Goal: Task Accomplishment & Management: Manage account settings

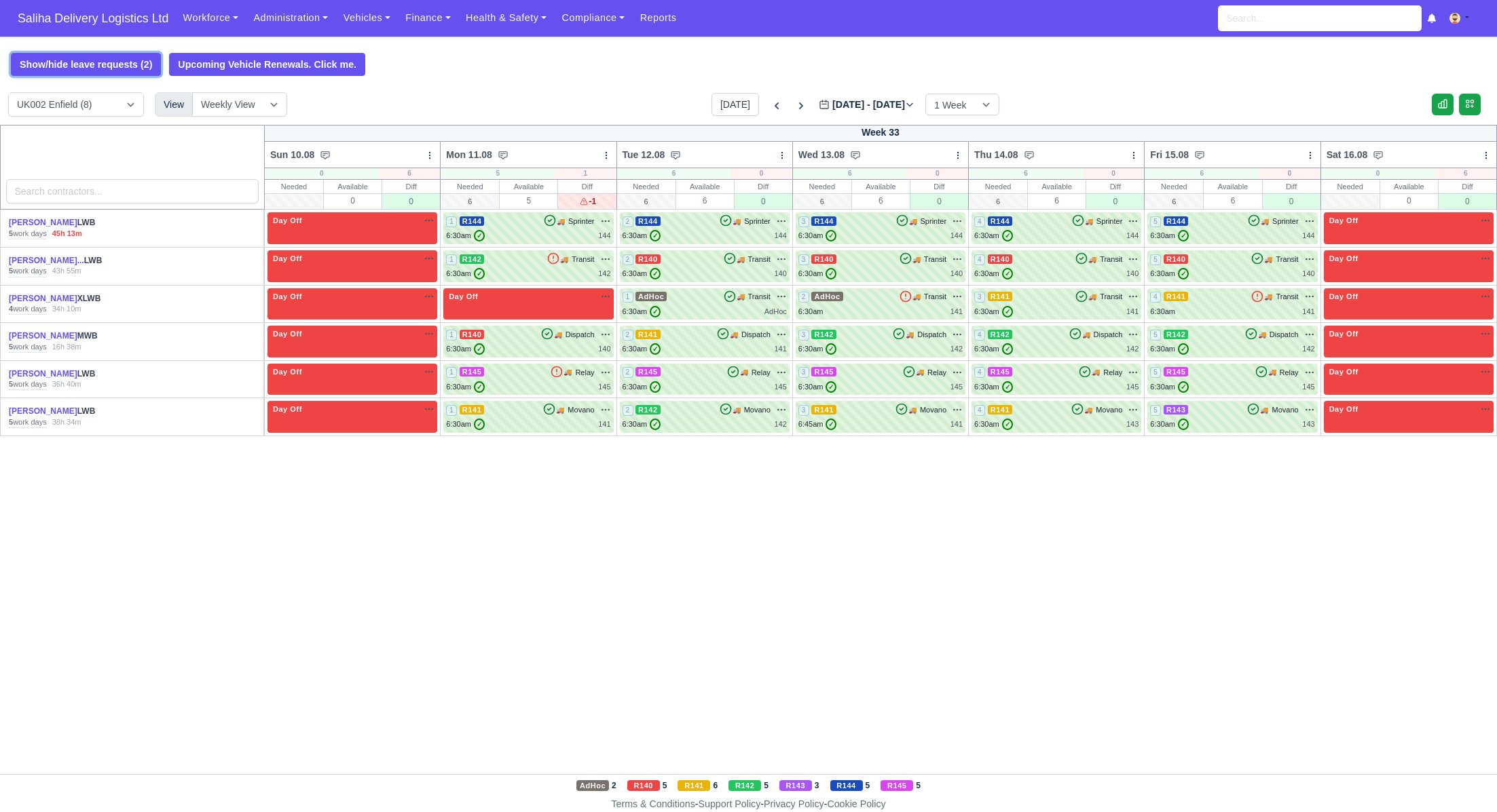
click at [108, 63] on button "Show/hide leave requests (2)" at bounding box center [86, 64] width 150 height 23
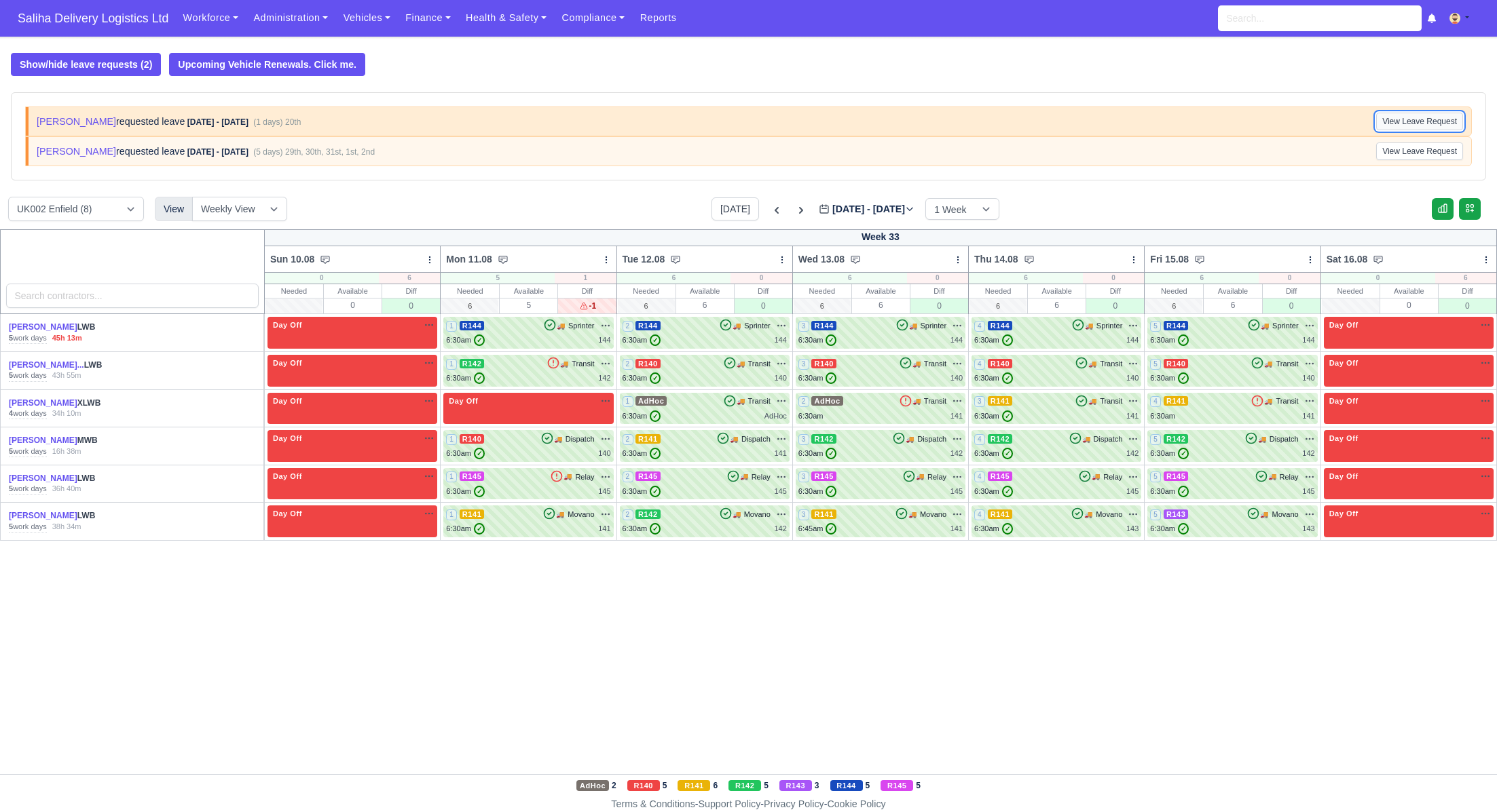
click at [1424, 121] on button "View Leave Request" at bounding box center [1419, 121] width 87 height 18
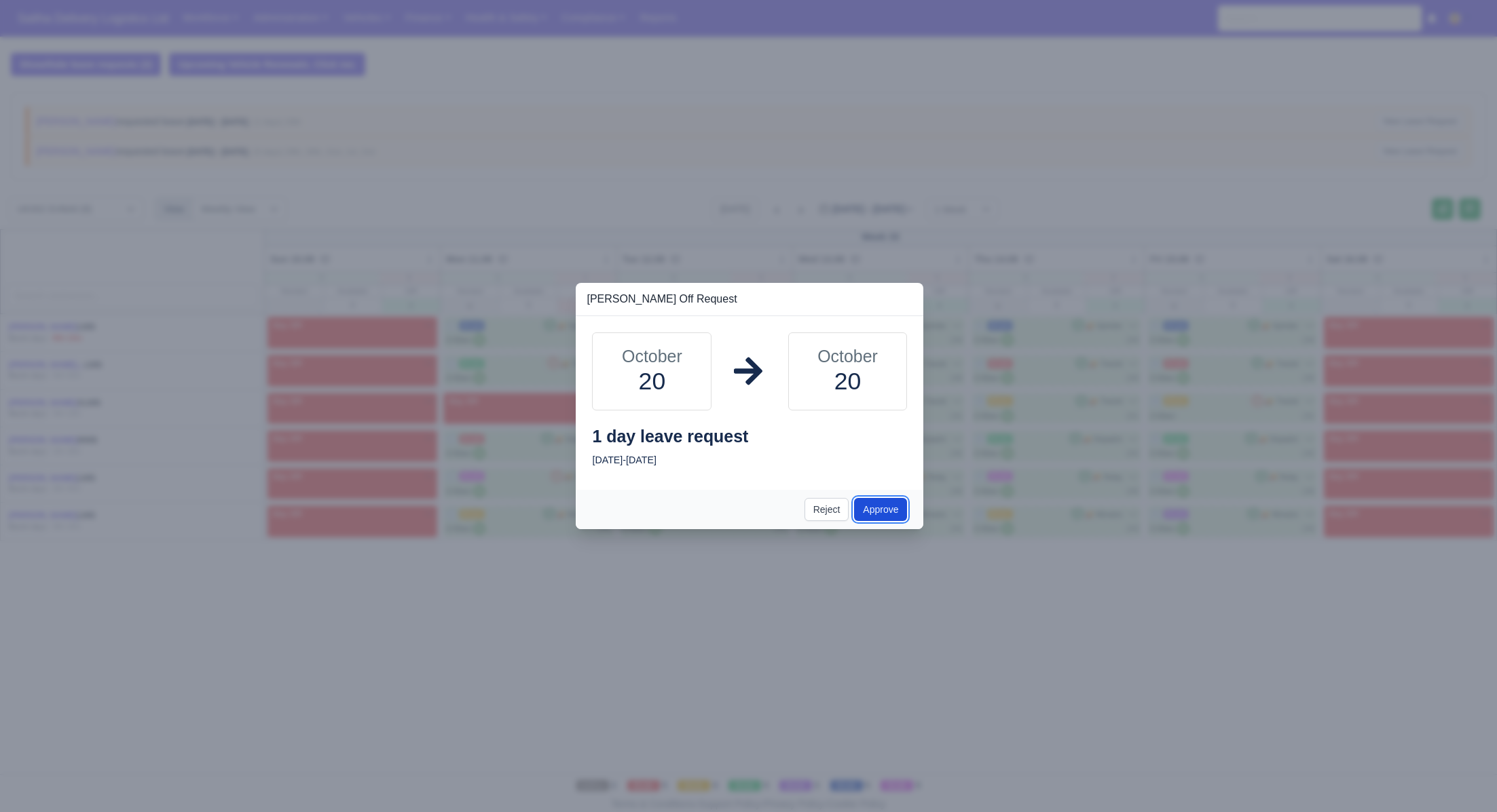
click at [881, 511] on button "Approve" at bounding box center [881, 510] width 53 height 23
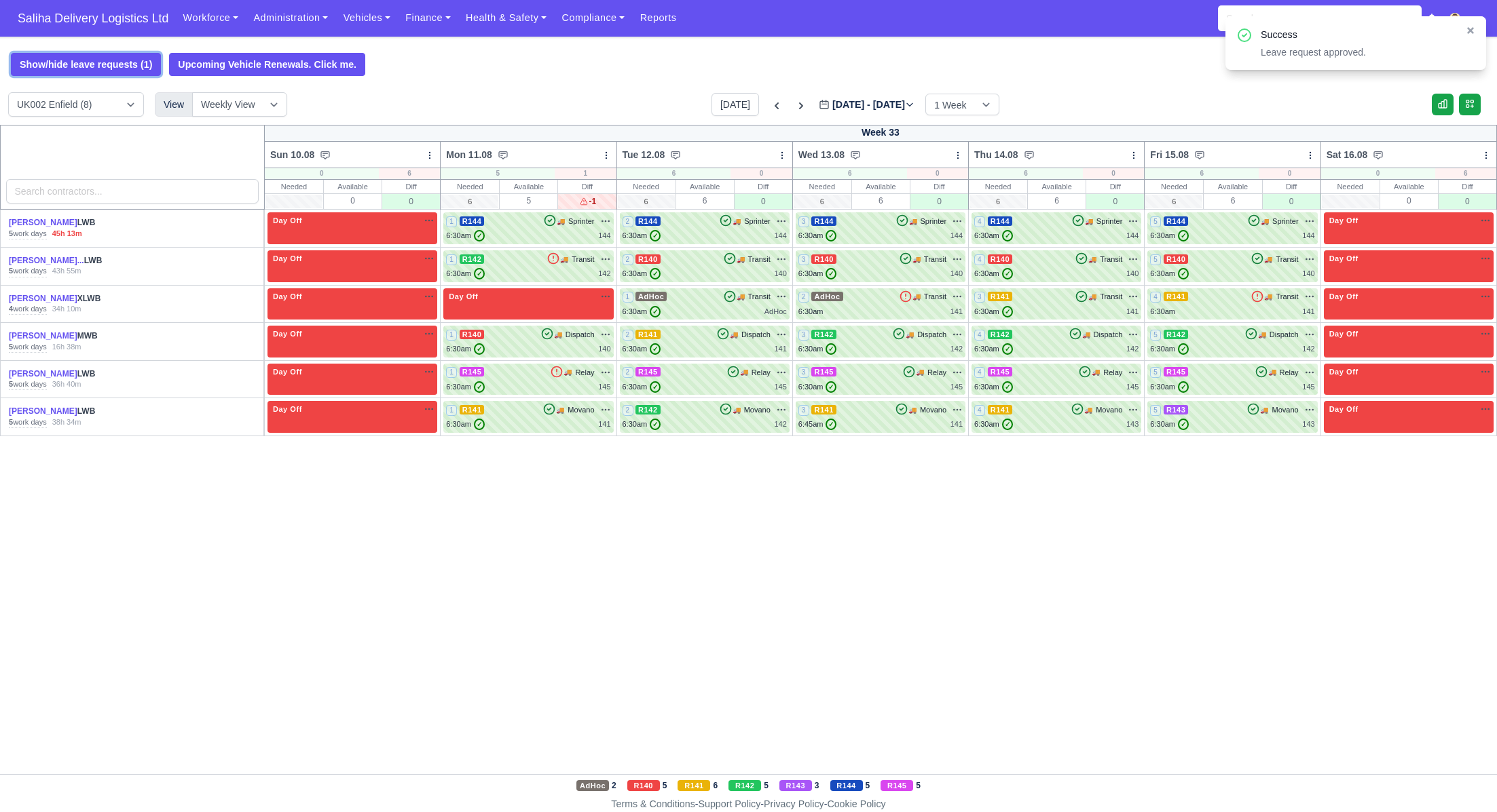
click at [141, 68] on button "Show/hide leave requests (1)" at bounding box center [86, 64] width 150 height 23
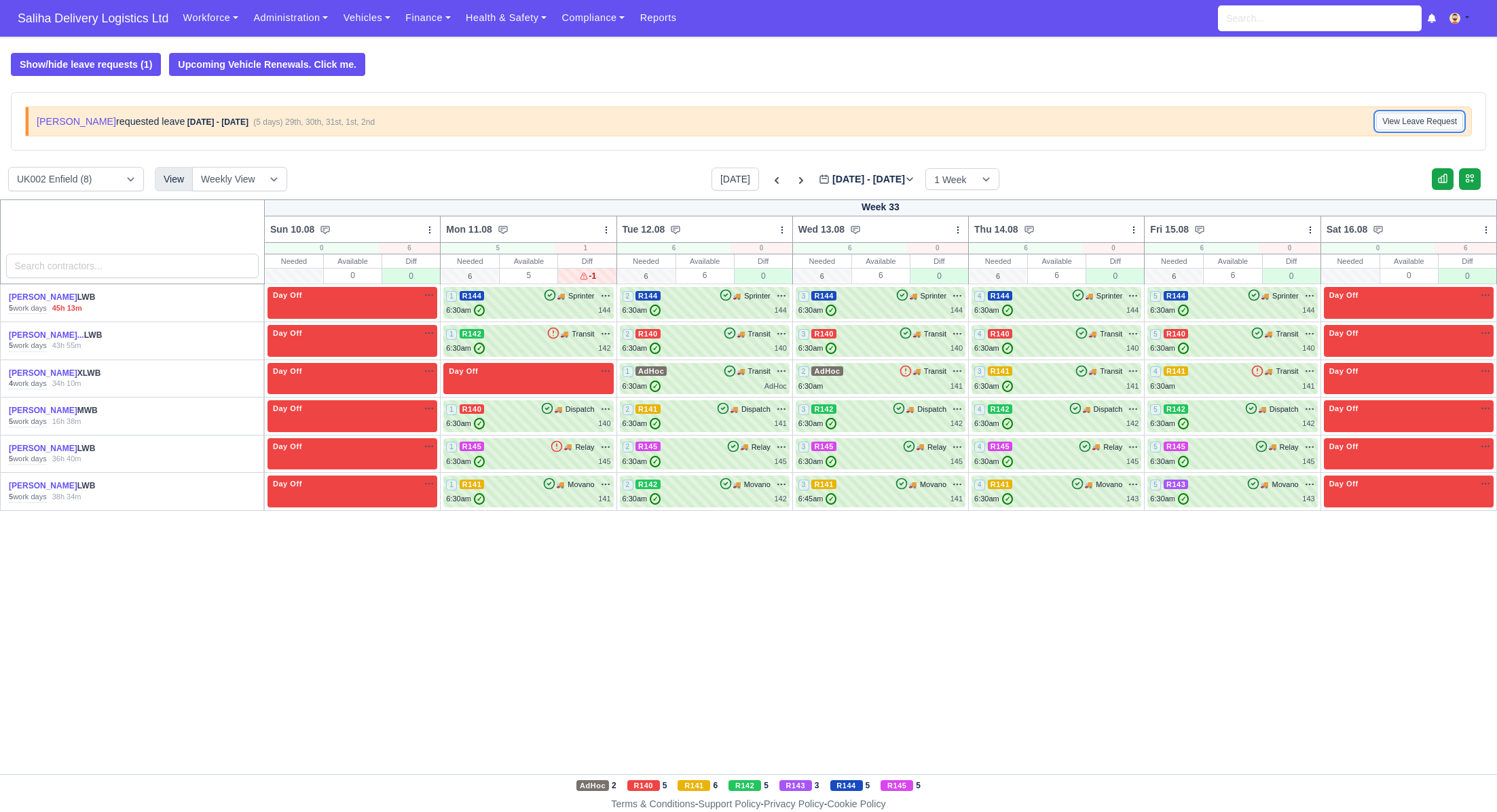
click at [1397, 124] on button "View Leave Request" at bounding box center [1419, 121] width 87 height 18
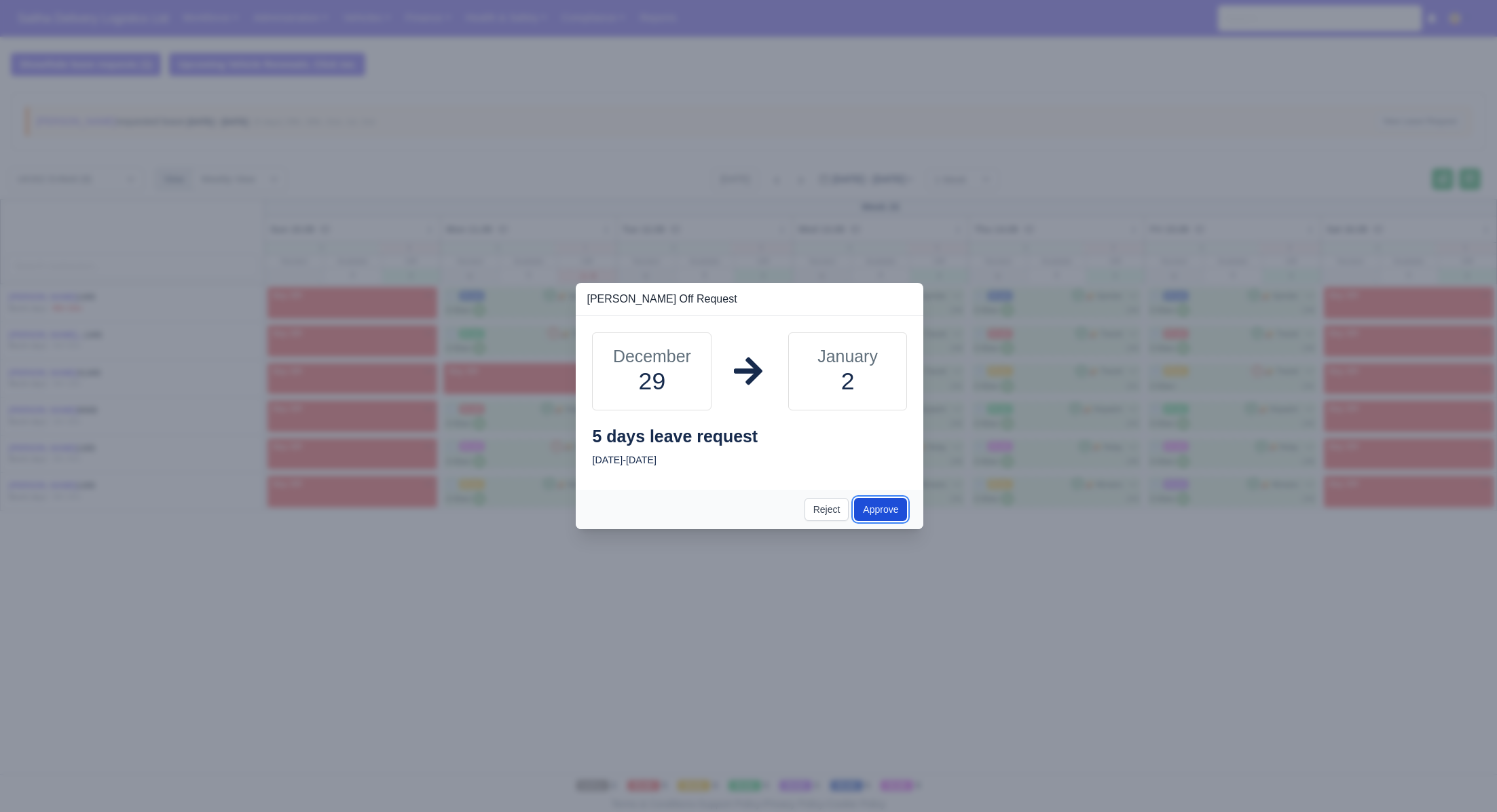
click at [889, 506] on button "Approve" at bounding box center [881, 510] width 53 height 23
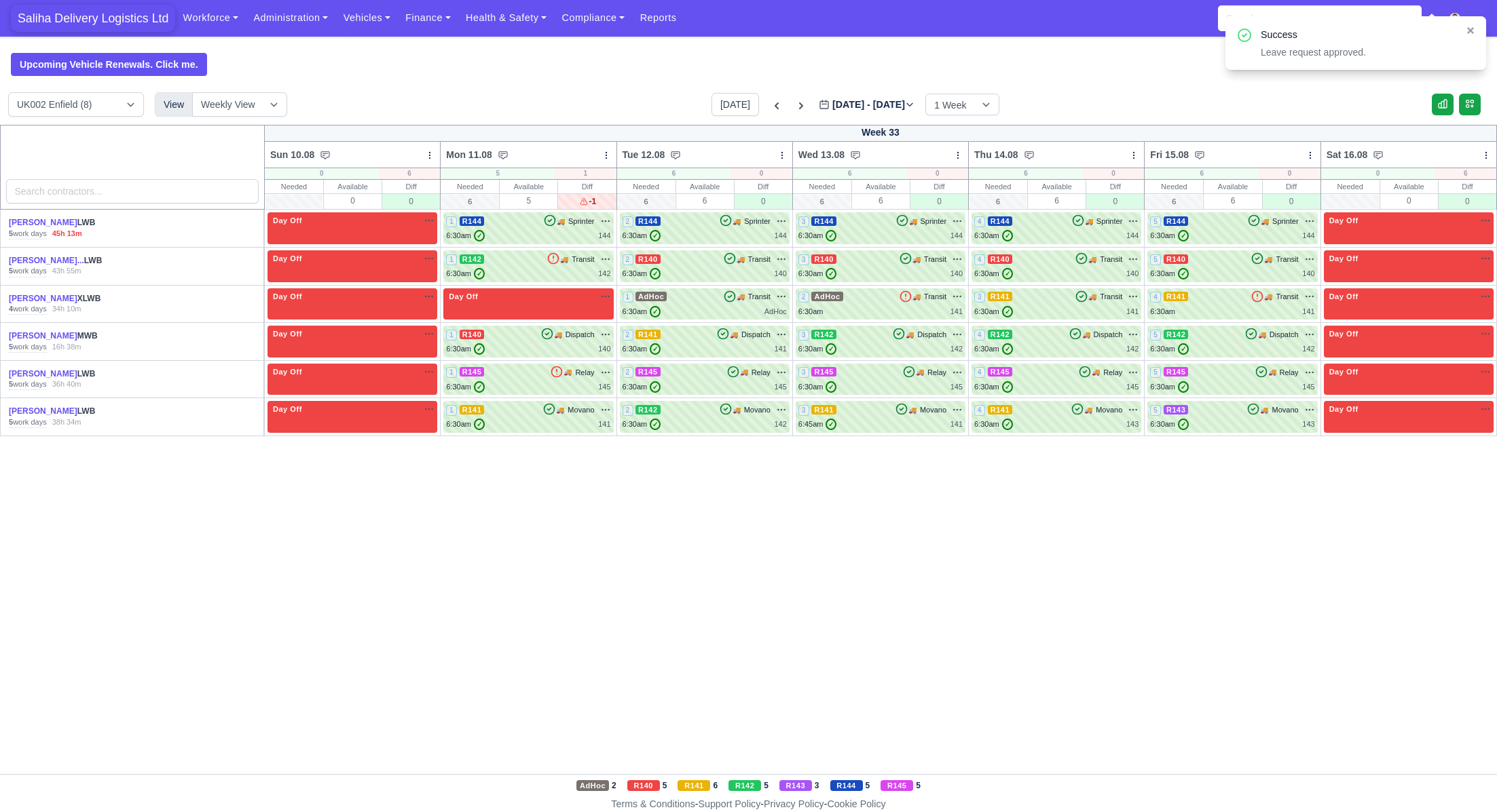
click at [141, 21] on span "Saliha Delivery Logistics Ltd" at bounding box center [93, 18] width 164 height 27
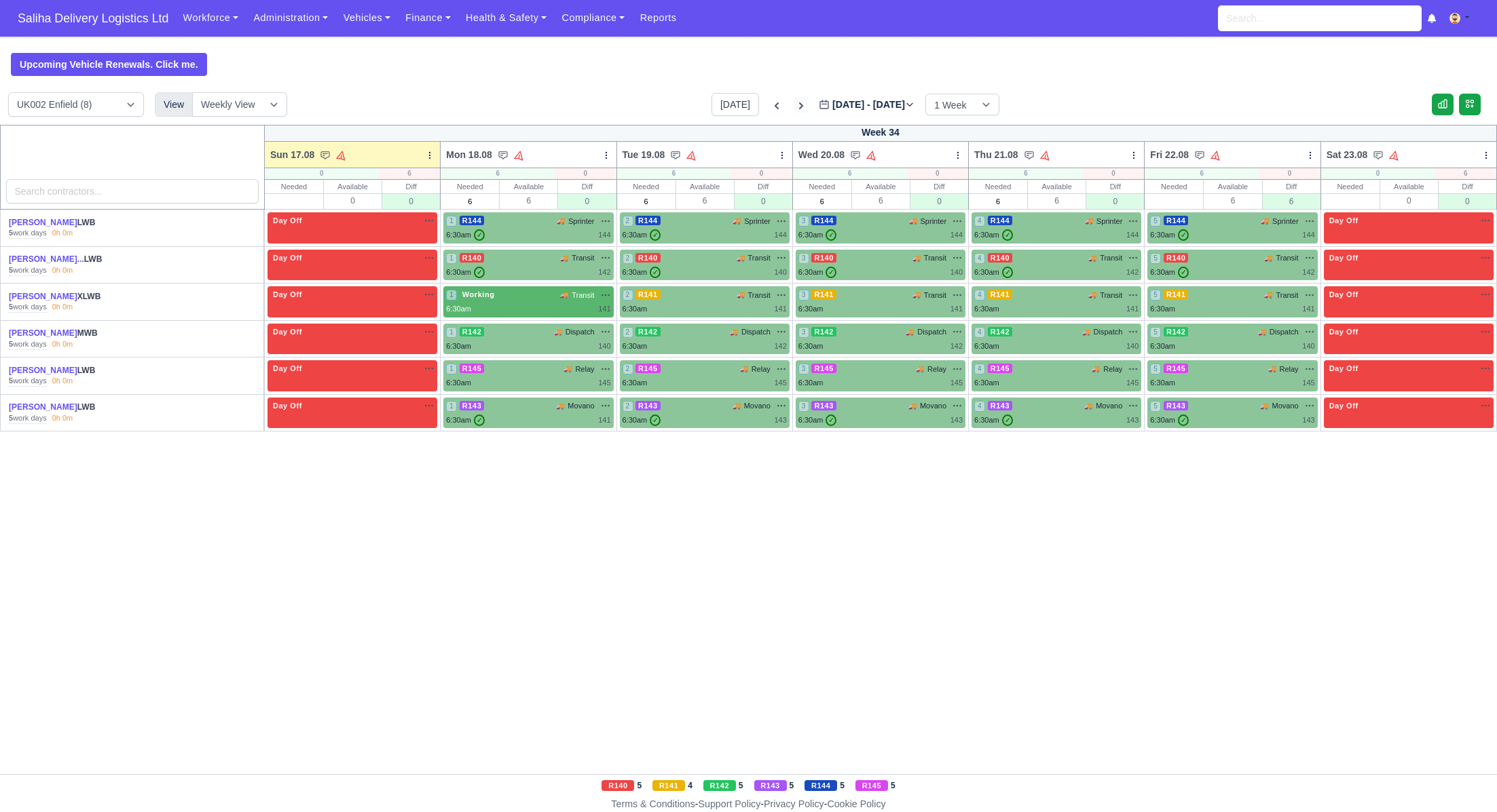
click at [795, 107] on icon at bounding box center [801, 106] width 13 height 13
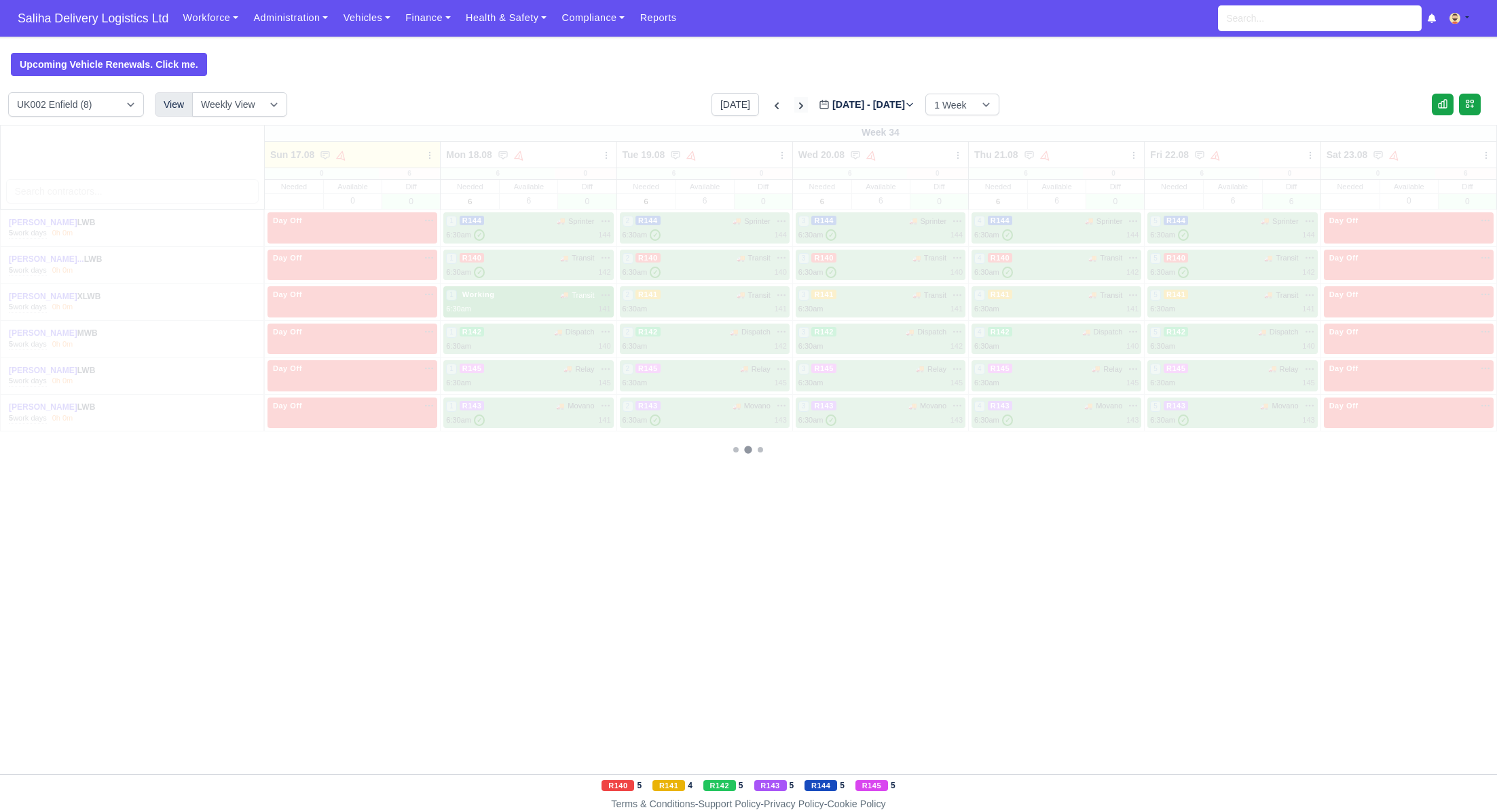
type input "2025-08-24"
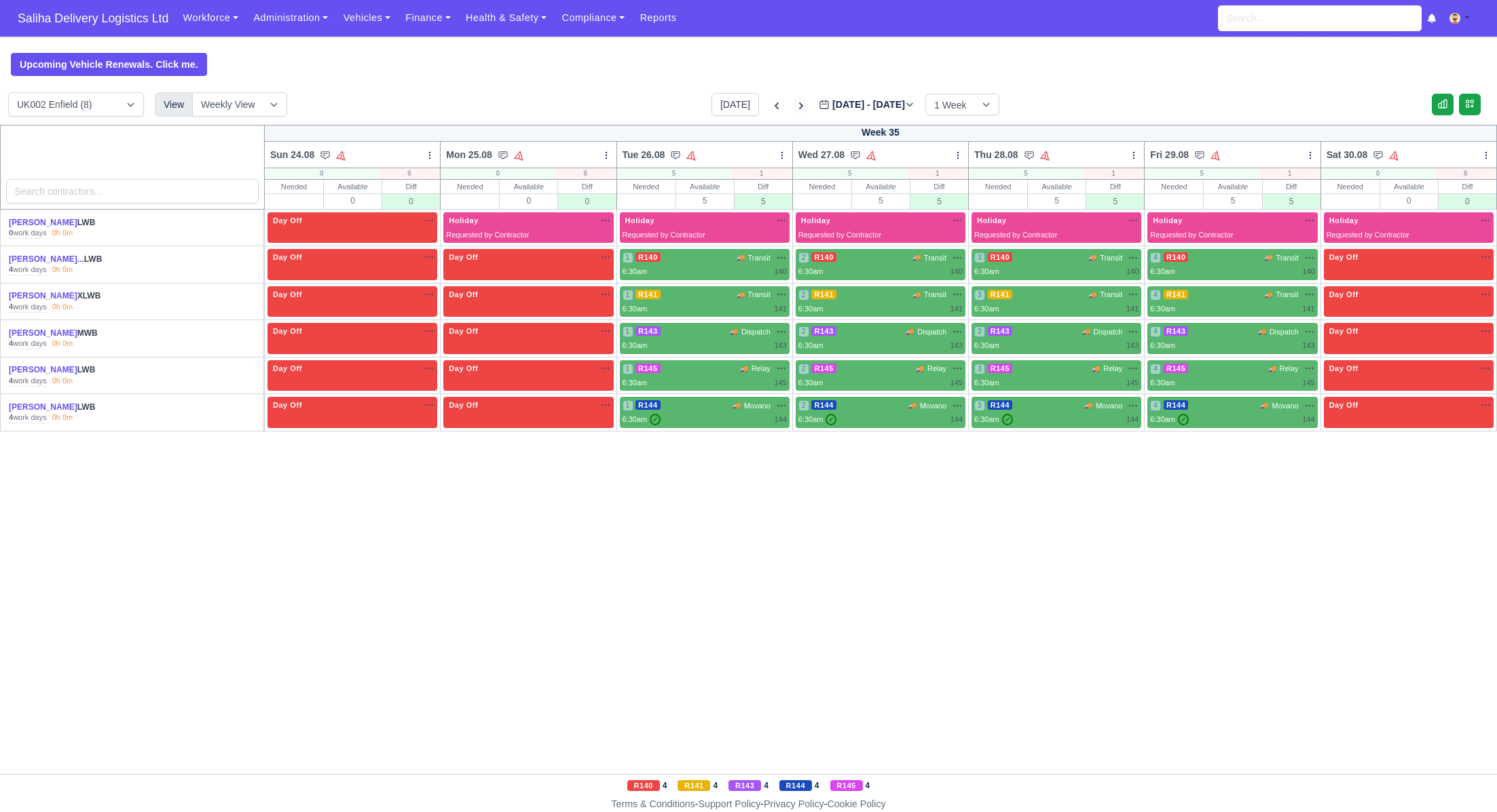
click at [795, 107] on icon at bounding box center [801, 106] width 13 height 13
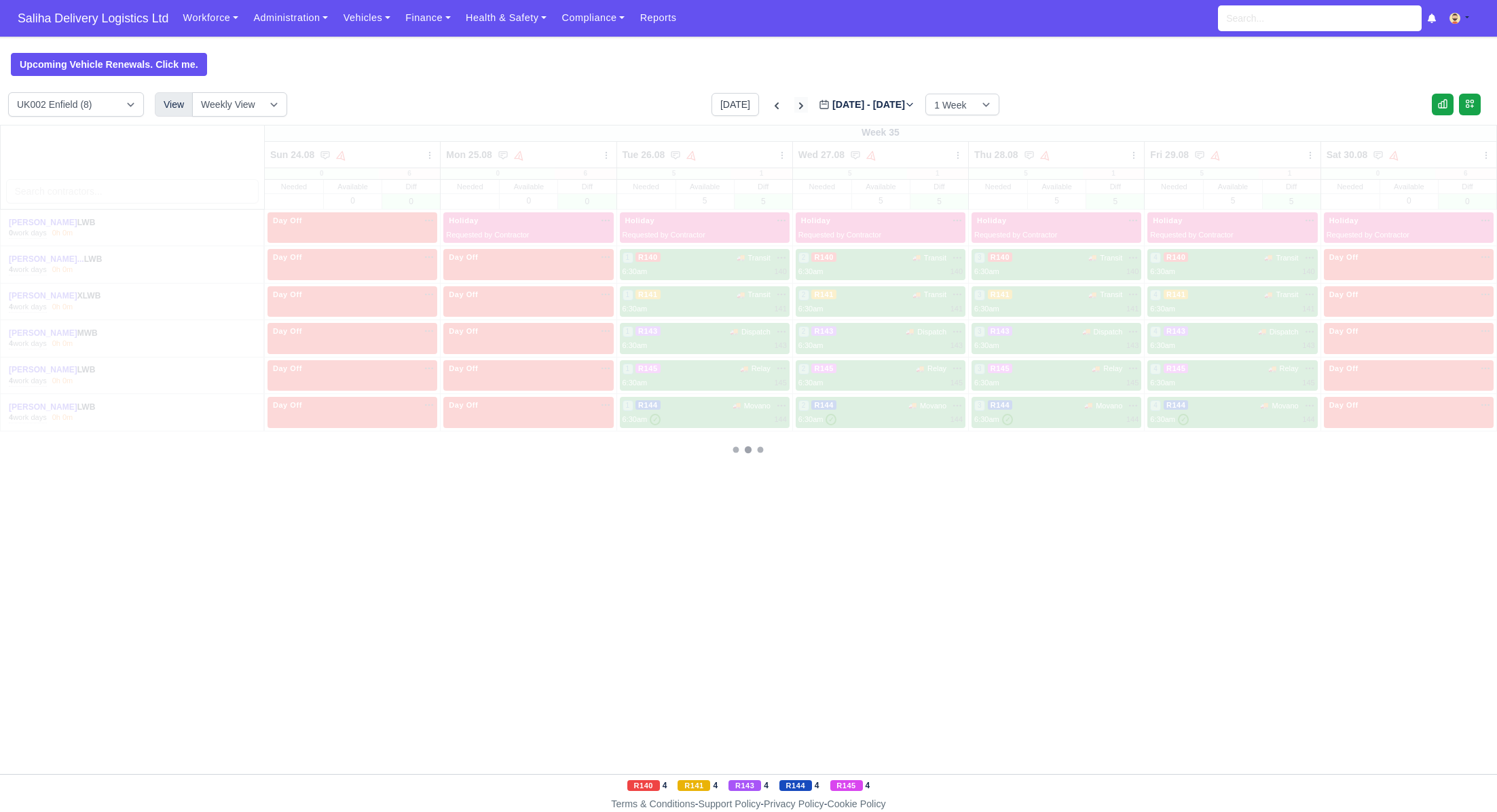
type input "2025-08-31"
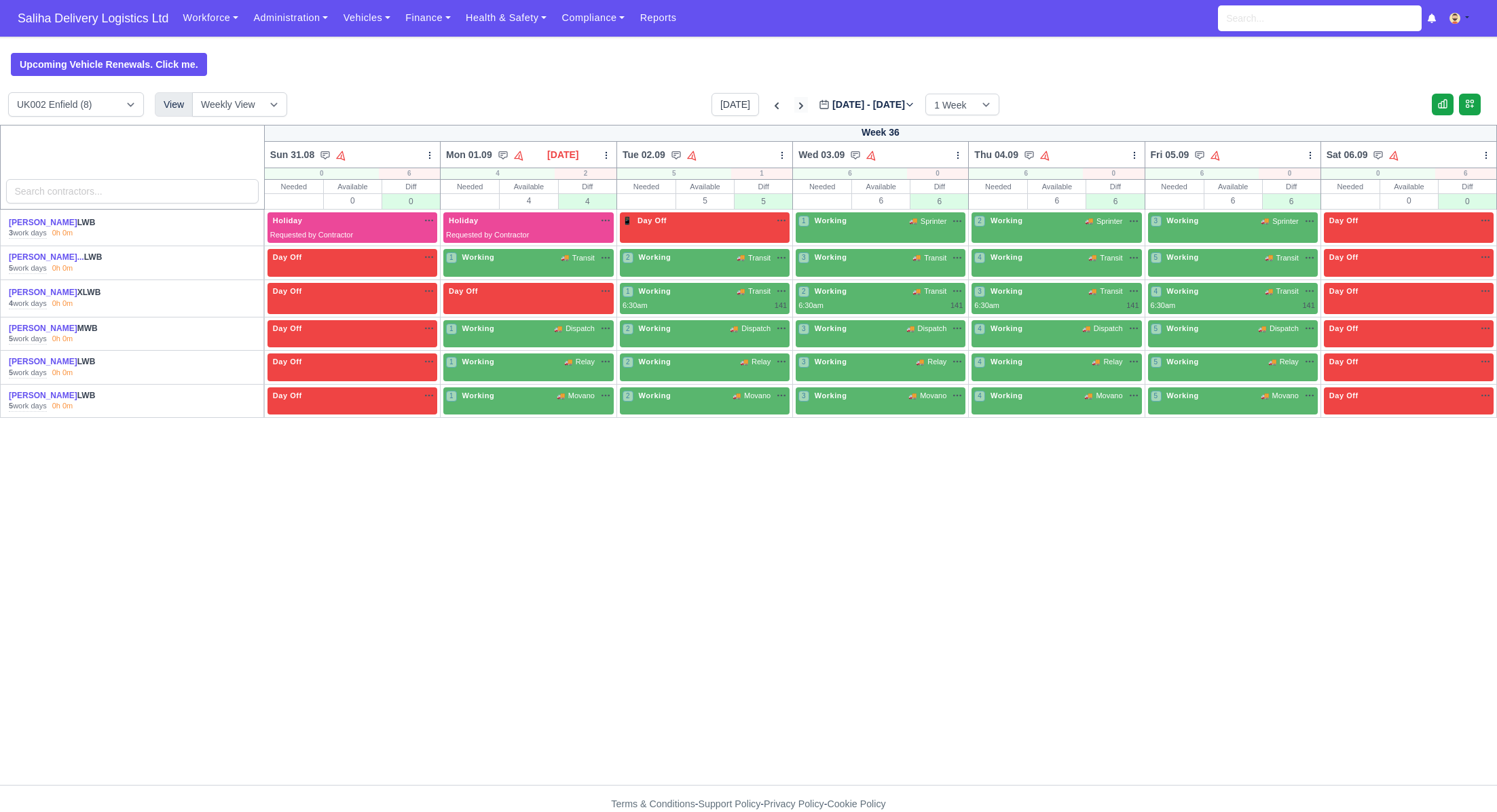
click at [799, 107] on icon at bounding box center [801, 105] width 4 height 7
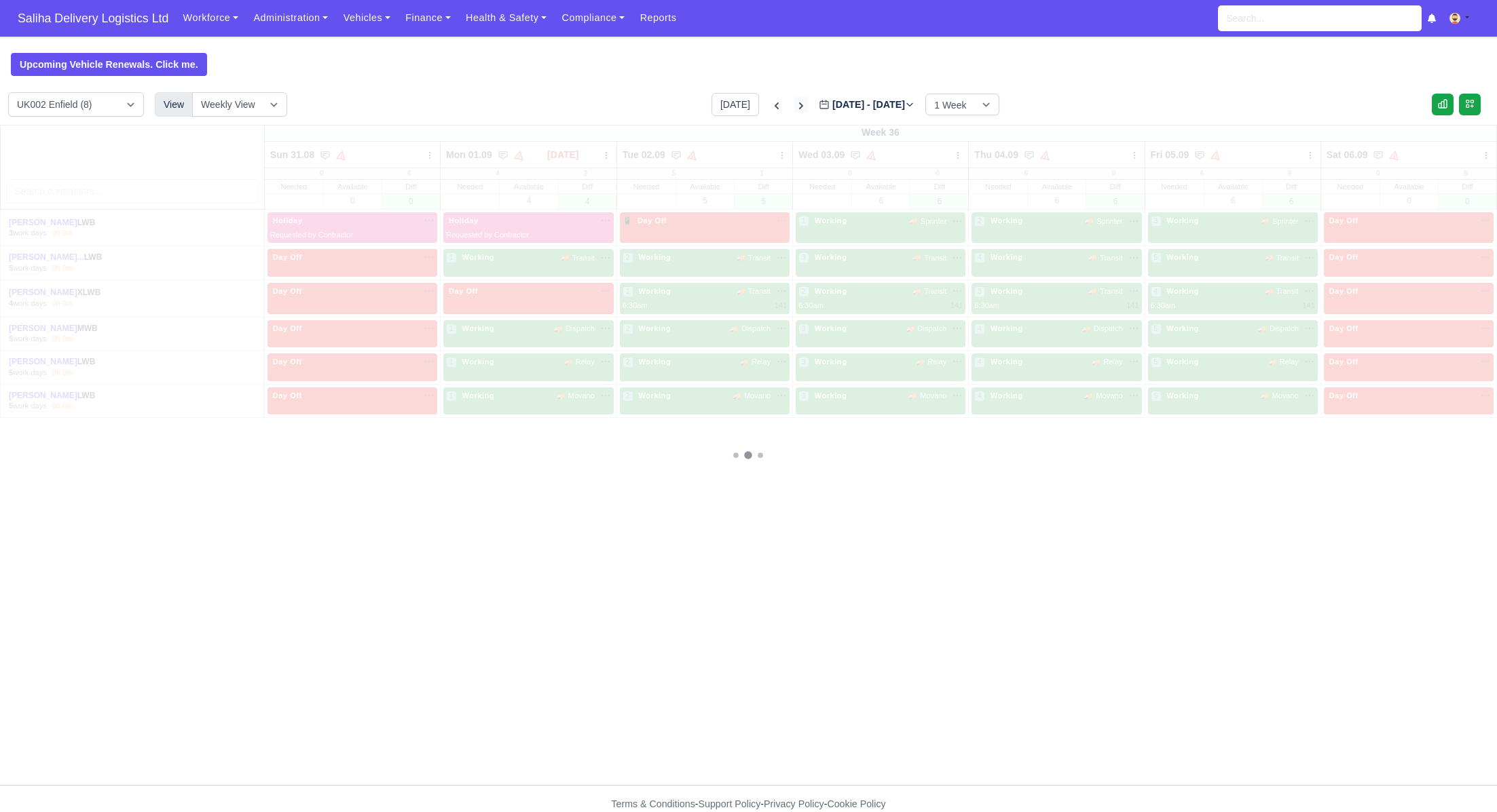
type input "2025-09-07"
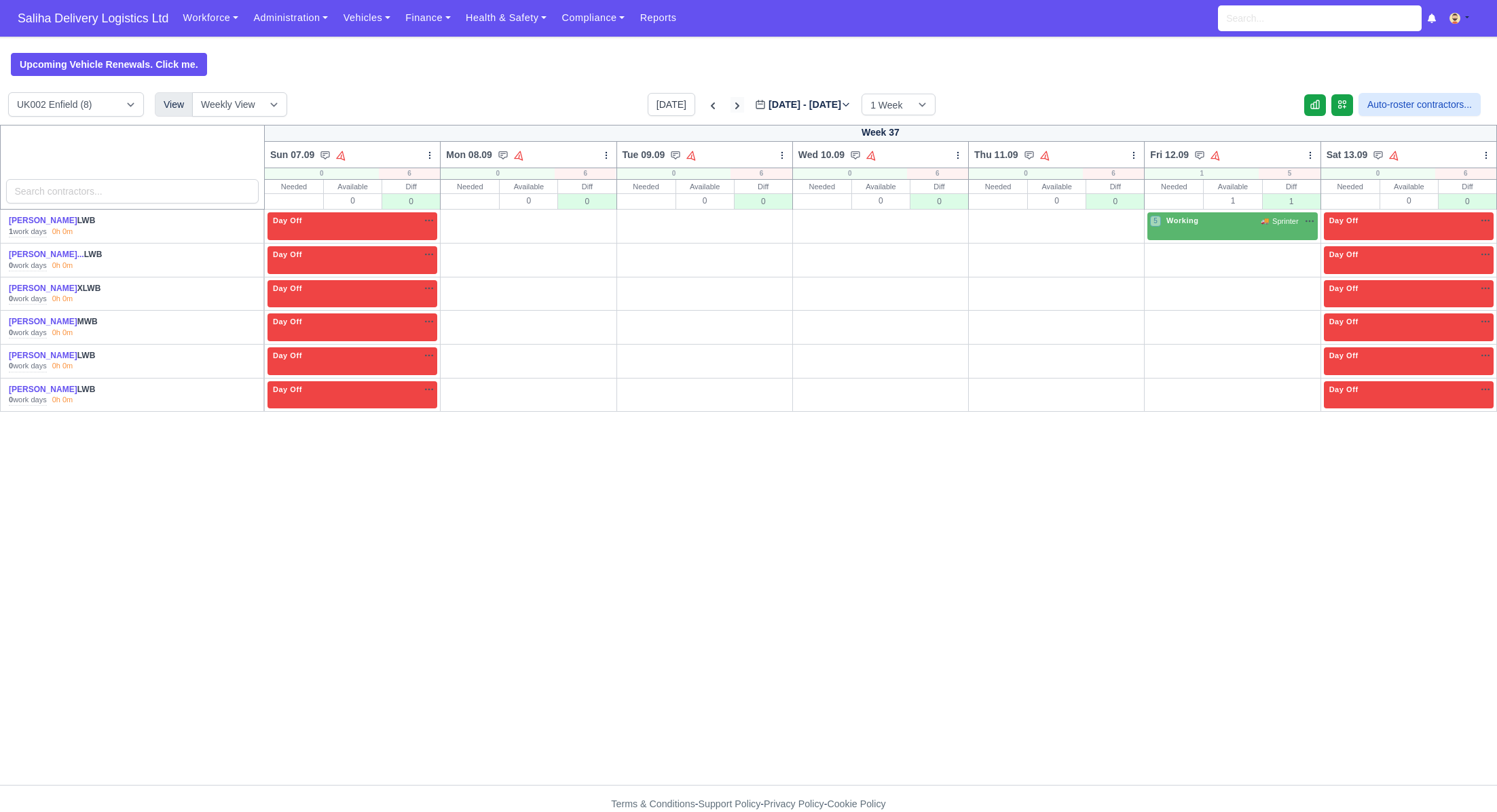
click at [782, 107] on label "Sep 07 - Sep 13, 2025 2025-09-07" at bounding box center [803, 104] width 96 height 16
click at [782, 107] on input "2025-09-07" at bounding box center [831, 111] width 153 height 28
click at [731, 103] on icon at bounding box center [737, 106] width 13 height 13
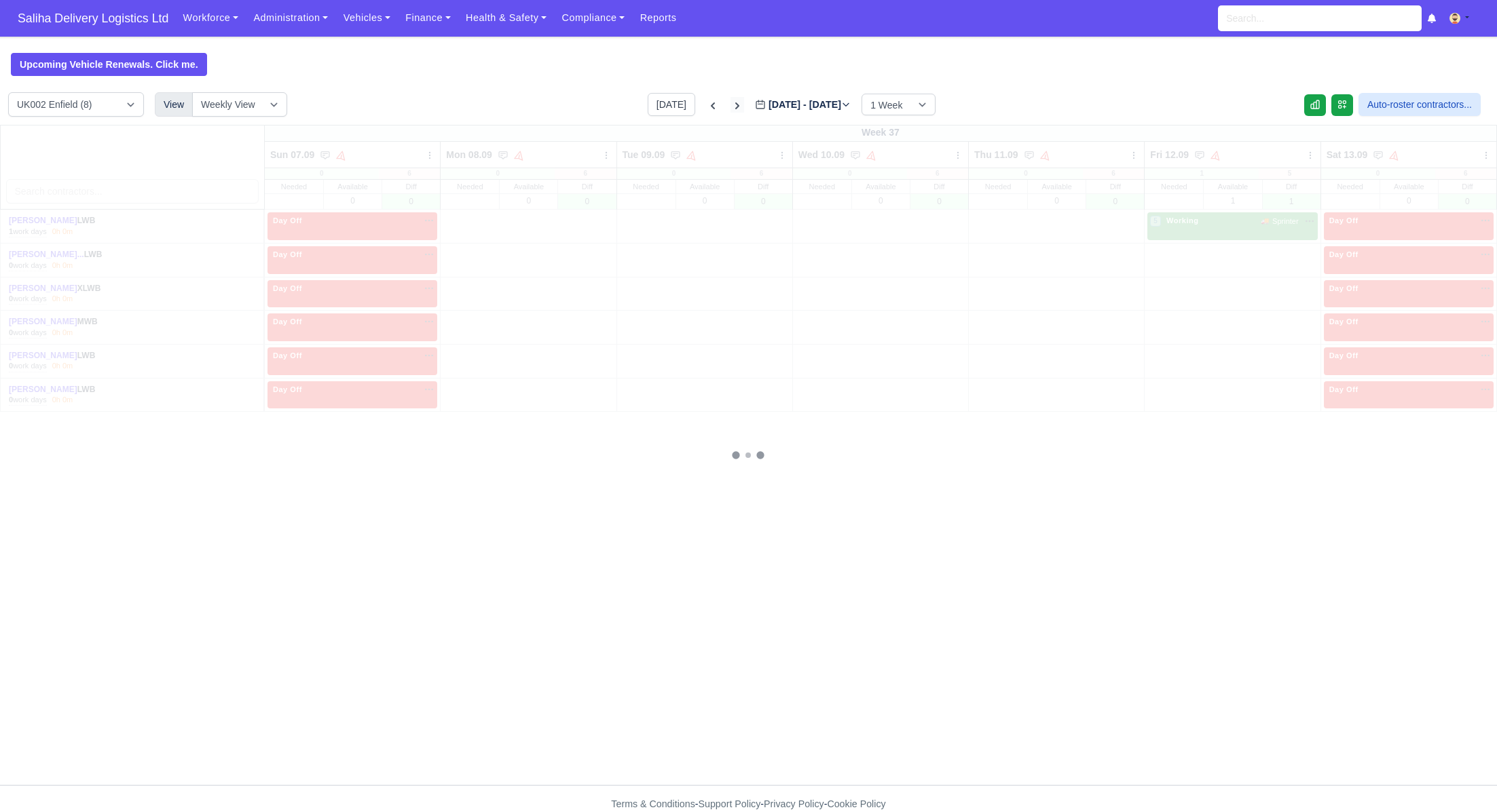
type input "2025-09-14"
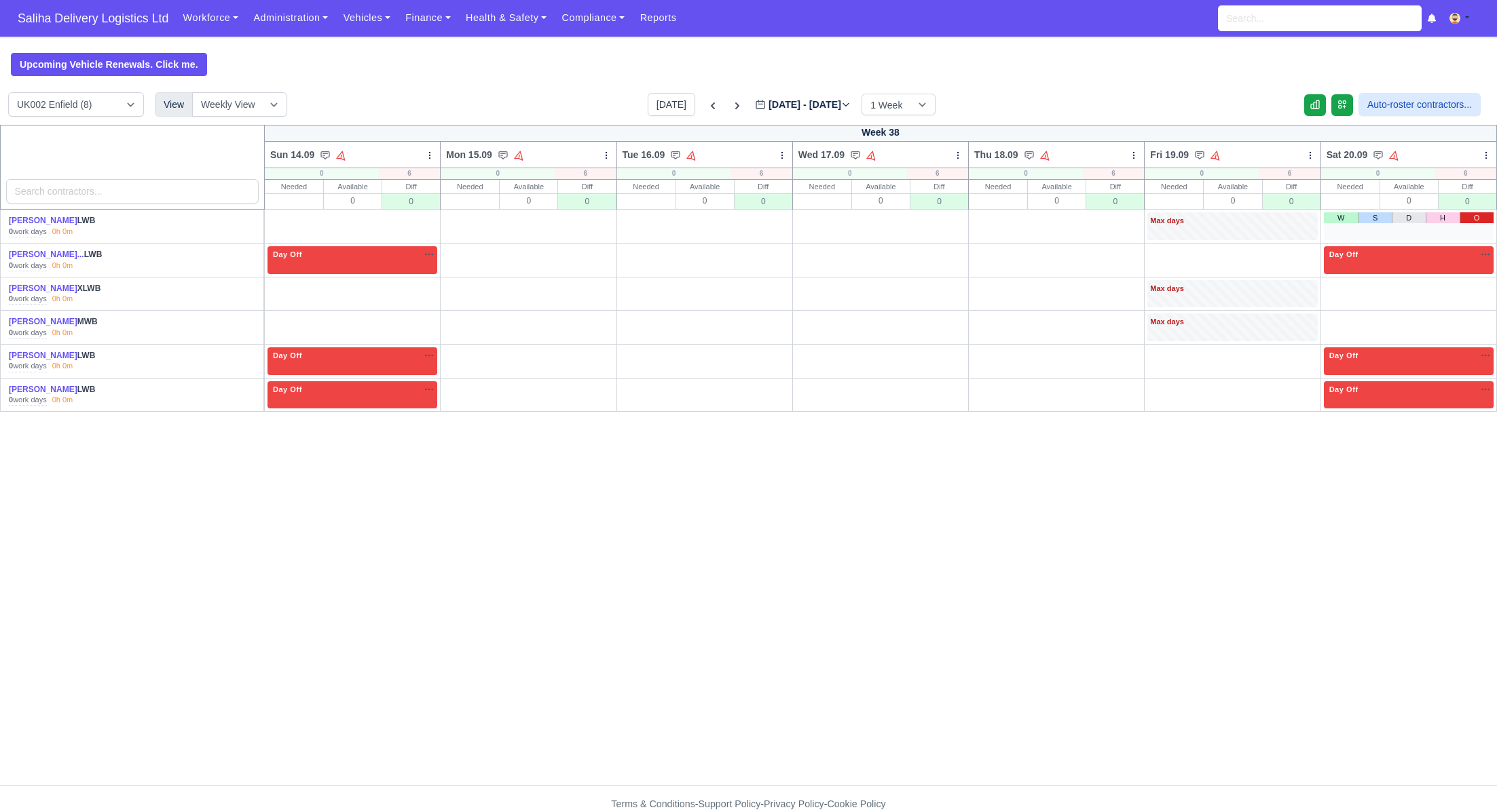
click at [1474, 218] on link "O" at bounding box center [1476, 218] width 34 height 11
click at [1477, 290] on link "O" at bounding box center [1476, 286] width 34 height 11
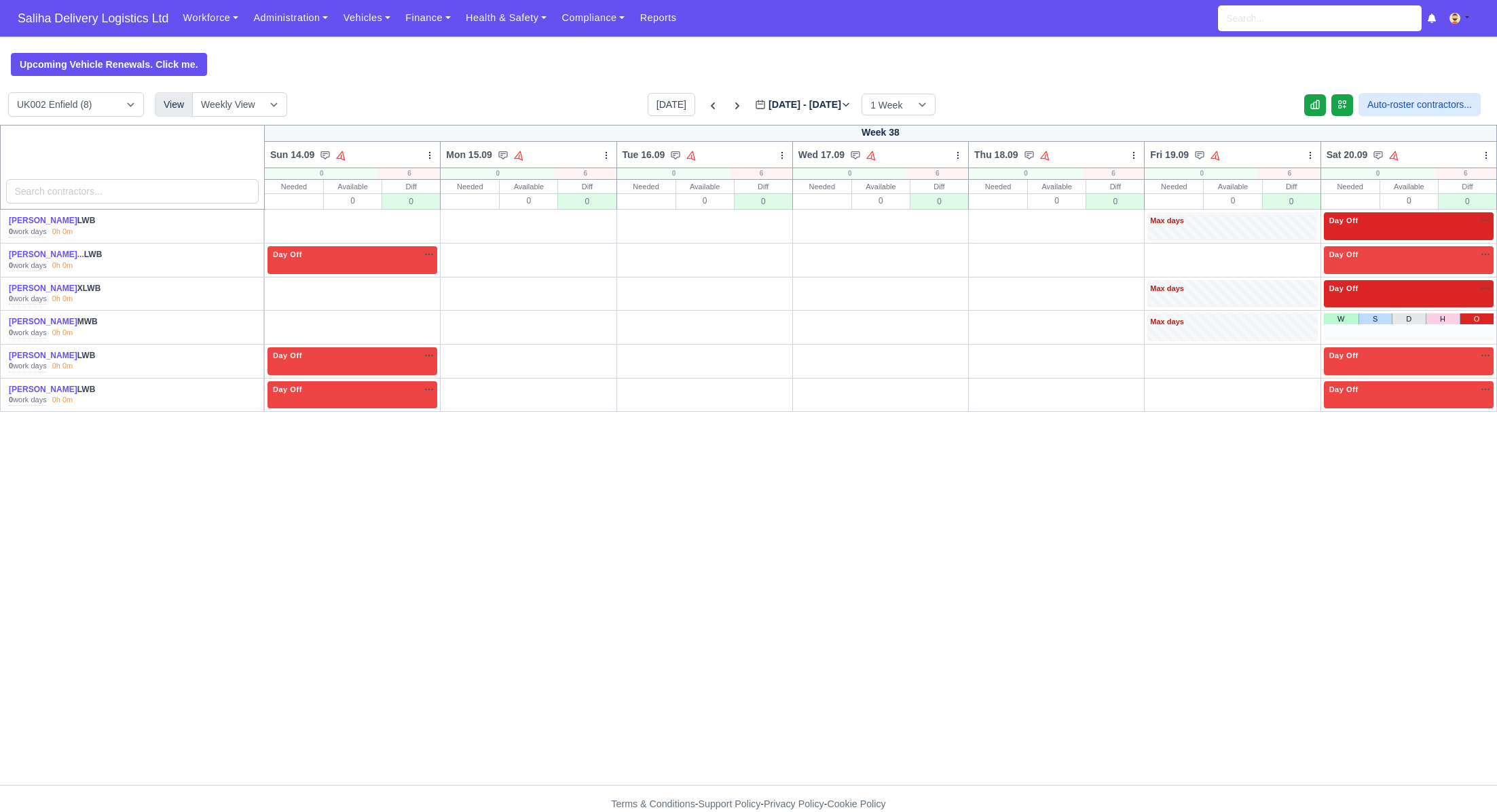
click at [1474, 319] on link "O" at bounding box center [1476, 319] width 34 height 11
drag, startPoint x: 432, startPoint y: 220, endPoint x: 427, endPoint y: 238, distance: 18.7
click at [432, 220] on link "O" at bounding box center [420, 218] width 34 height 11
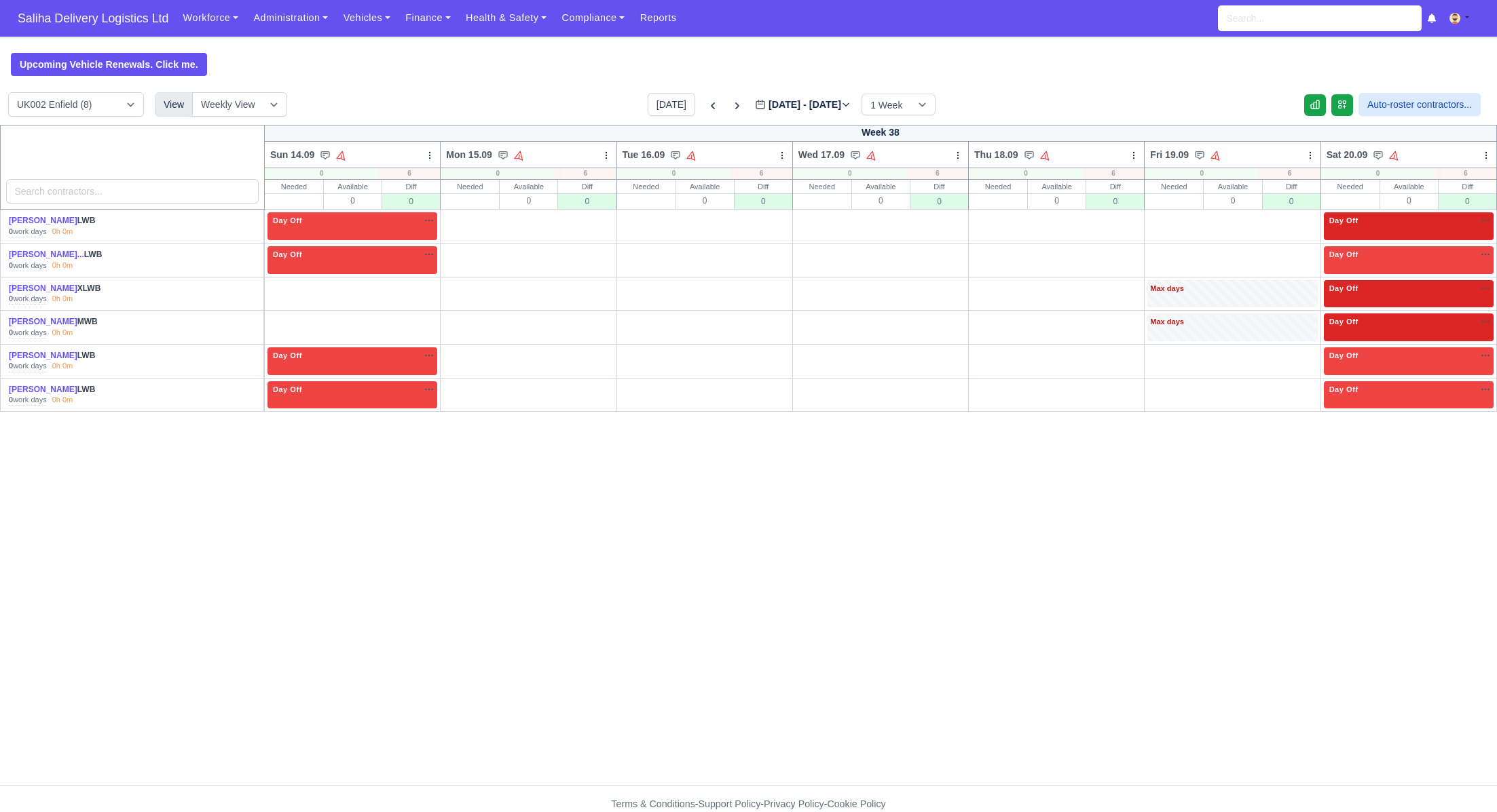
click at [424, 284] on link "O" at bounding box center [420, 286] width 34 height 11
click at [424, 317] on link "O" at bounding box center [420, 319] width 34 height 11
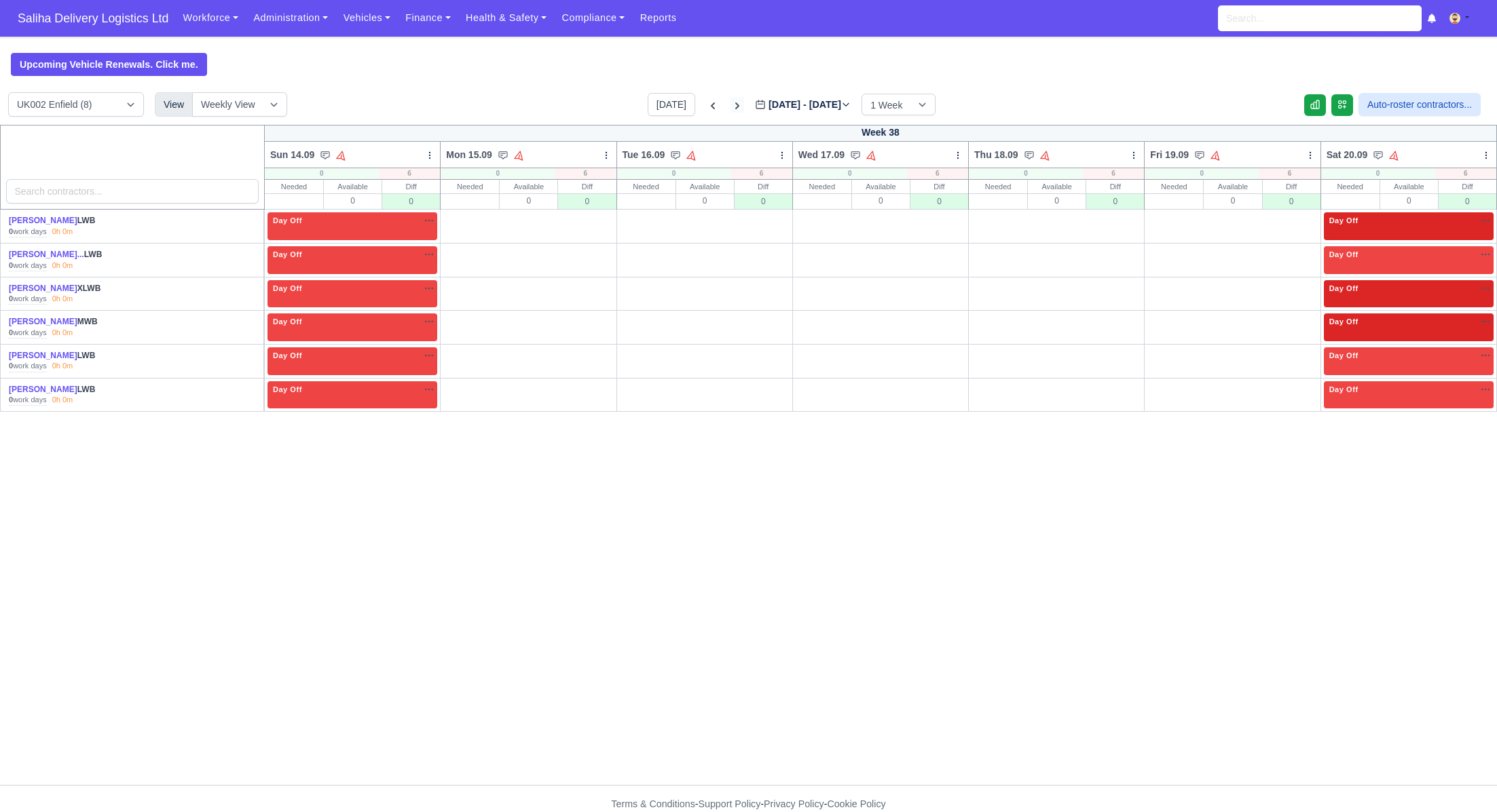
click at [731, 105] on icon at bounding box center [737, 106] width 13 height 13
type input "2025-09-21"
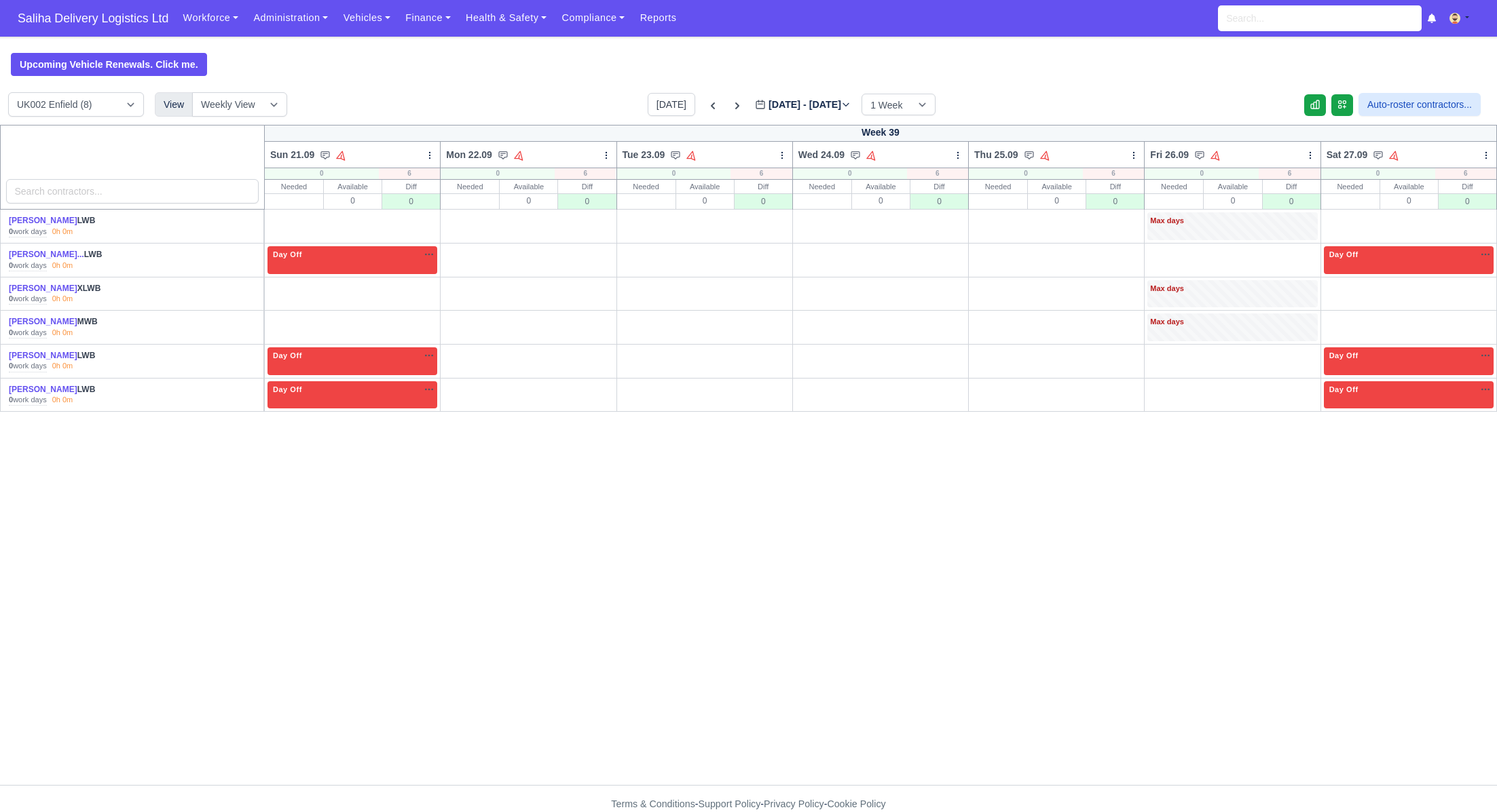
click at [1479, 220] on link "O" at bounding box center [1476, 218] width 34 height 11
drag, startPoint x: 1479, startPoint y: 286, endPoint x: 1479, endPoint y: 299, distance: 13.0
click at [1479, 286] on link "O" at bounding box center [1476, 286] width 34 height 11
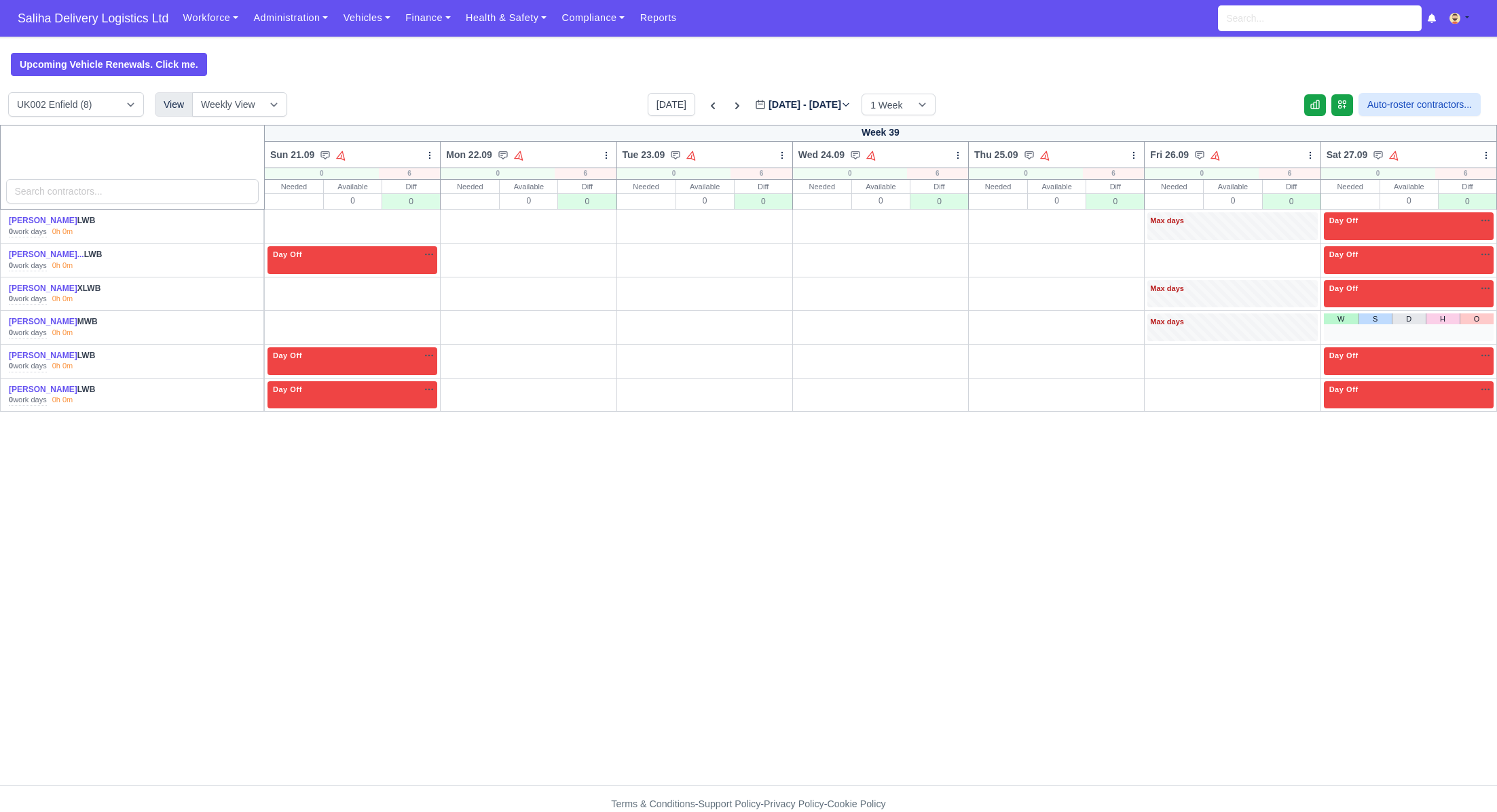
click at [1477, 325] on div "W S D H O" at bounding box center [1409, 328] width 170 height 28
click at [1478, 322] on link "O" at bounding box center [1476, 319] width 34 height 11
click at [427, 218] on link "O" at bounding box center [420, 218] width 34 height 11
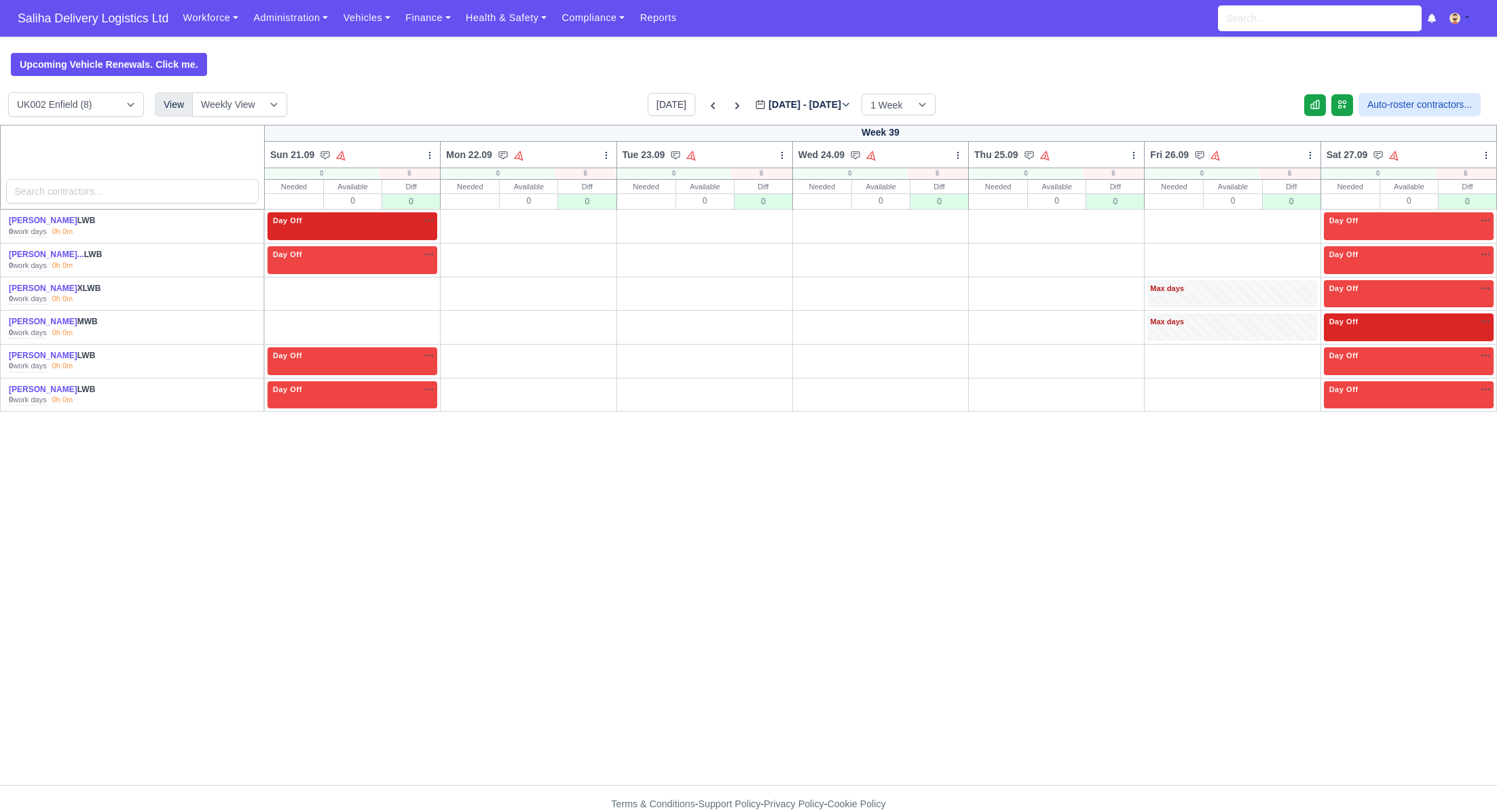
click at [420, 283] on link "O" at bounding box center [420, 286] width 34 height 11
click at [421, 317] on link "O" at bounding box center [420, 319] width 34 height 11
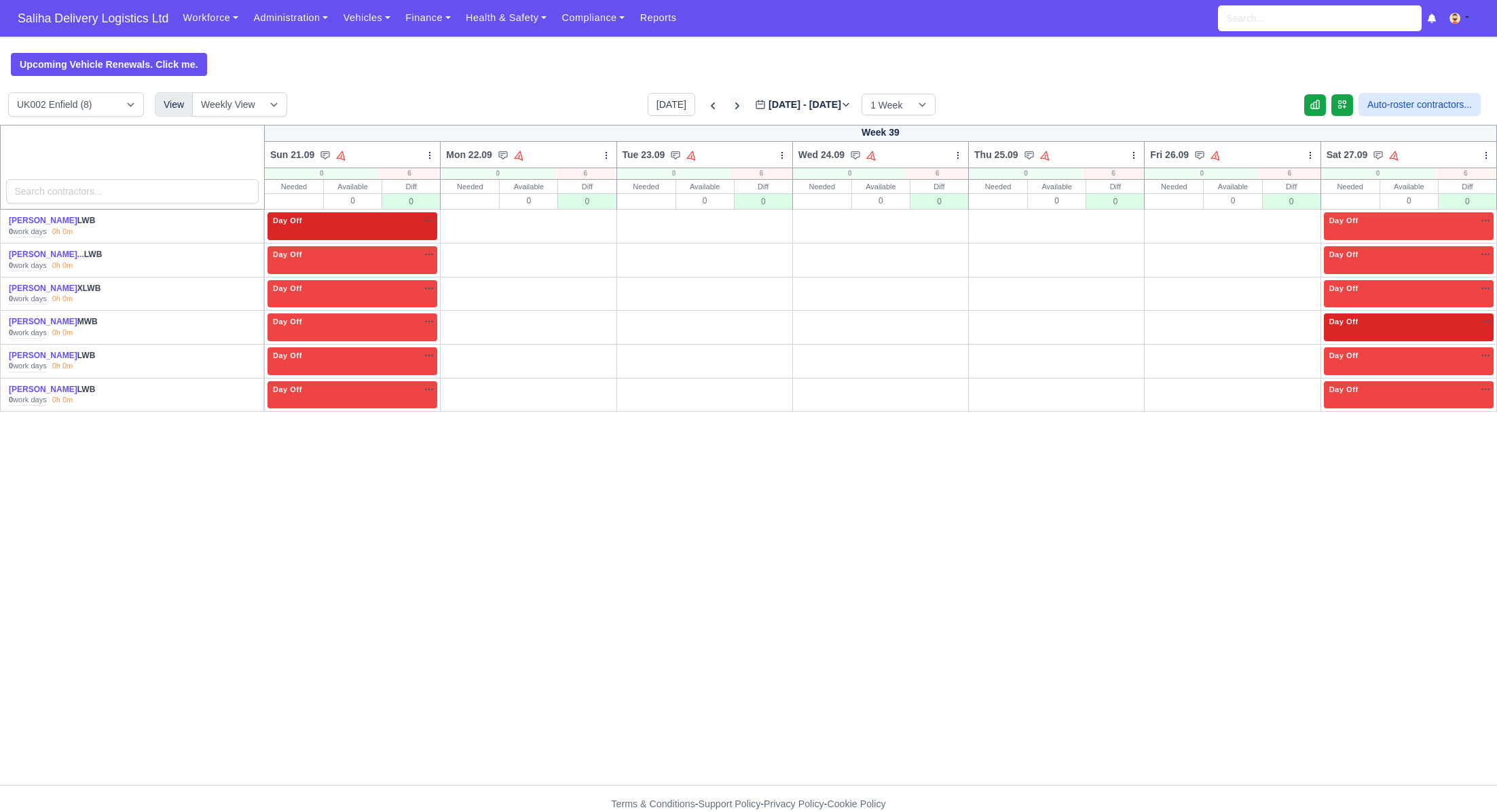
click at [735, 104] on icon at bounding box center [737, 105] width 4 height 7
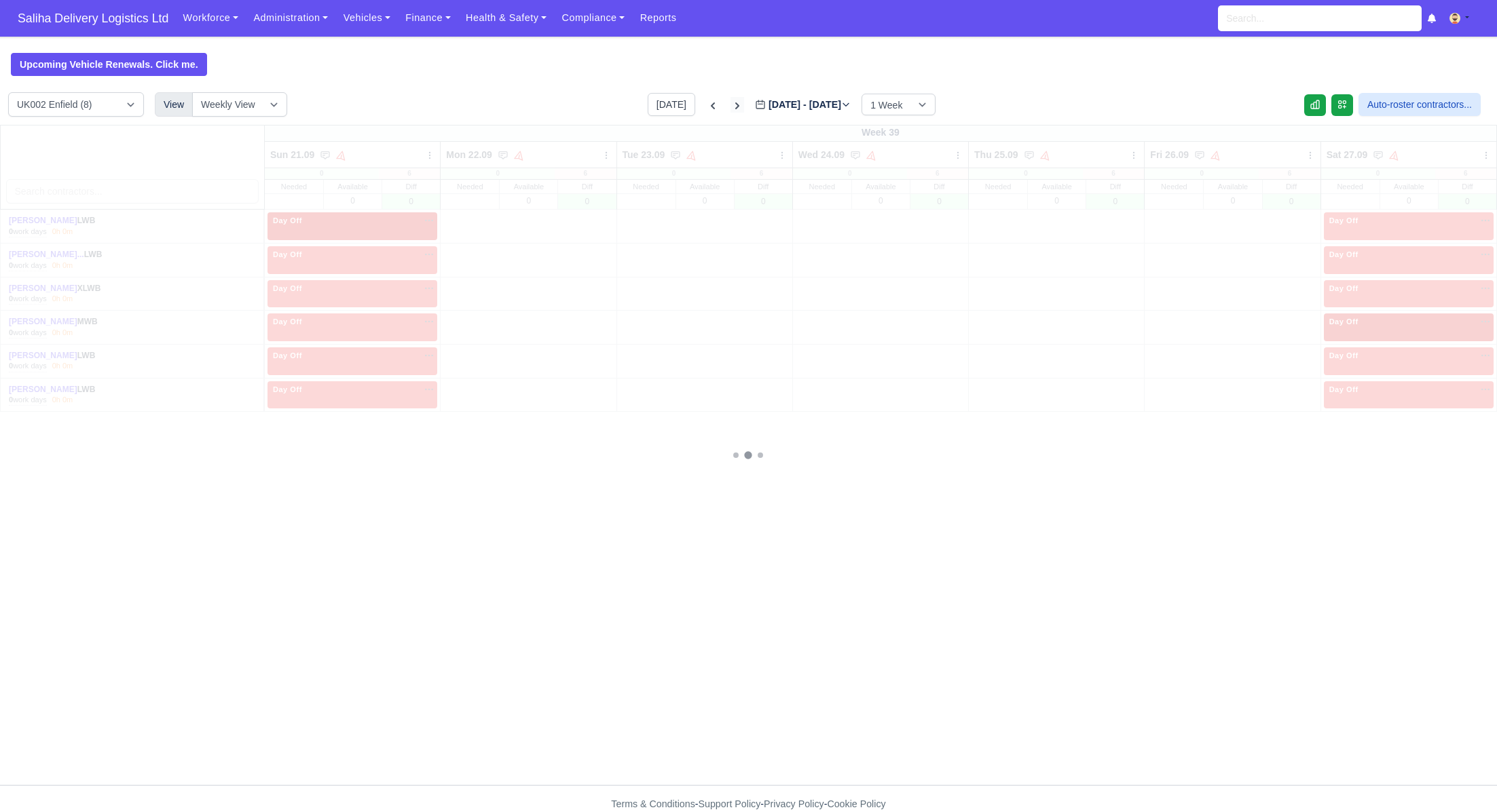
type input "2025-09-28"
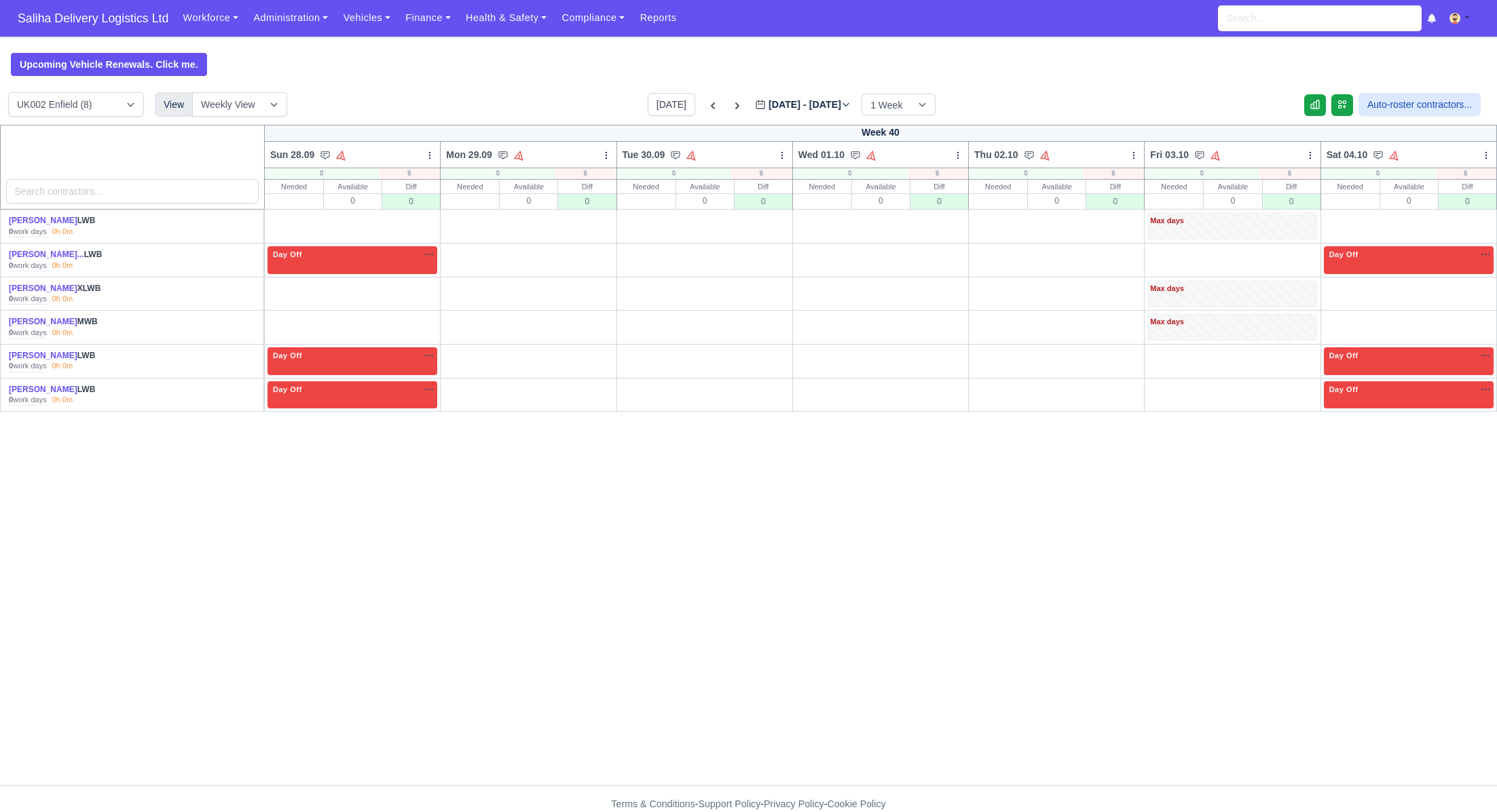
drag, startPoint x: 1482, startPoint y: 217, endPoint x: 1496, endPoint y: 238, distance: 25.2
click at [1481, 217] on link "O" at bounding box center [1476, 218] width 34 height 11
click at [1484, 289] on link "O" at bounding box center [1476, 286] width 34 height 11
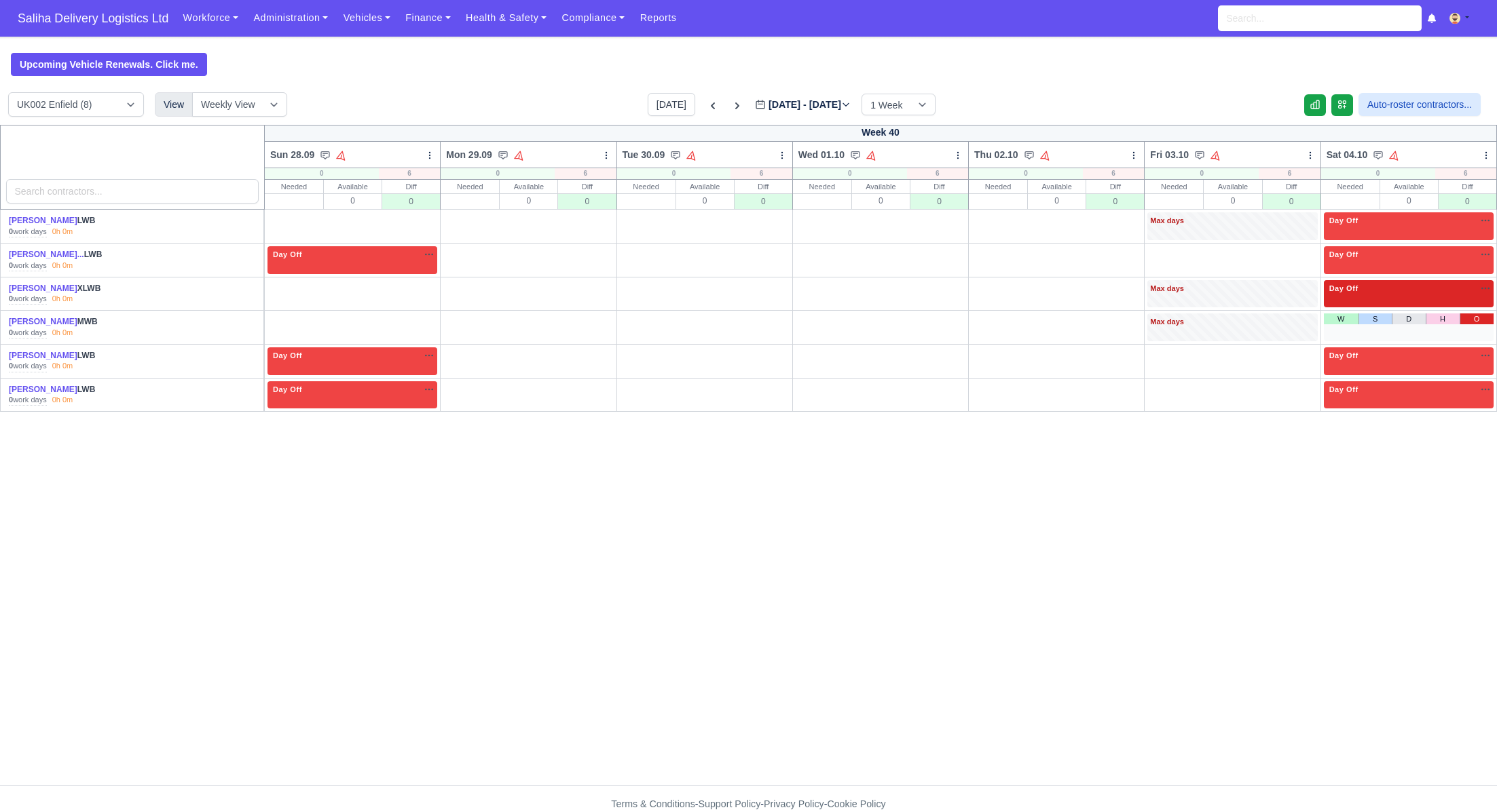
click at [1482, 314] on link "O" at bounding box center [1476, 319] width 34 height 11
click at [415, 221] on link "O" at bounding box center [420, 218] width 34 height 11
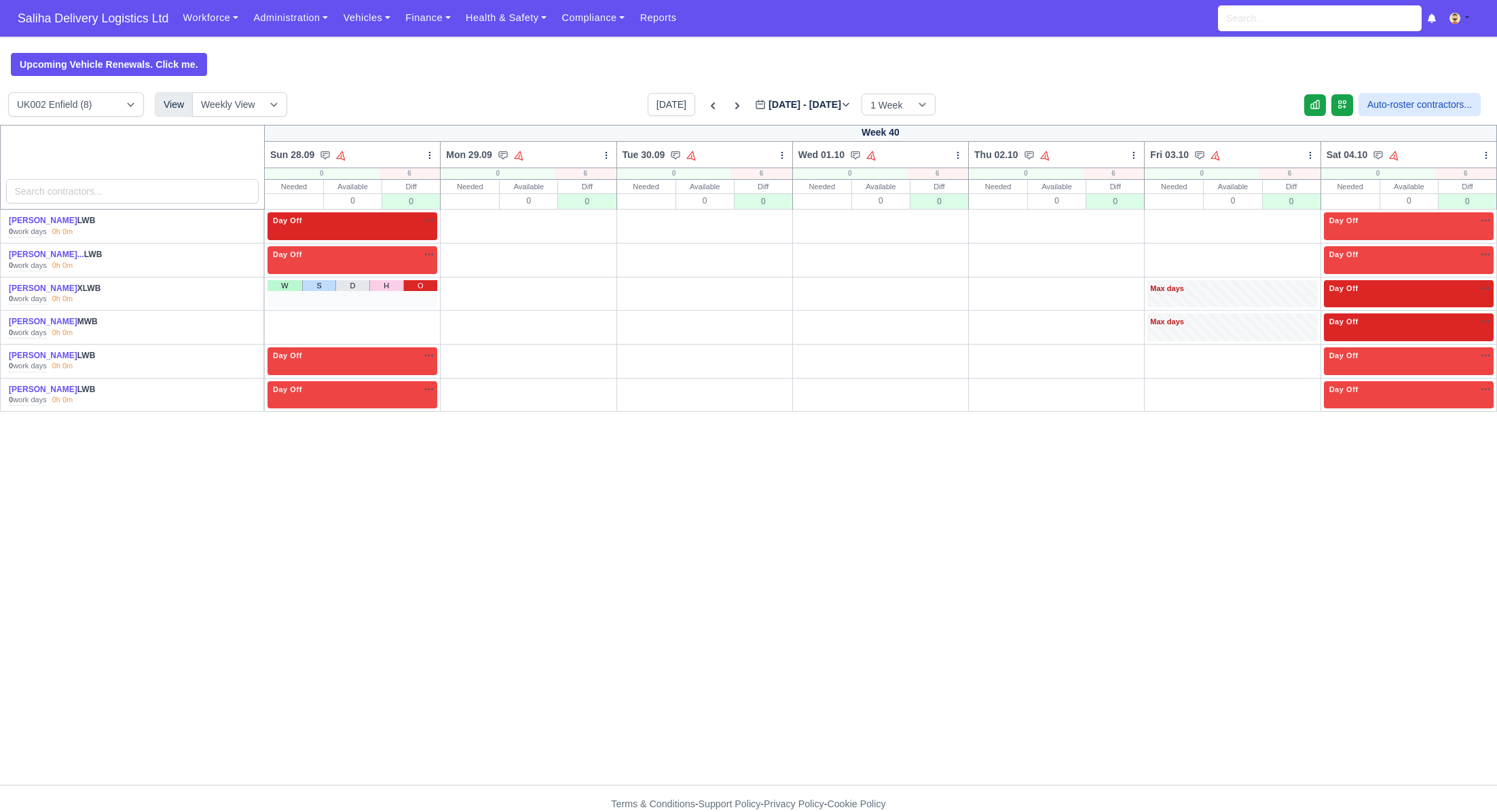
drag, startPoint x: 421, startPoint y: 278, endPoint x: 421, endPoint y: 285, distance: 7.0
click at [421, 279] on td "W S D H O" at bounding box center [351, 294] width 176 height 34
click at [421, 287] on link "O" at bounding box center [420, 286] width 34 height 11
click at [426, 320] on link "O" at bounding box center [420, 319] width 34 height 11
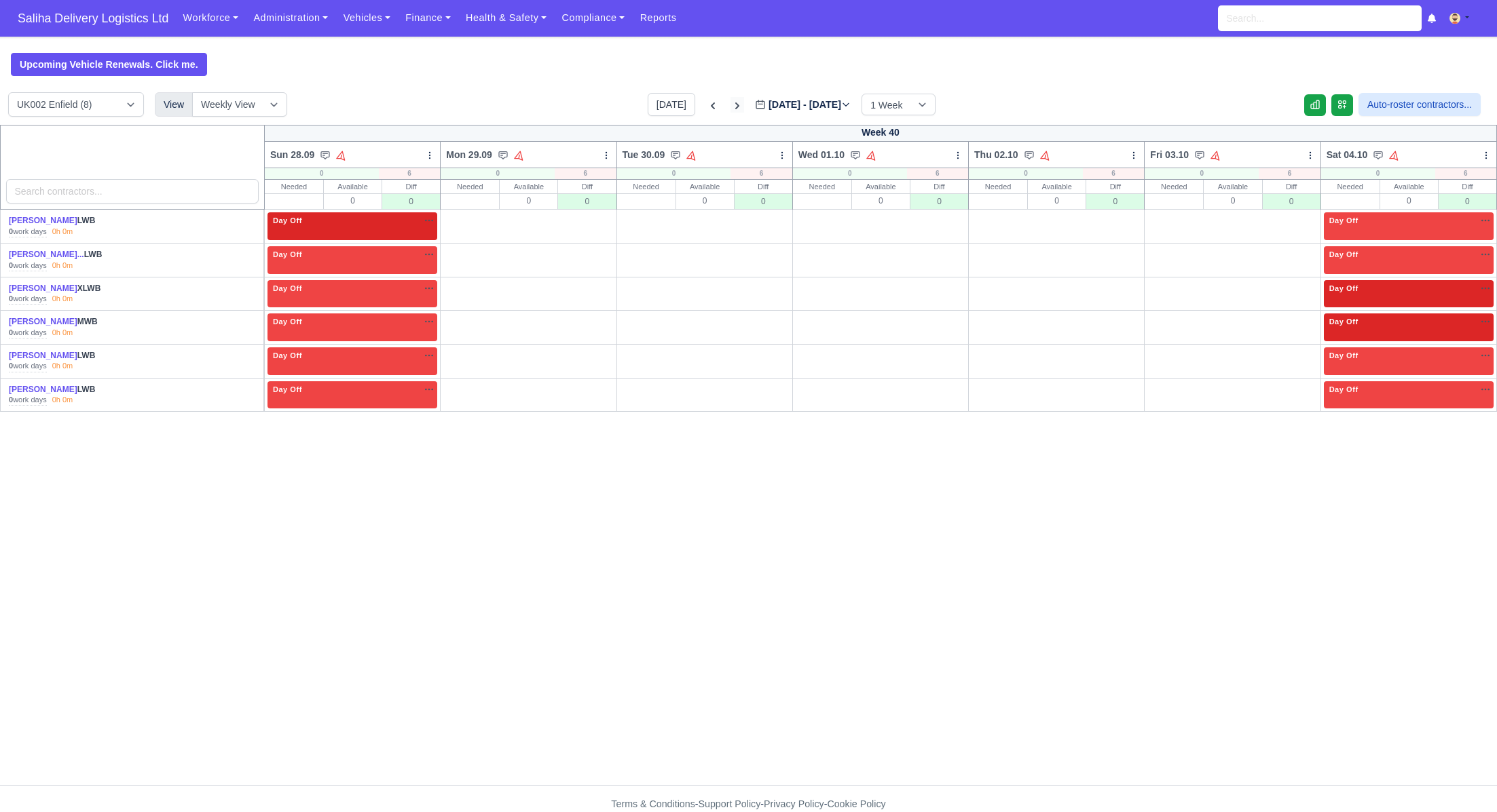
click at [731, 112] on icon at bounding box center [737, 106] width 13 height 13
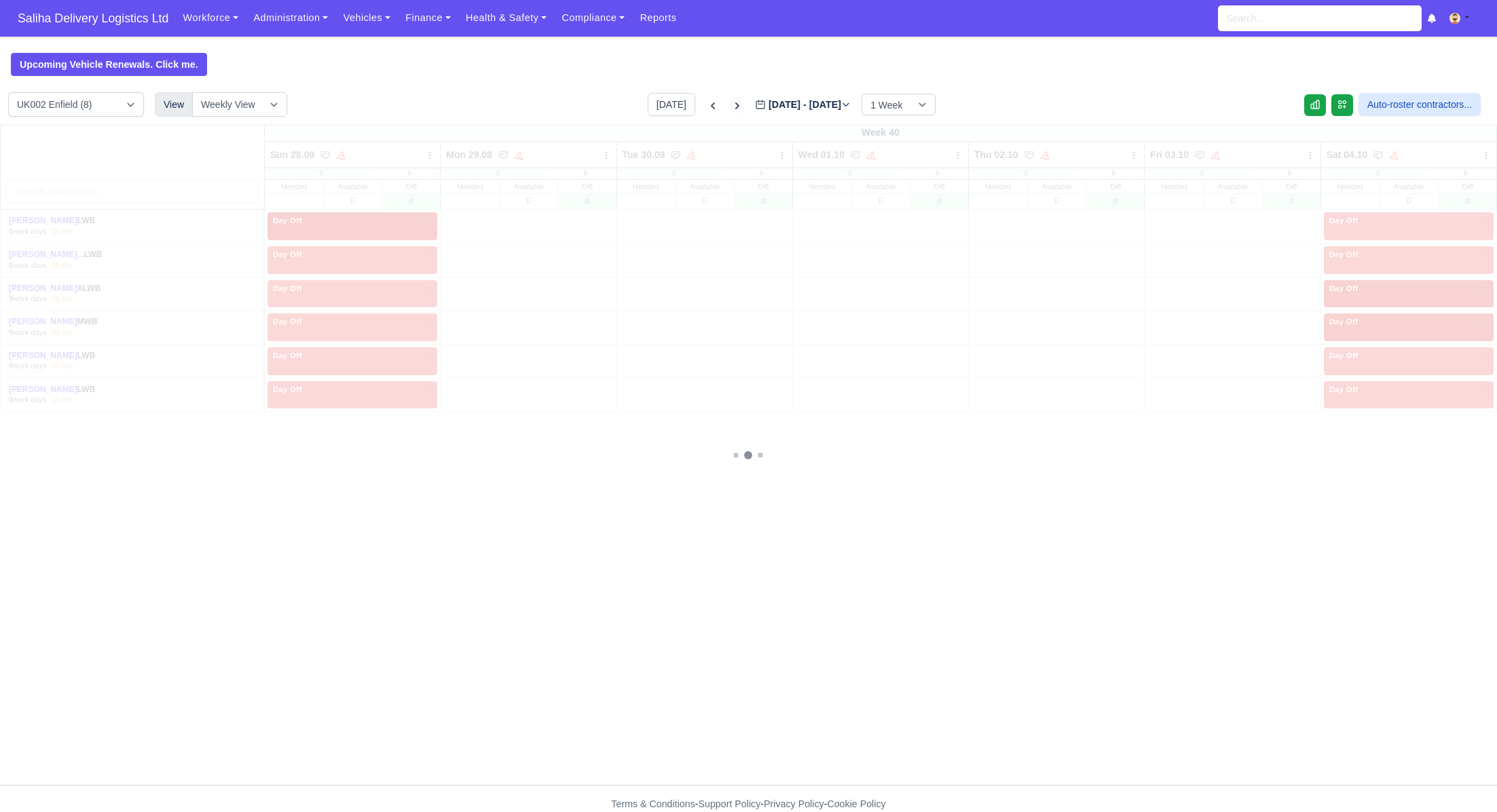
type input "2025-10-05"
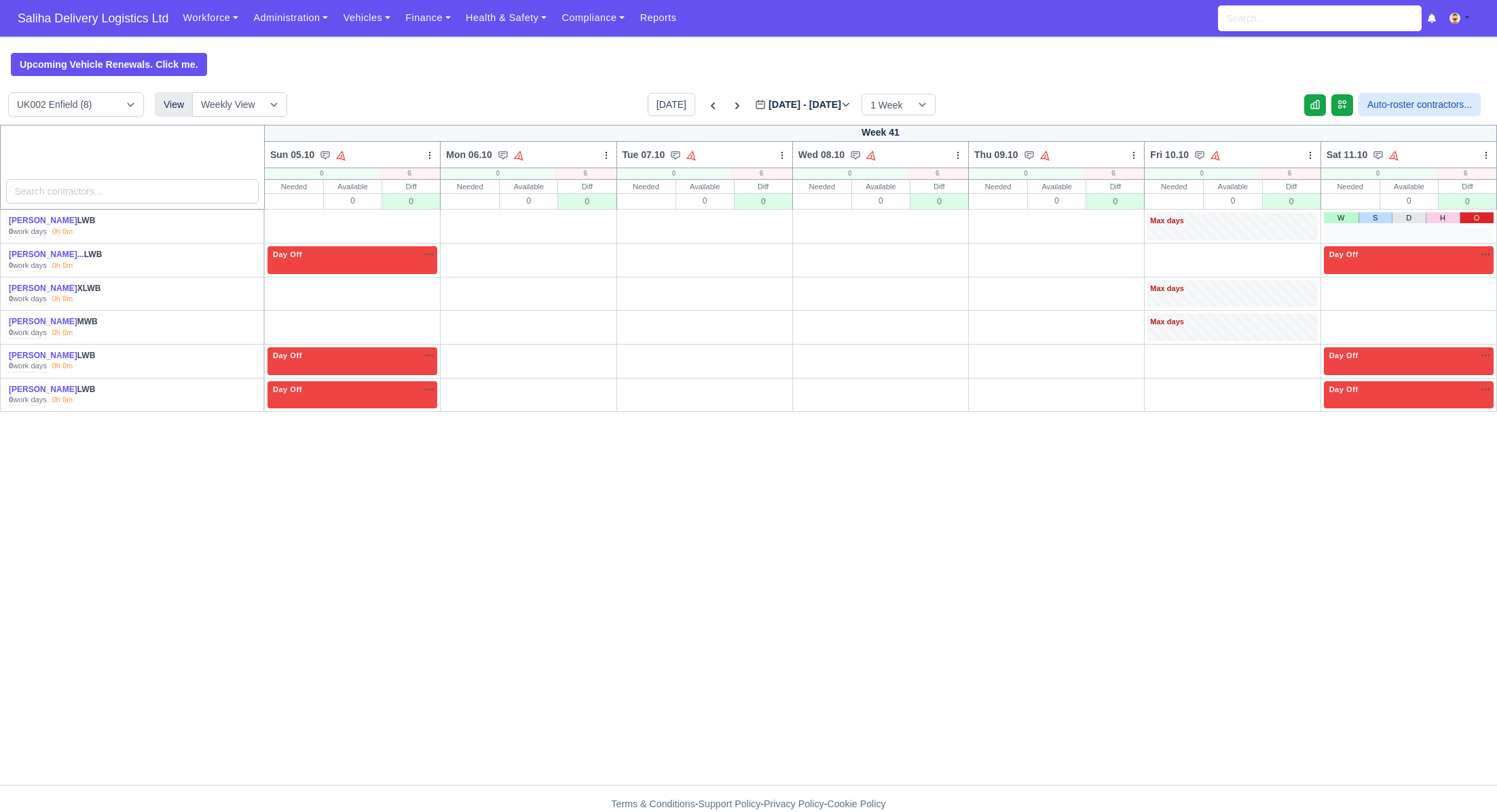
click at [1470, 220] on link "O" at bounding box center [1476, 218] width 34 height 11
click at [1479, 283] on link "O" at bounding box center [1476, 286] width 34 height 11
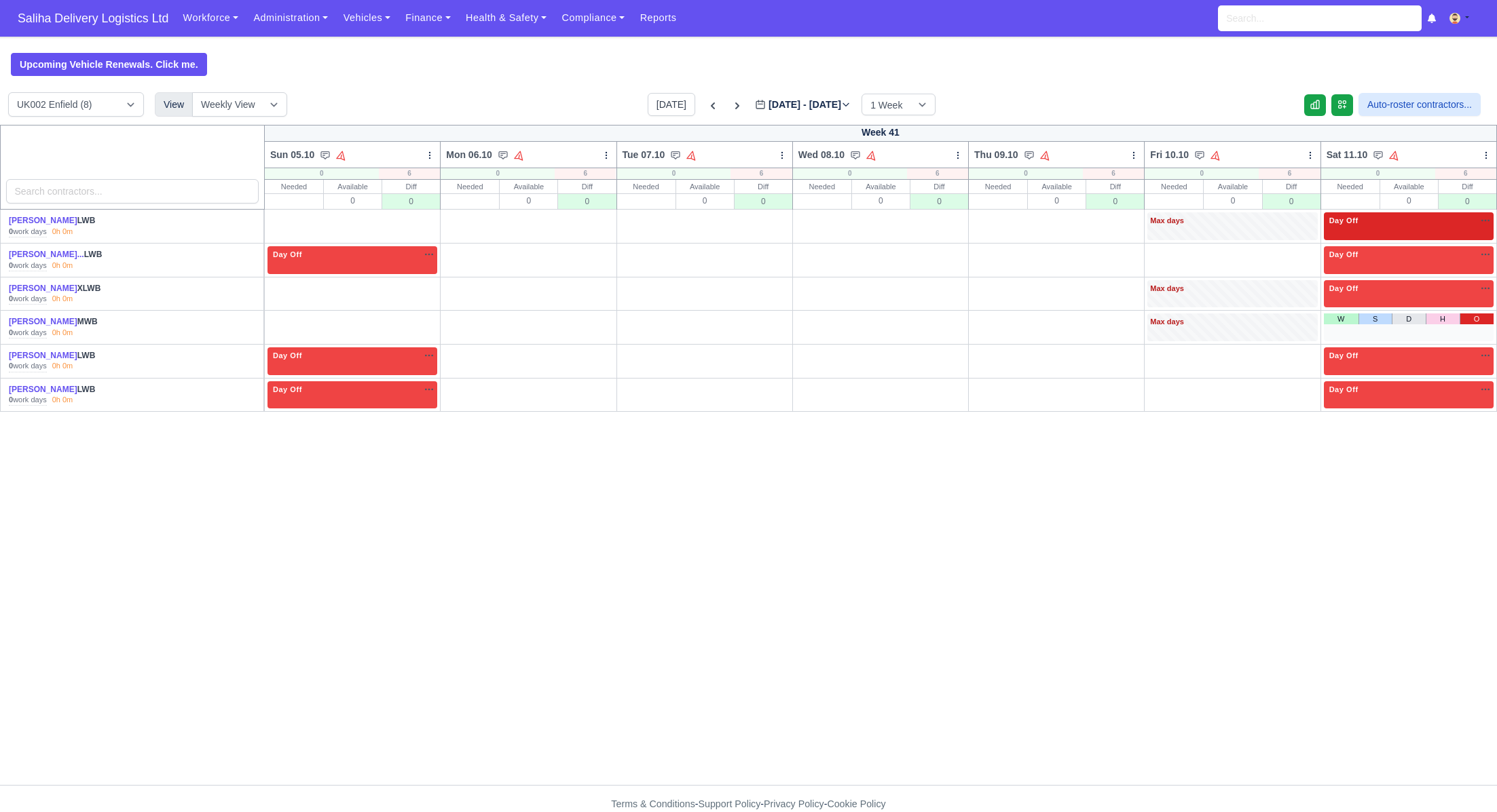
click at [1480, 318] on link "O" at bounding box center [1476, 319] width 34 height 11
drag, startPoint x: 424, startPoint y: 222, endPoint x: 425, endPoint y: 236, distance: 14.0
click at [424, 222] on link "O" at bounding box center [420, 218] width 34 height 11
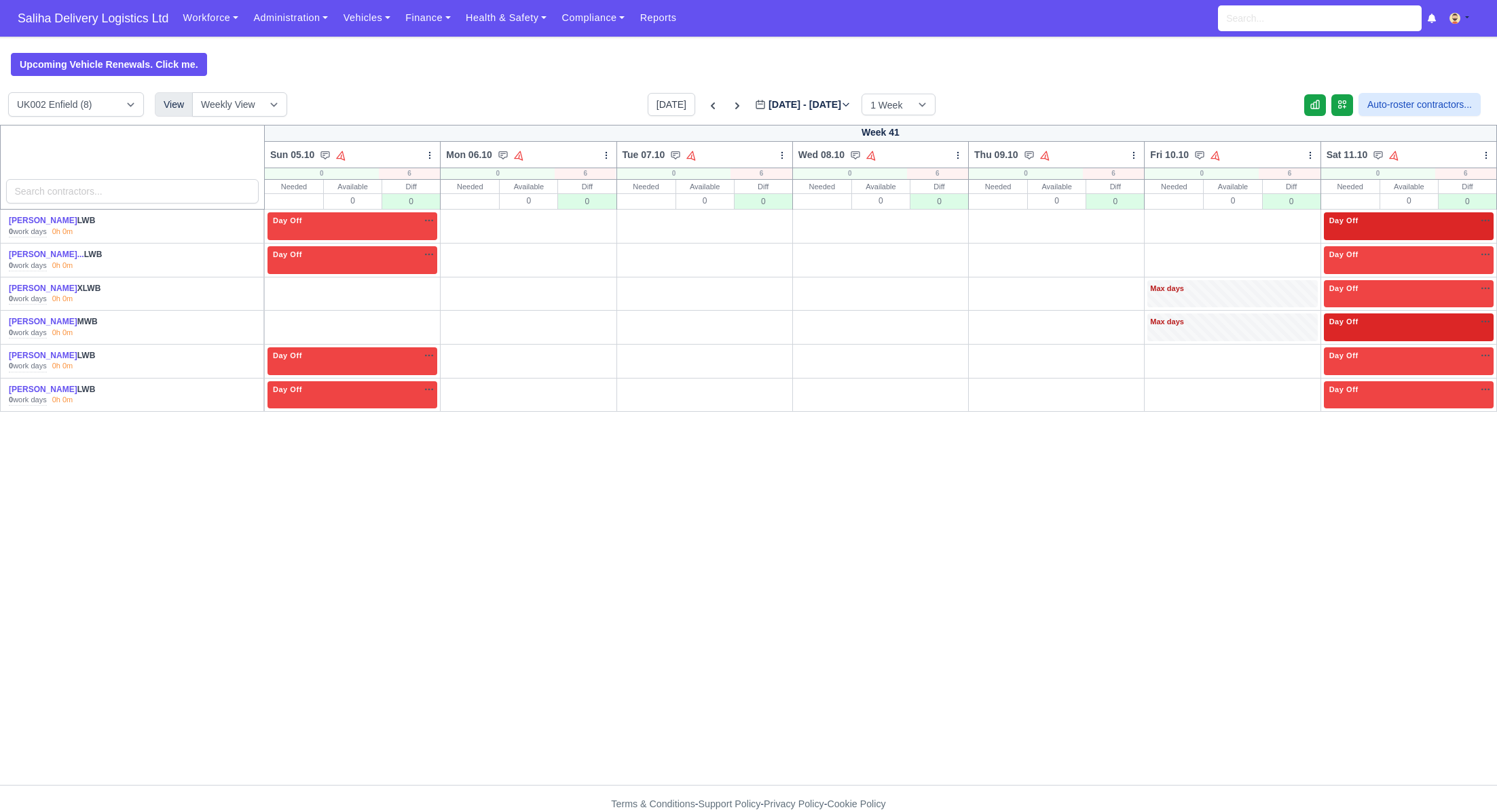
drag, startPoint x: 418, startPoint y: 283, endPoint x: 420, endPoint y: 309, distance: 26.1
click at [418, 283] on link "O" at bounding box center [420, 286] width 34 height 11
click at [419, 320] on link "O" at bounding box center [420, 319] width 34 height 11
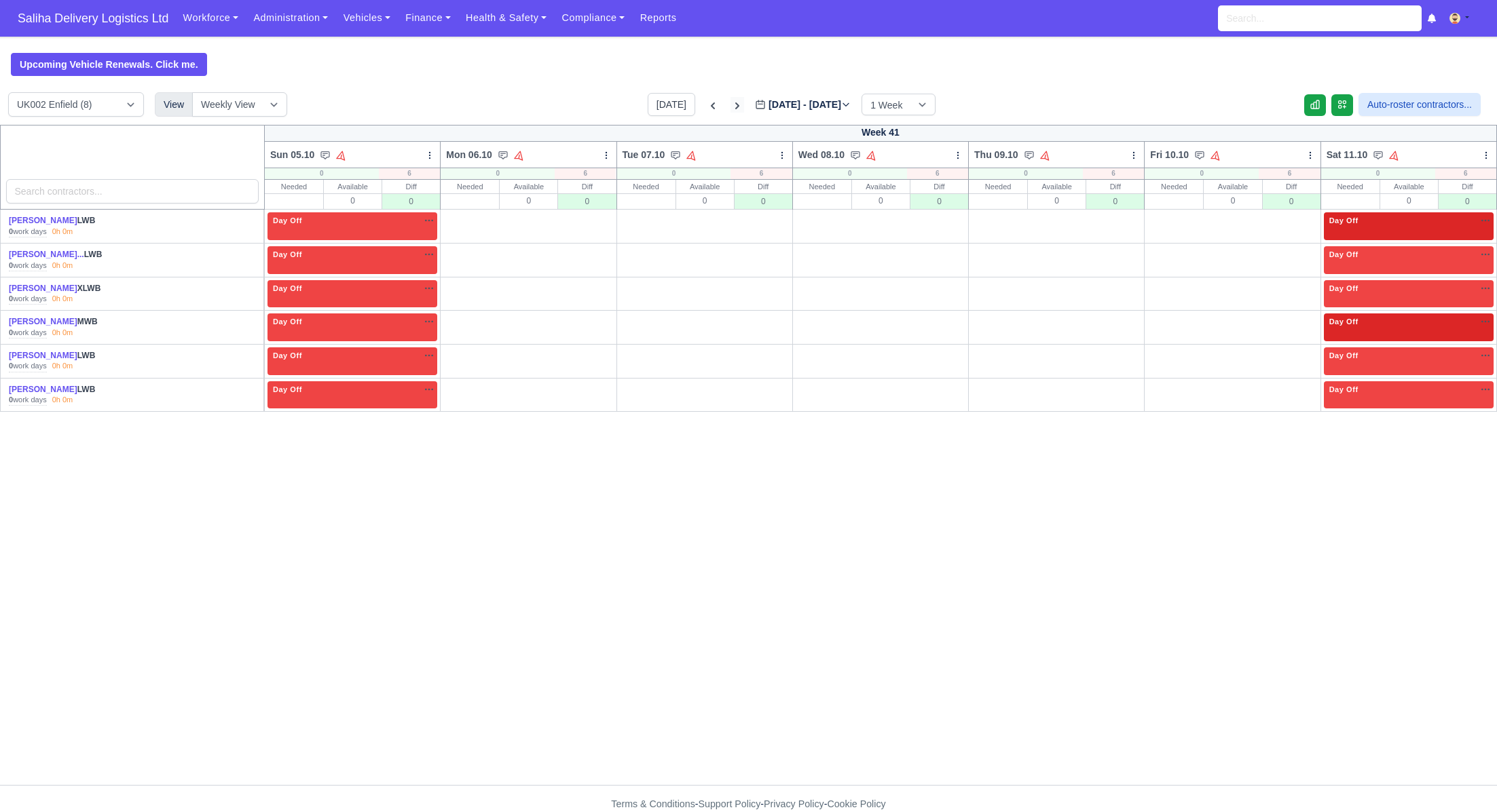
click at [731, 106] on icon at bounding box center [737, 106] width 13 height 13
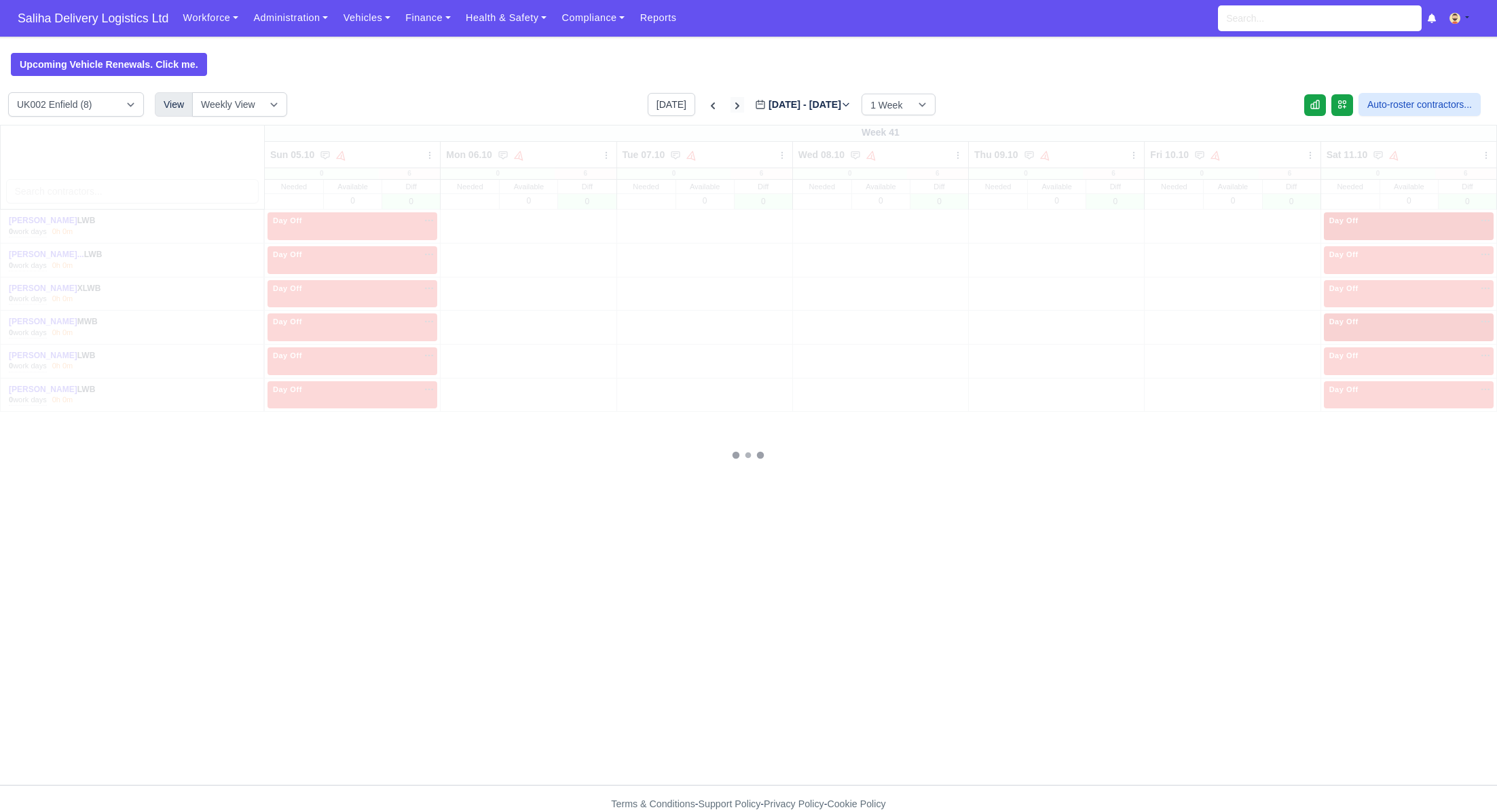
type input "2025-10-12"
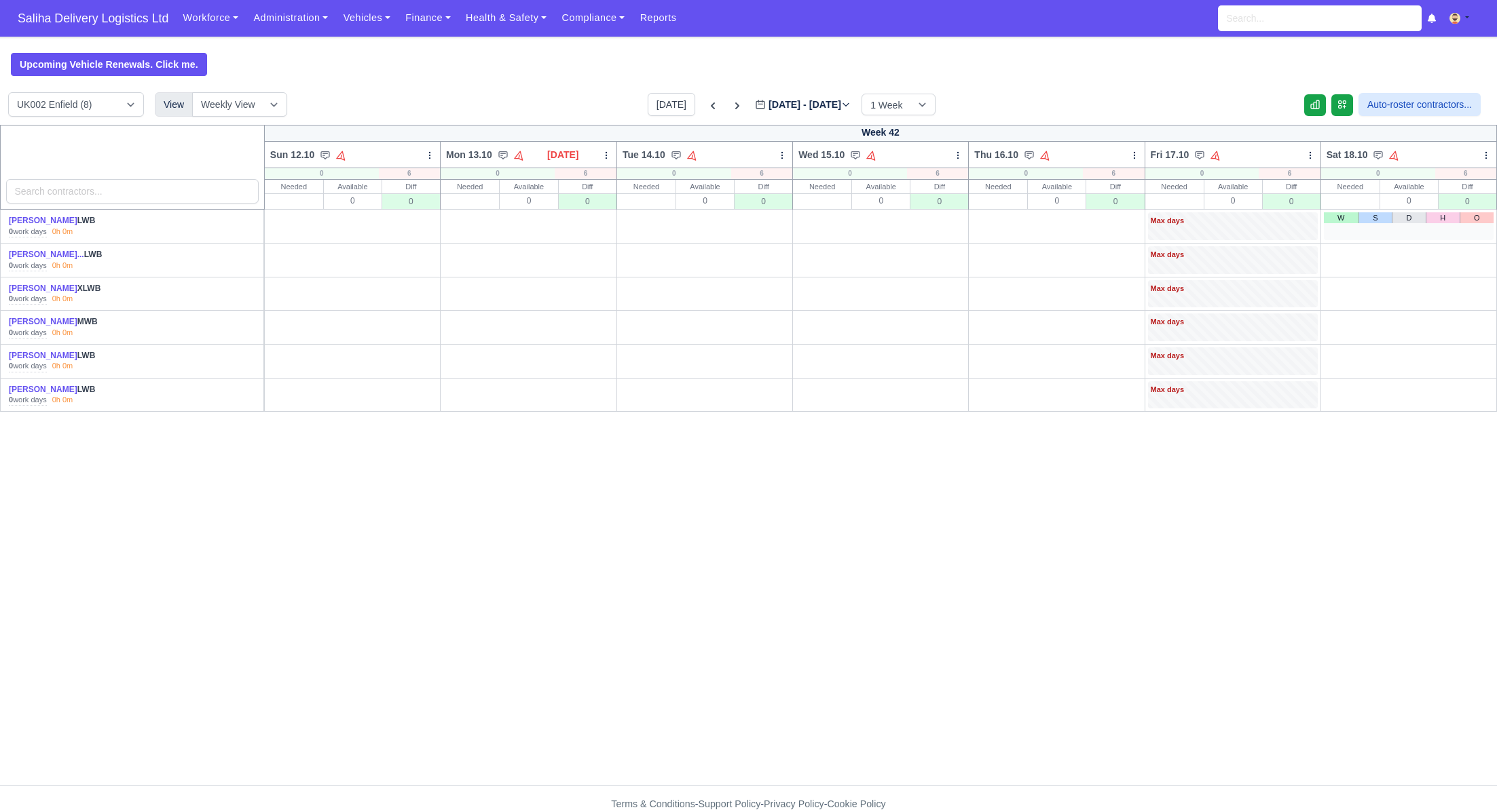
click at [1479, 224] on div "W S D H O" at bounding box center [1409, 226] width 170 height 28
click at [1477, 220] on link "O" at bounding box center [1476, 218] width 34 height 11
click at [1484, 253] on link "O" at bounding box center [1476, 252] width 34 height 11
click at [1482, 281] on link "O" at bounding box center [1476, 286] width 34 height 11
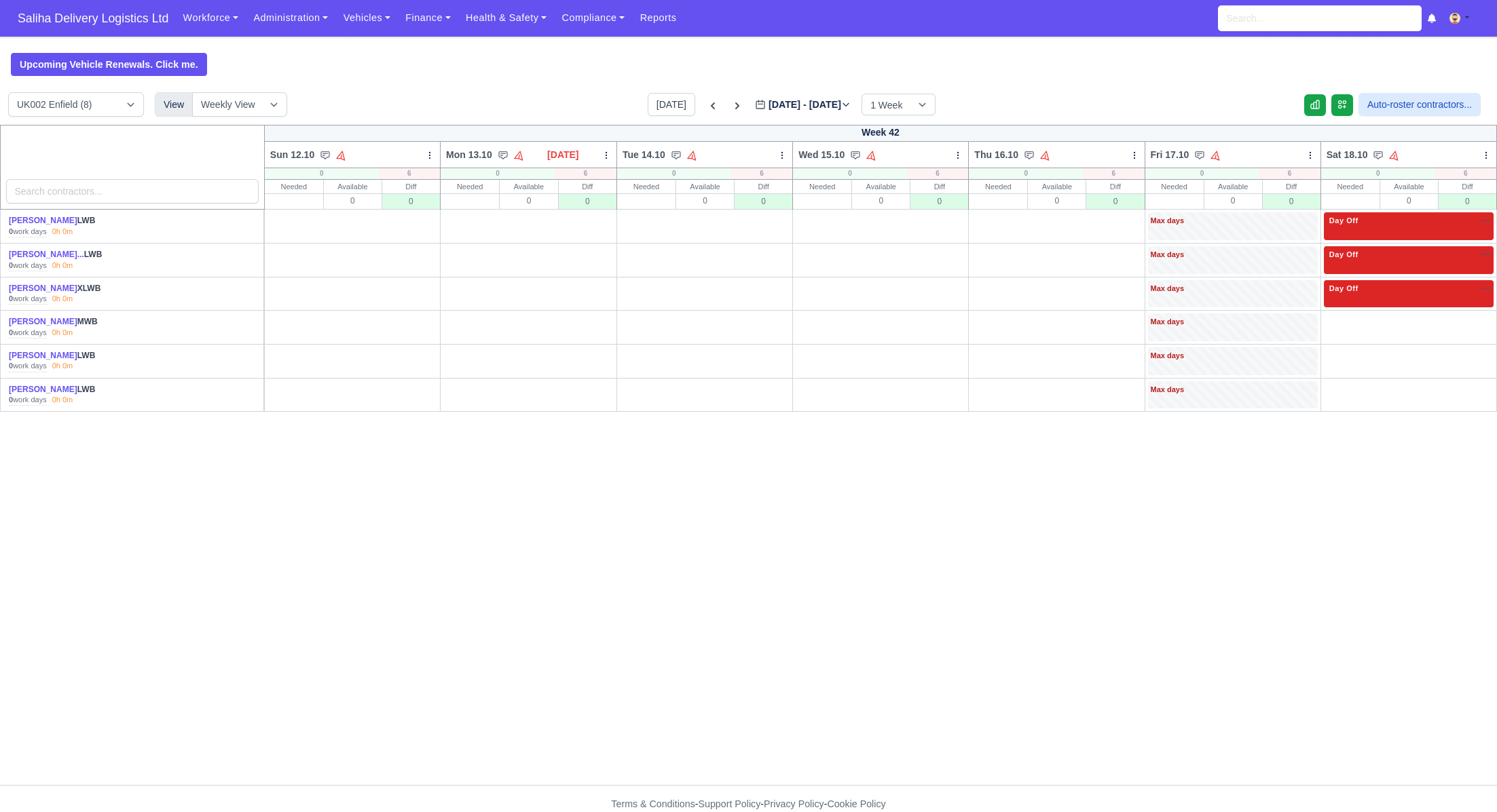
click at [1481, 317] on link "O" at bounding box center [1476, 319] width 34 height 11
drag, startPoint x: 1477, startPoint y: 353, endPoint x: 1474, endPoint y: 366, distance: 13.3
click at [1476, 353] on link "O" at bounding box center [1476, 353] width 34 height 11
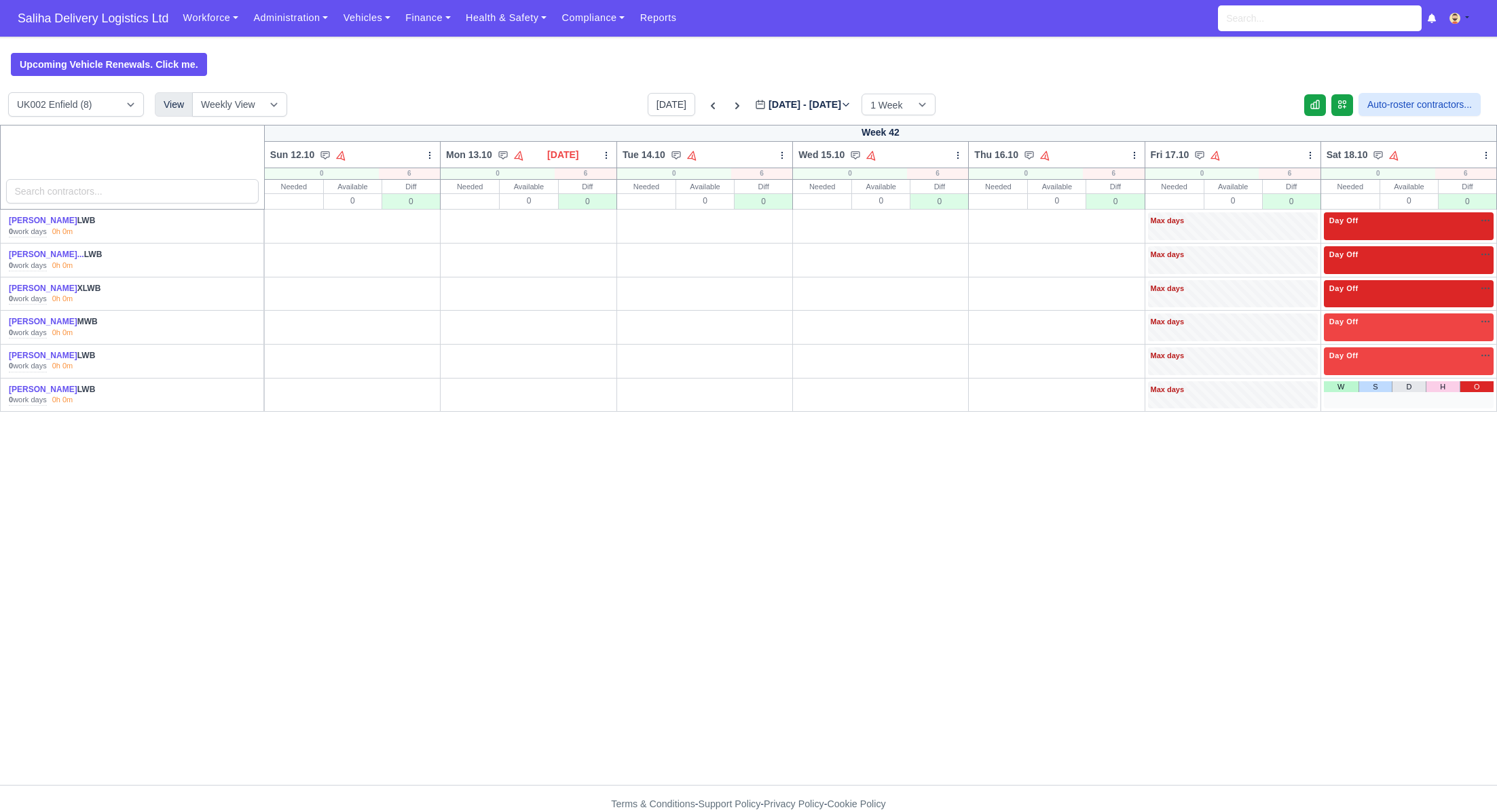
click at [1478, 386] on link "O" at bounding box center [1476, 387] width 34 height 11
click at [415, 219] on link "O" at bounding box center [420, 218] width 34 height 11
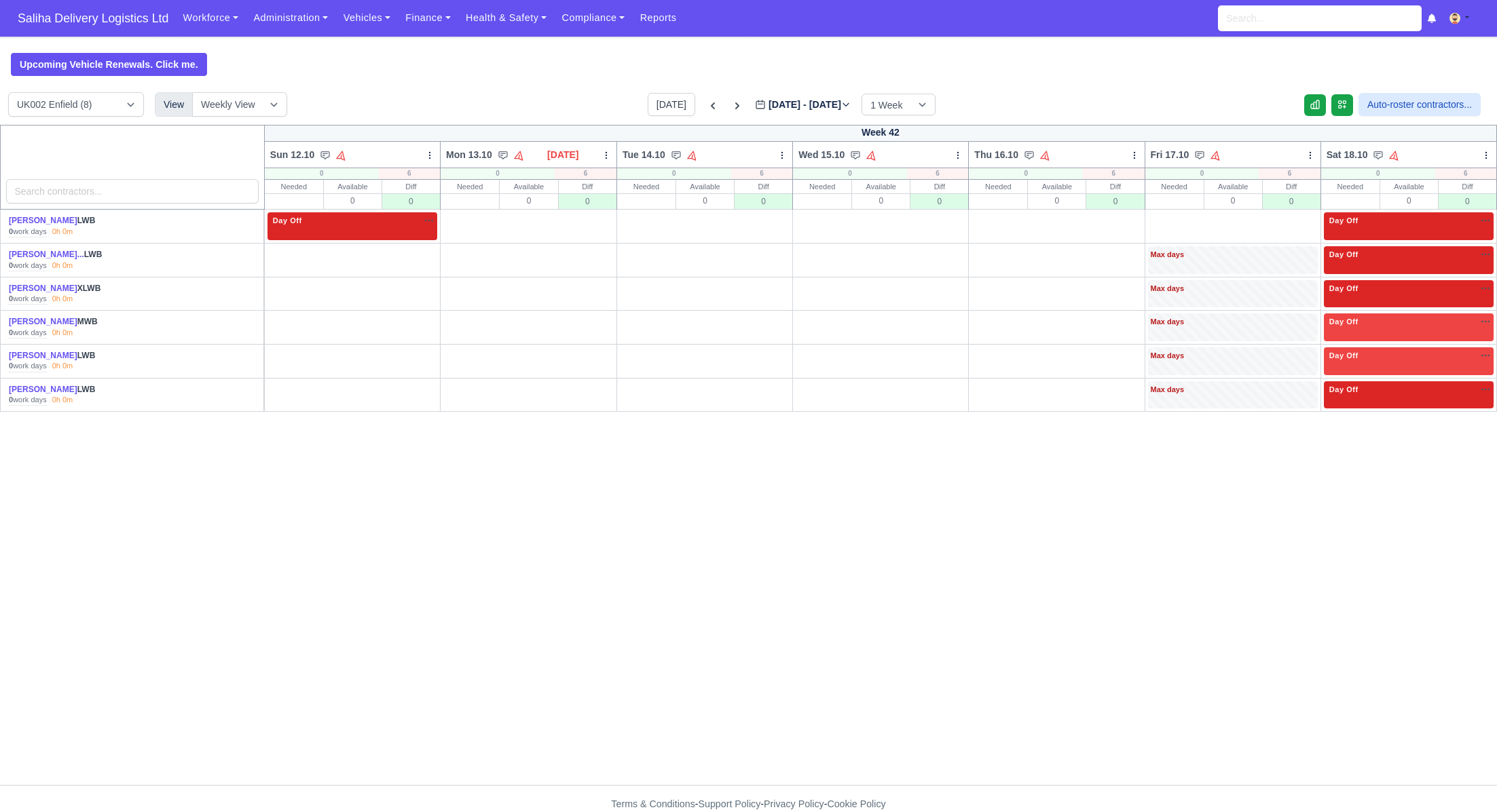
drag, startPoint x: 415, startPoint y: 253, endPoint x: 416, endPoint y: 261, distance: 8.1
click at [415, 253] on link "O" at bounding box center [420, 252] width 34 height 11
click at [416, 283] on link "O" at bounding box center [420, 286] width 34 height 11
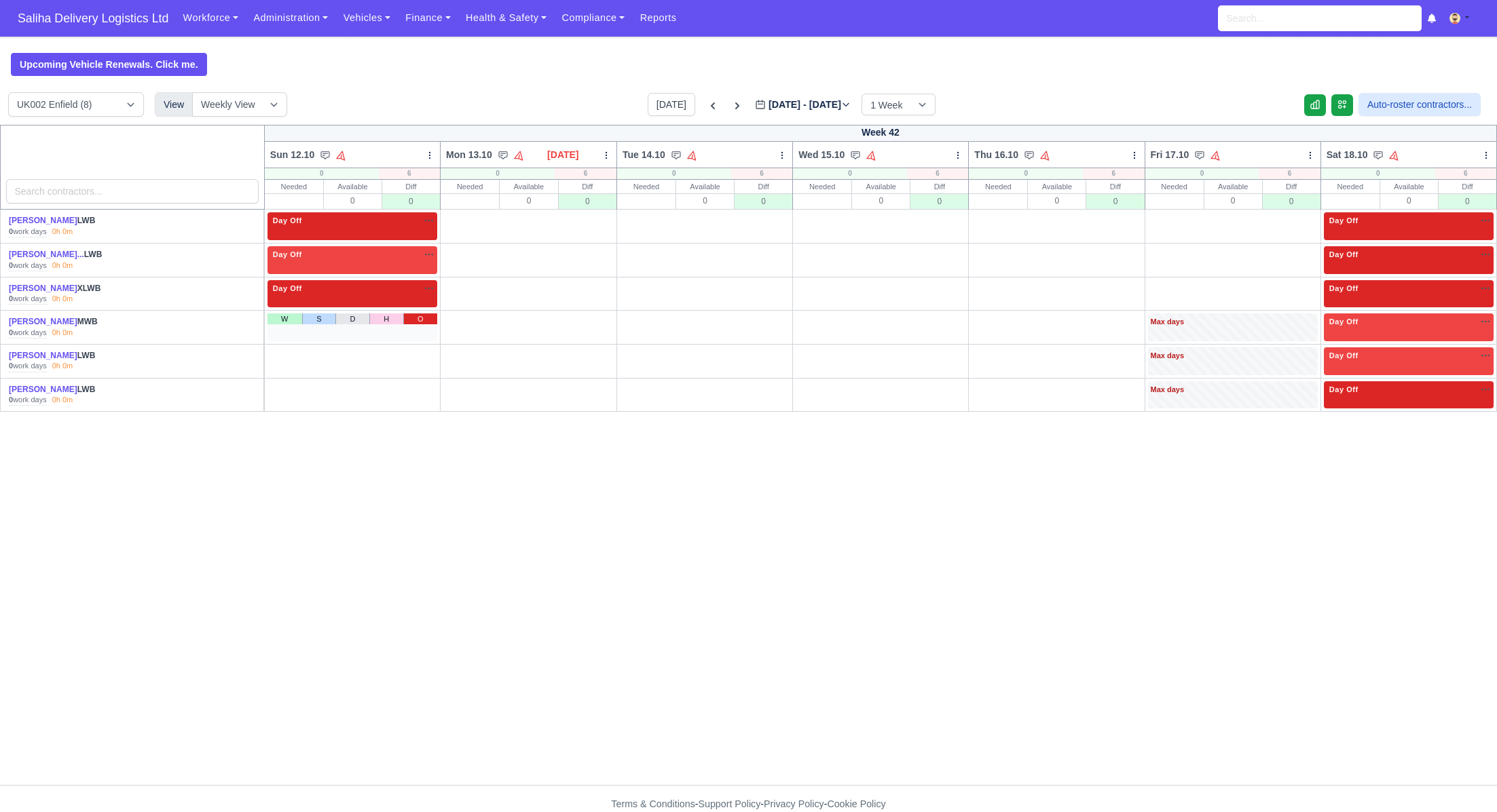
click at [415, 322] on link "O" at bounding box center [420, 319] width 34 height 11
click at [418, 347] on link "O" at bounding box center [420, 353] width 34 height 11
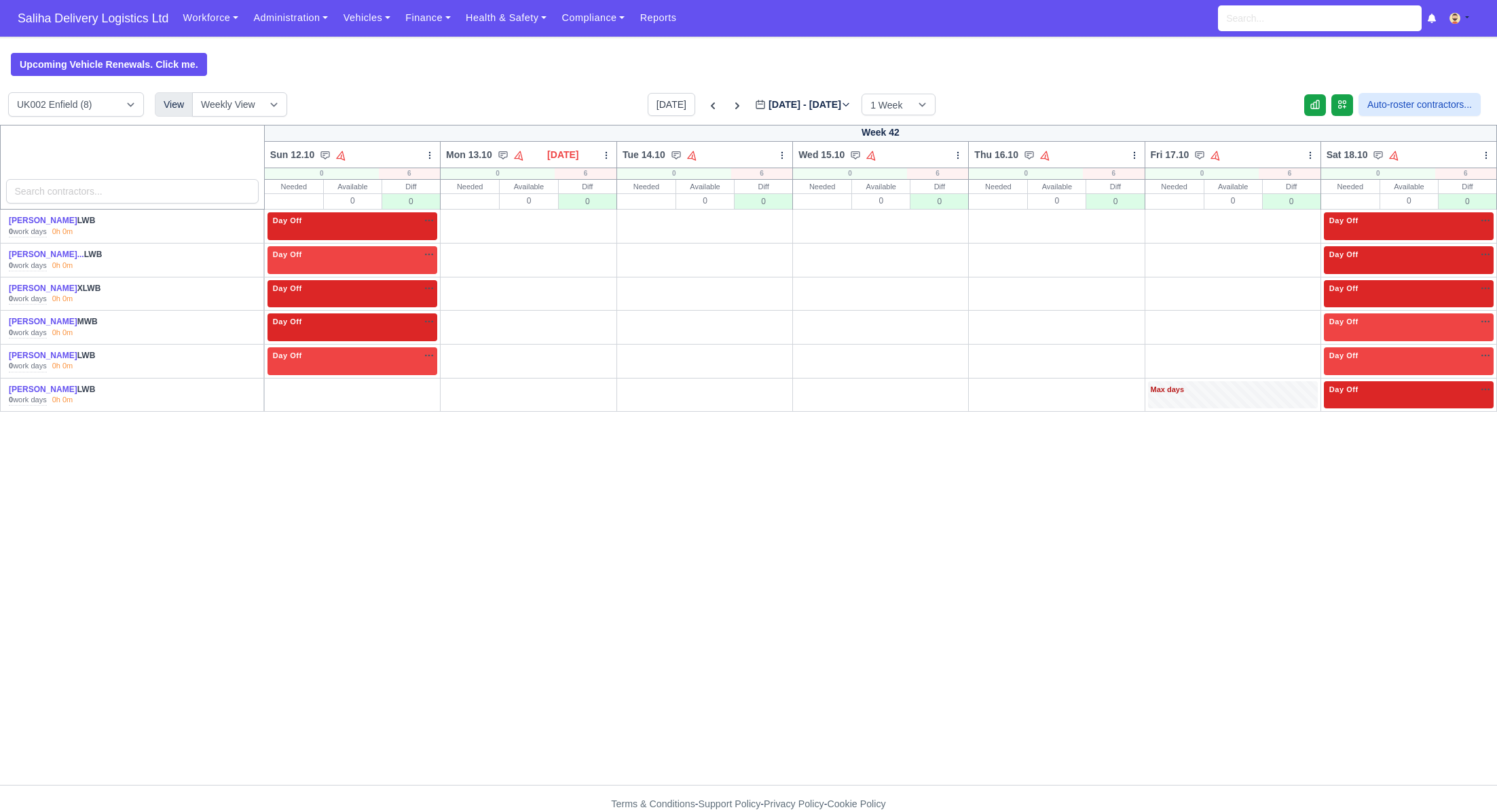
click at [414, 386] on link "O" at bounding box center [420, 387] width 34 height 11
click at [731, 105] on icon at bounding box center [737, 106] width 13 height 13
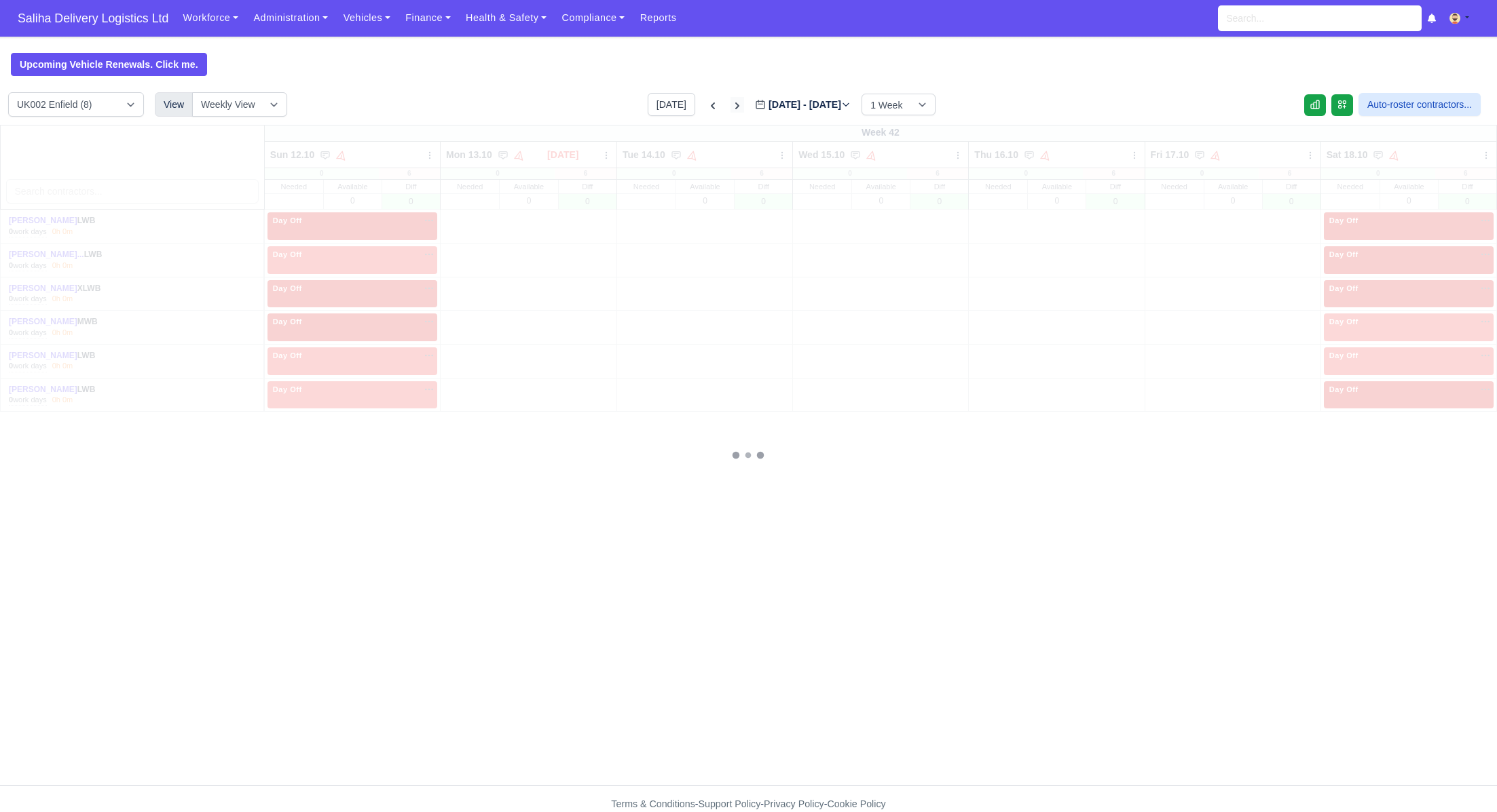
type input "2025-10-19"
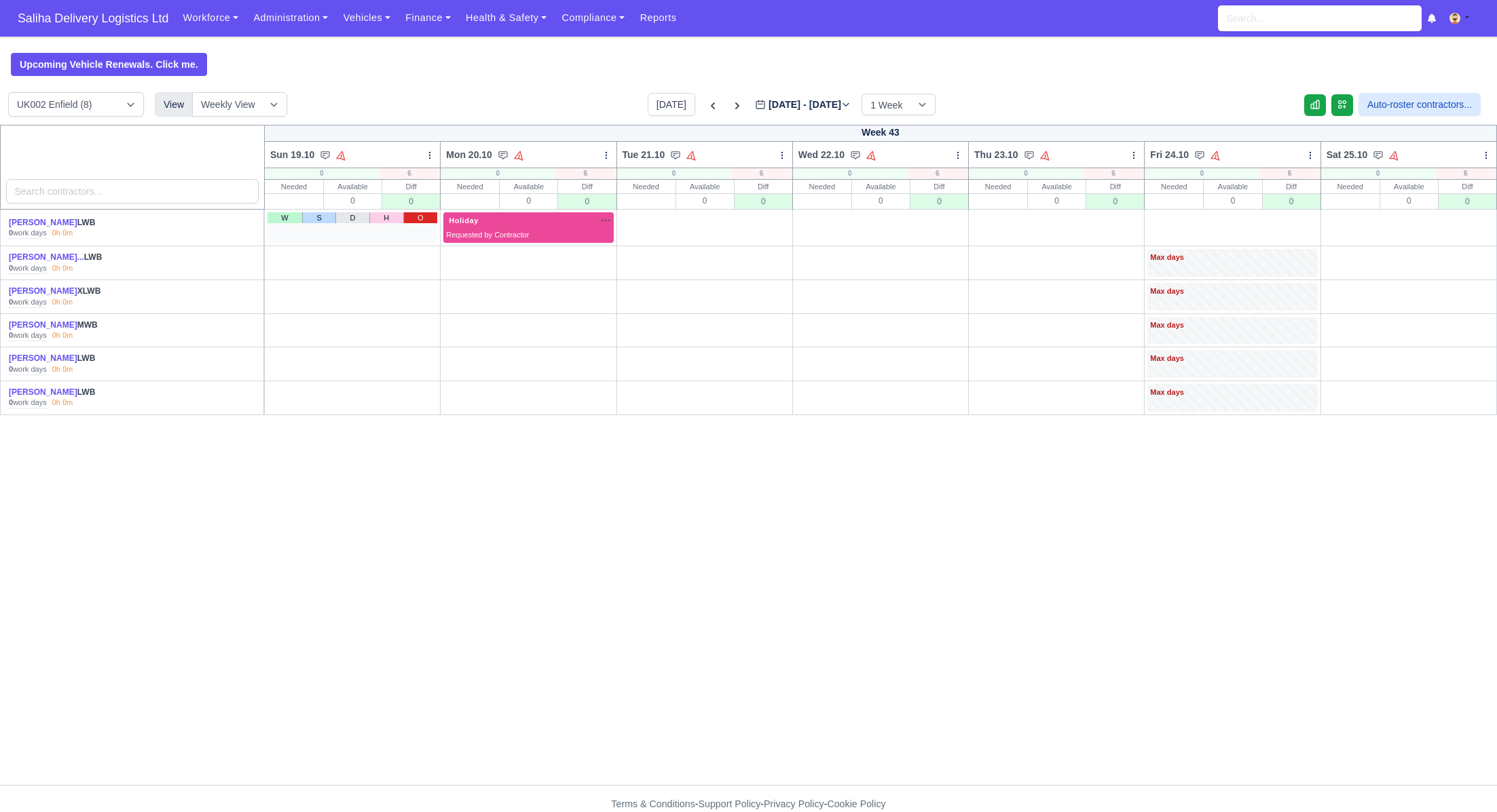
click at [422, 220] on link "O" at bounding box center [420, 218] width 34 height 11
click at [1472, 220] on link "O" at bounding box center [1476, 218] width 34 height 11
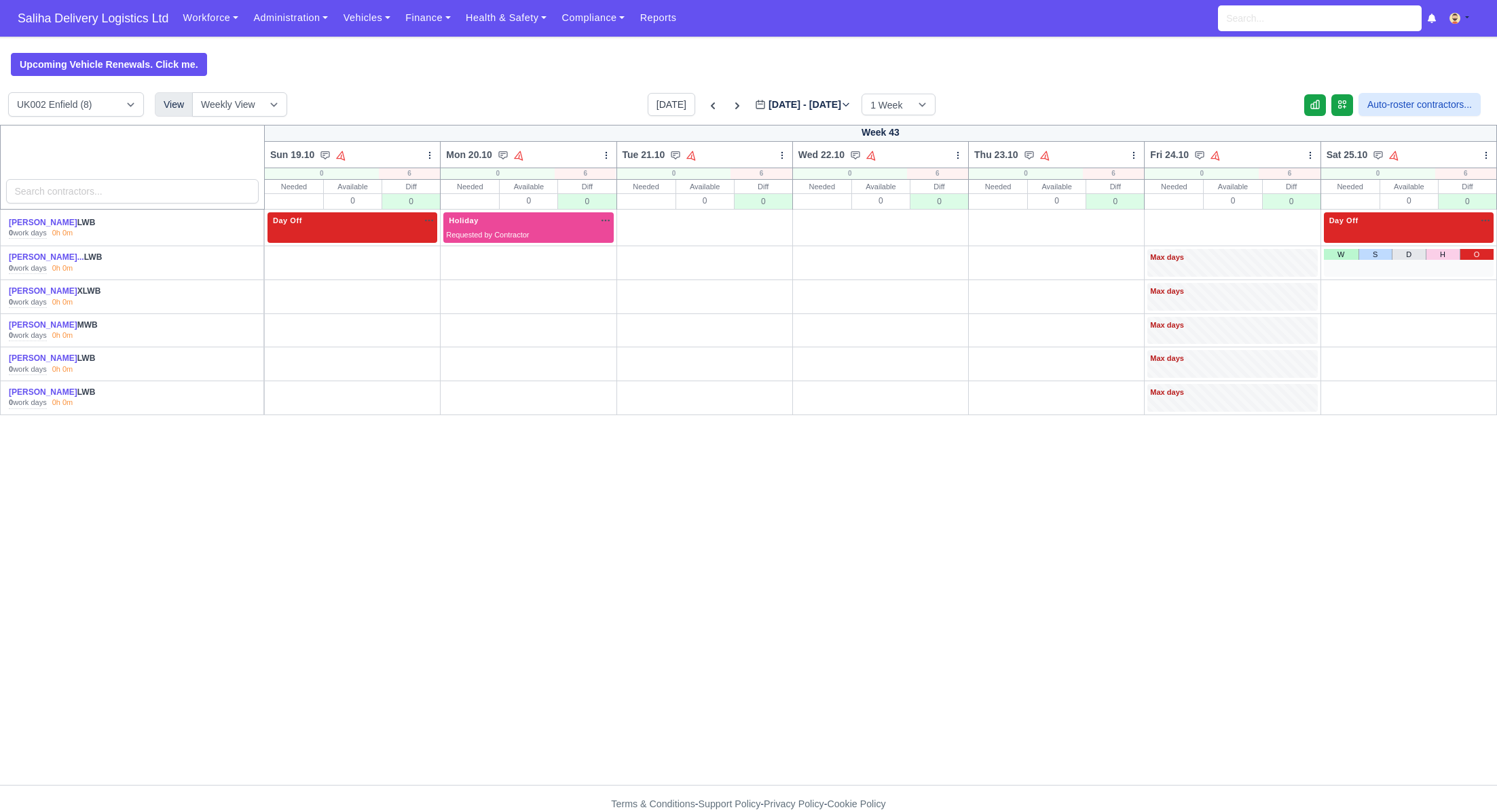
click at [1476, 252] on link "O" at bounding box center [1476, 254] width 34 height 11
click at [1485, 292] on link "O" at bounding box center [1476, 288] width 34 height 11
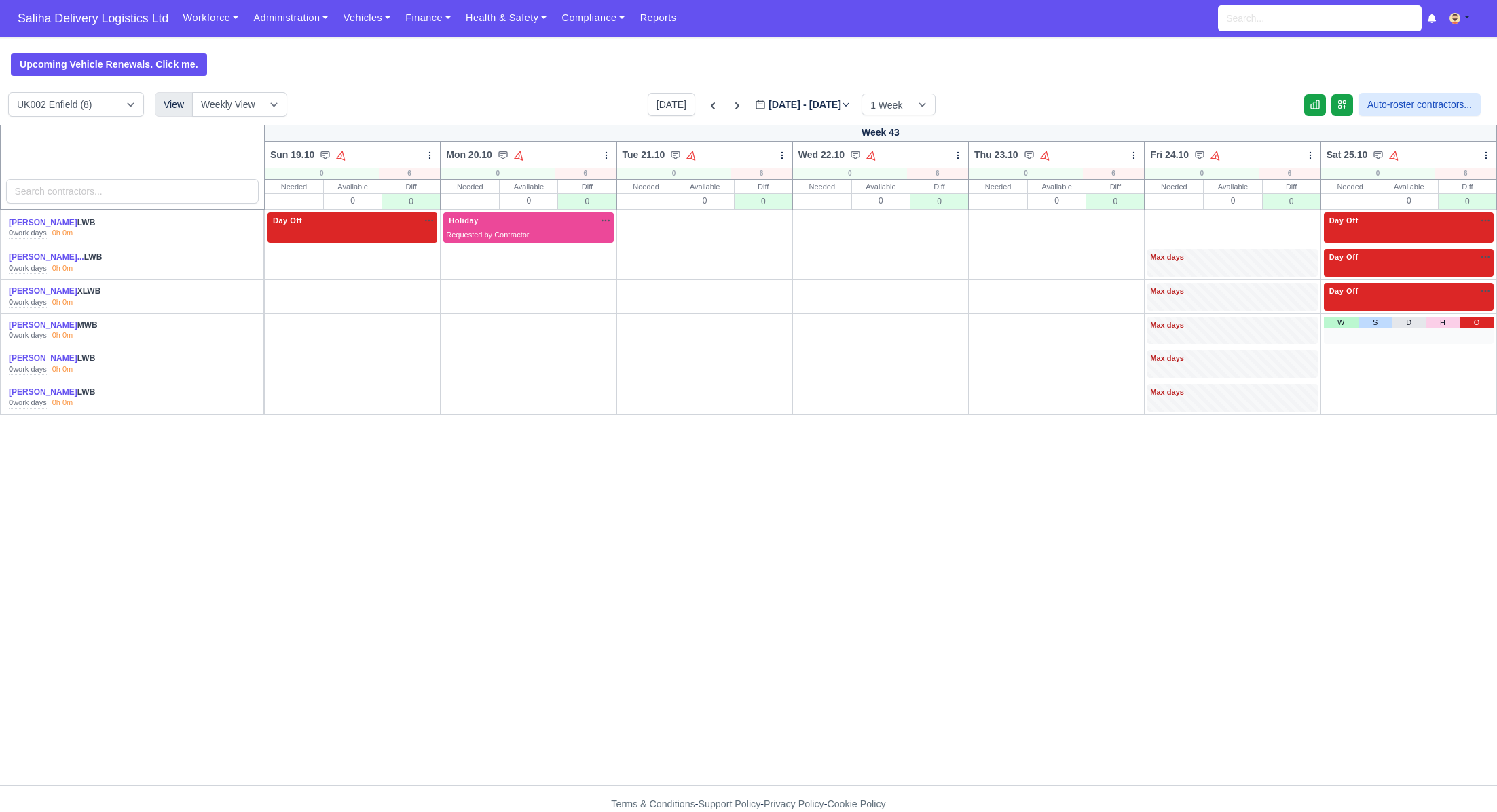
click at [1483, 311] on td "Day Off Available" at bounding box center [1408, 298] width 176 height 34
click at [1483, 320] on link "O" at bounding box center [1476, 323] width 34 height 11
click at [1482, 354] on link "O" at bounding box center [1476, 356] width 34 height 11
drag, startPoint x: 1476, startPoint y: 393, endPoint x: 1471, endPoint y: 389, distance: 6.4
click at [1476, 393] on link "O" at bounding box center [1476, 390] width 34 height 11
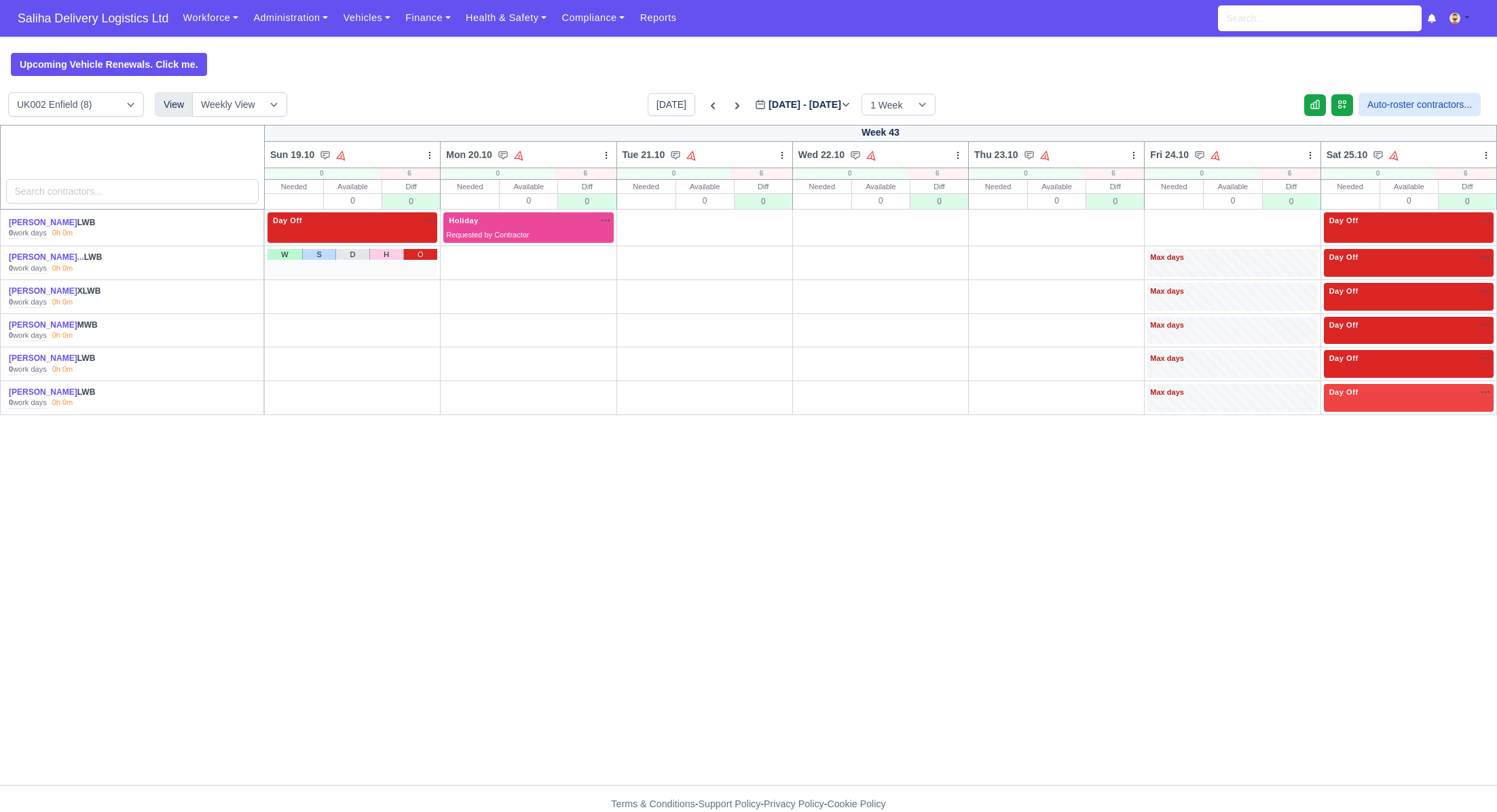
click at [424, 253] on link "O" at bounding box center [420, 254] width 34 height 11
click at [419, 288] on link "O" at bounding box center [420, 288] width 34 height 11
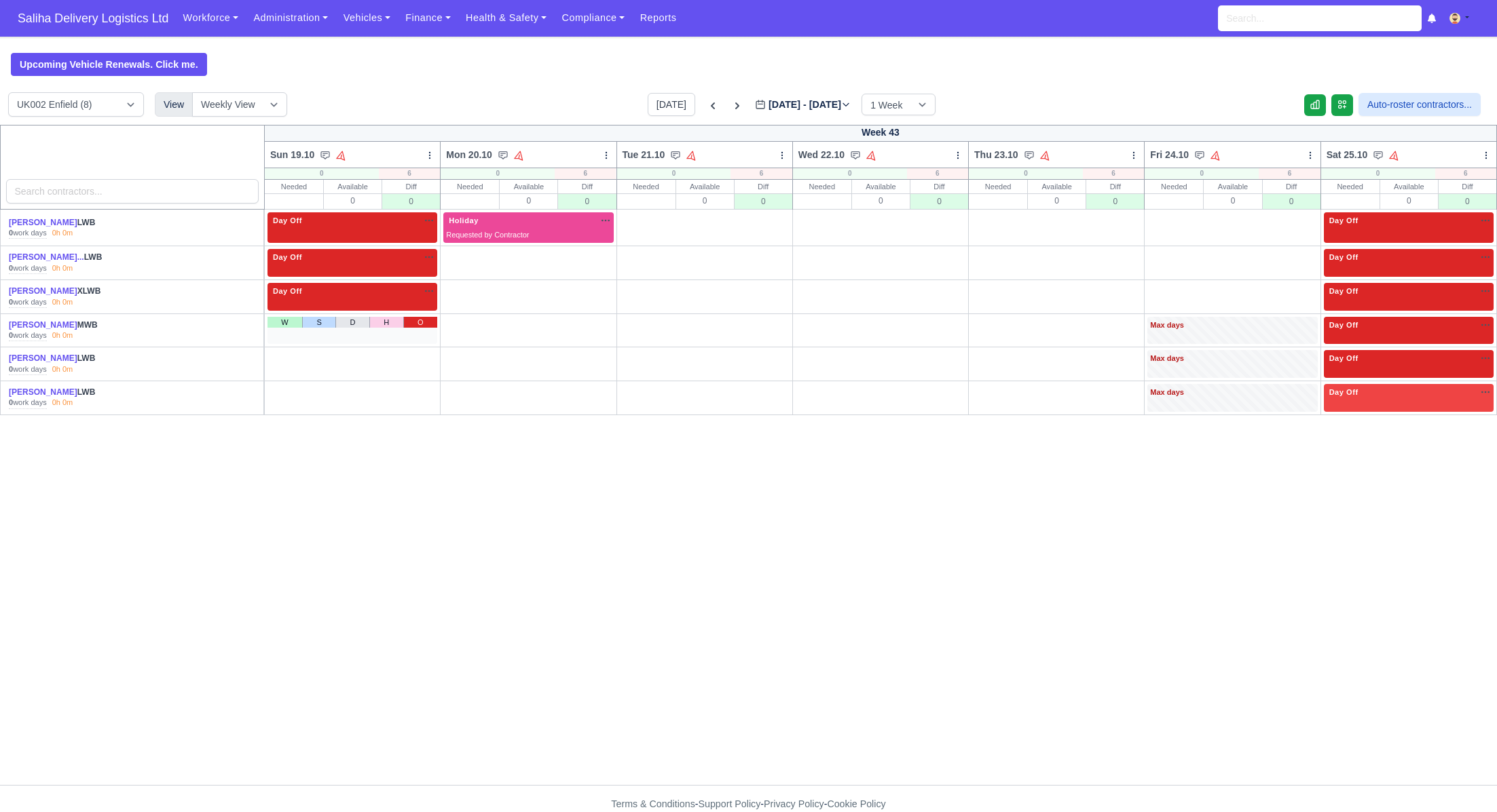
click at [419, 325] on link "O" at bounding box center [420, 323] width 34 height 11
click at [425, 355] on link "O" at bounding box center [420, 356] width 34 height 11
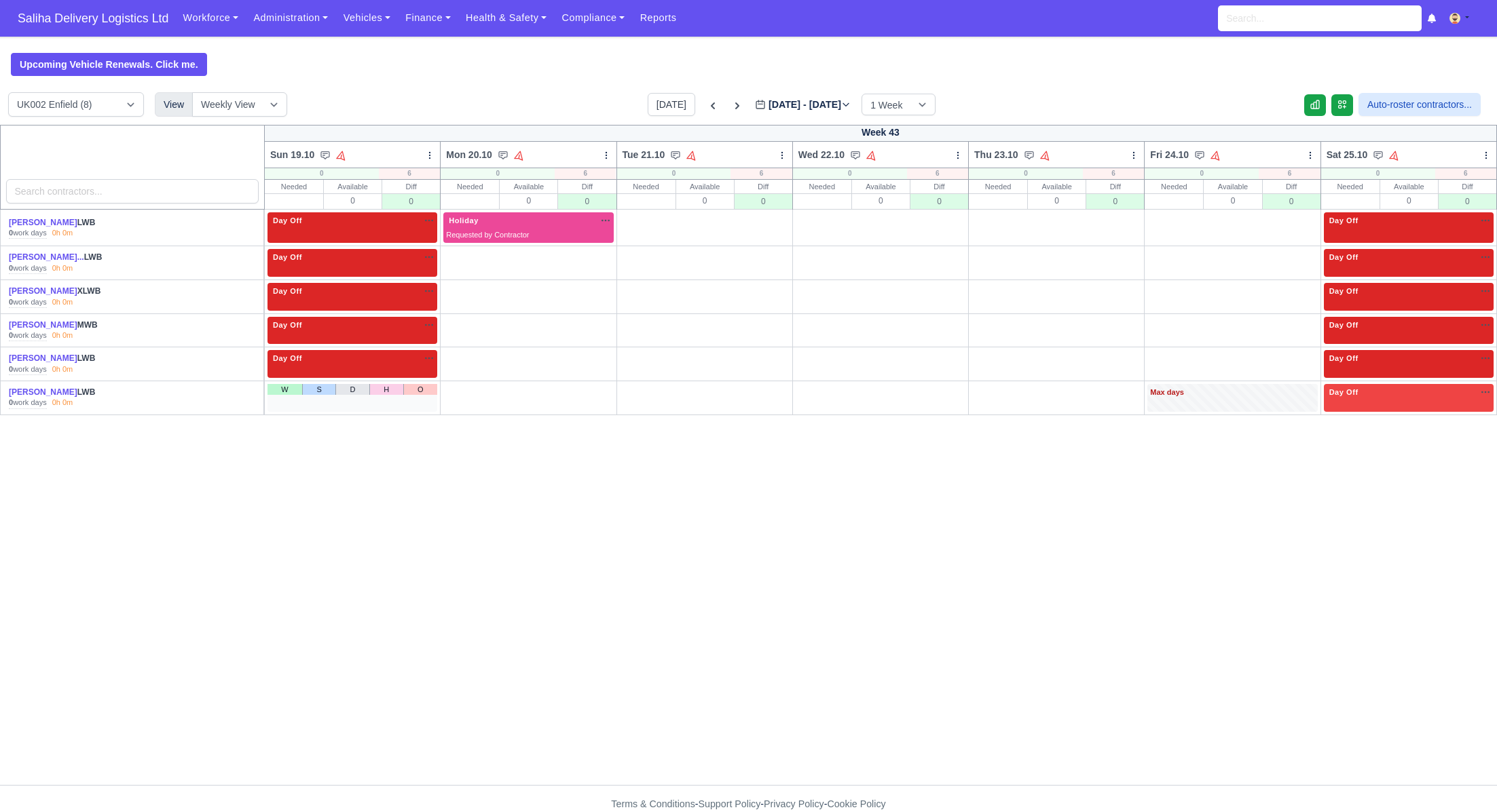
click at [419, 394] on div "W S D H O" at bounding box center [352, 398] width 170 height 28
click at [425, 388] on link "O" at bounding box center [420, 390] width 34 height 11
click at [735, 105] on icon at bounding box center [737, 105] width 4 height 7
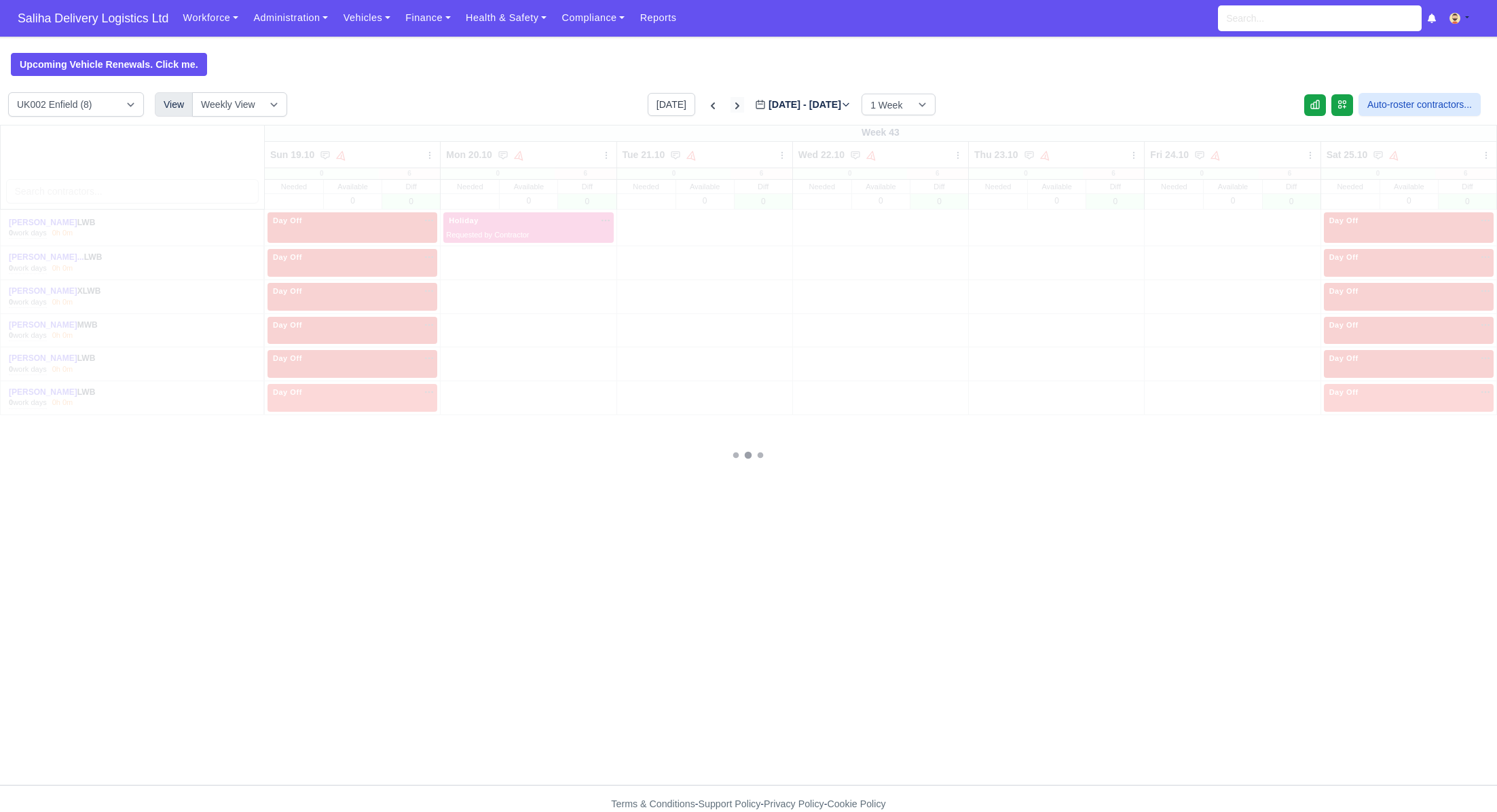
type input "2025-10-26"
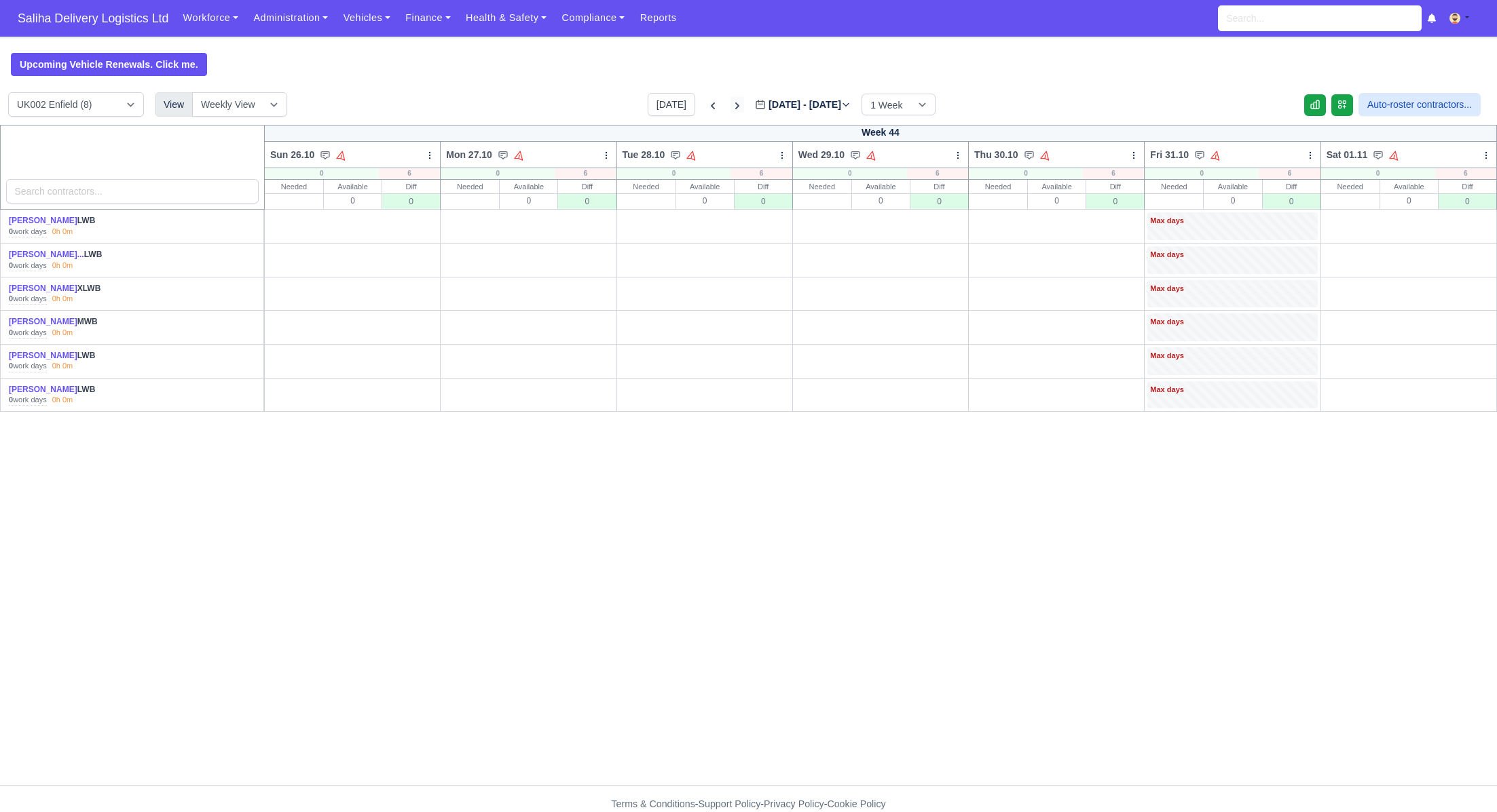
click at [731, 107] on icon at bounding box center [737, 106] width 13 height 13
type input "2025-11-02"
click at [731, 107] on icon at bounding box center [737, 106] width 13 height 13
type input "2025-11-09"
click at [731, 107] on icon at bounding box center [737, 106] width 13 height 13
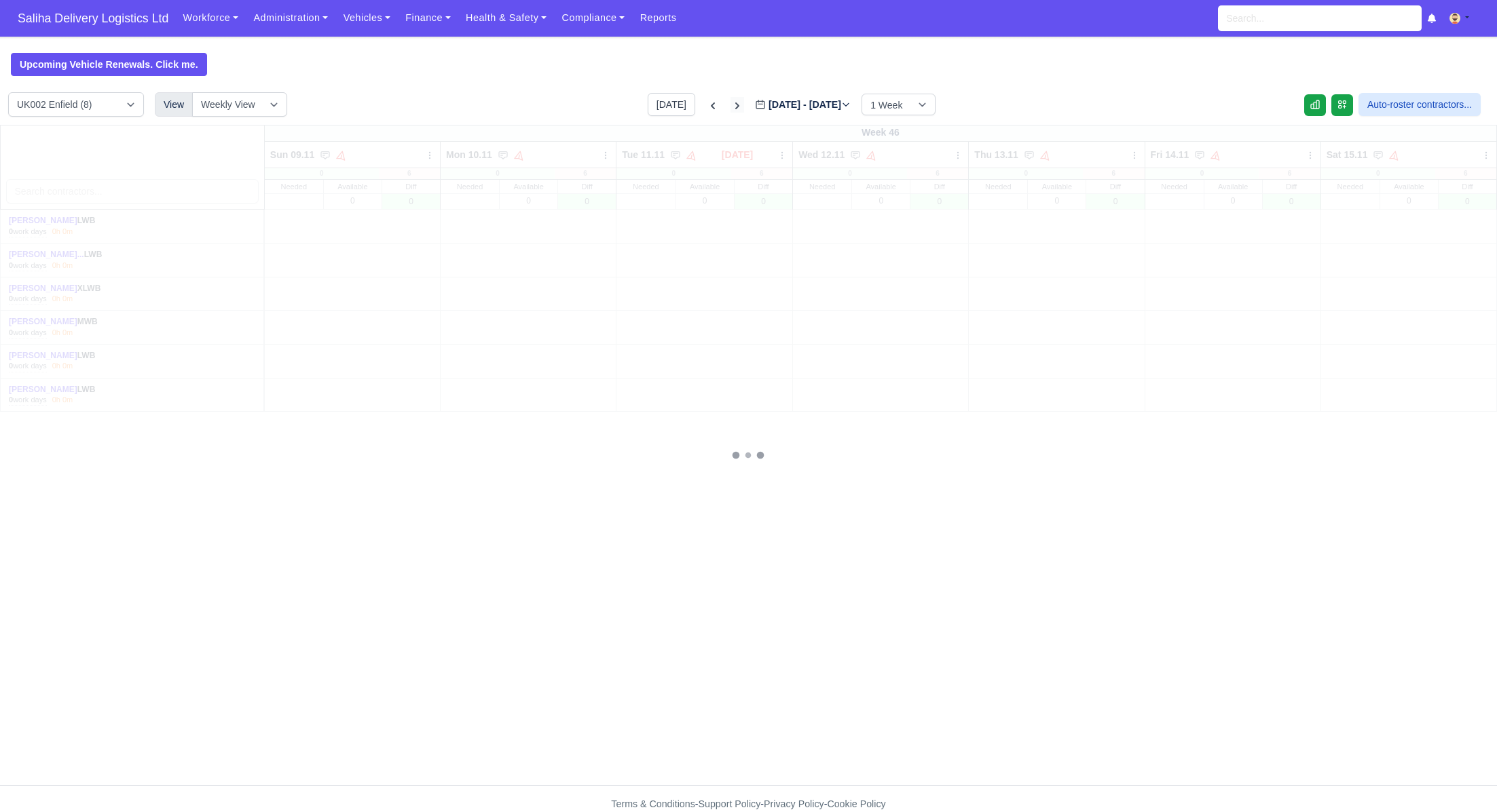
type input "2025-11-16"
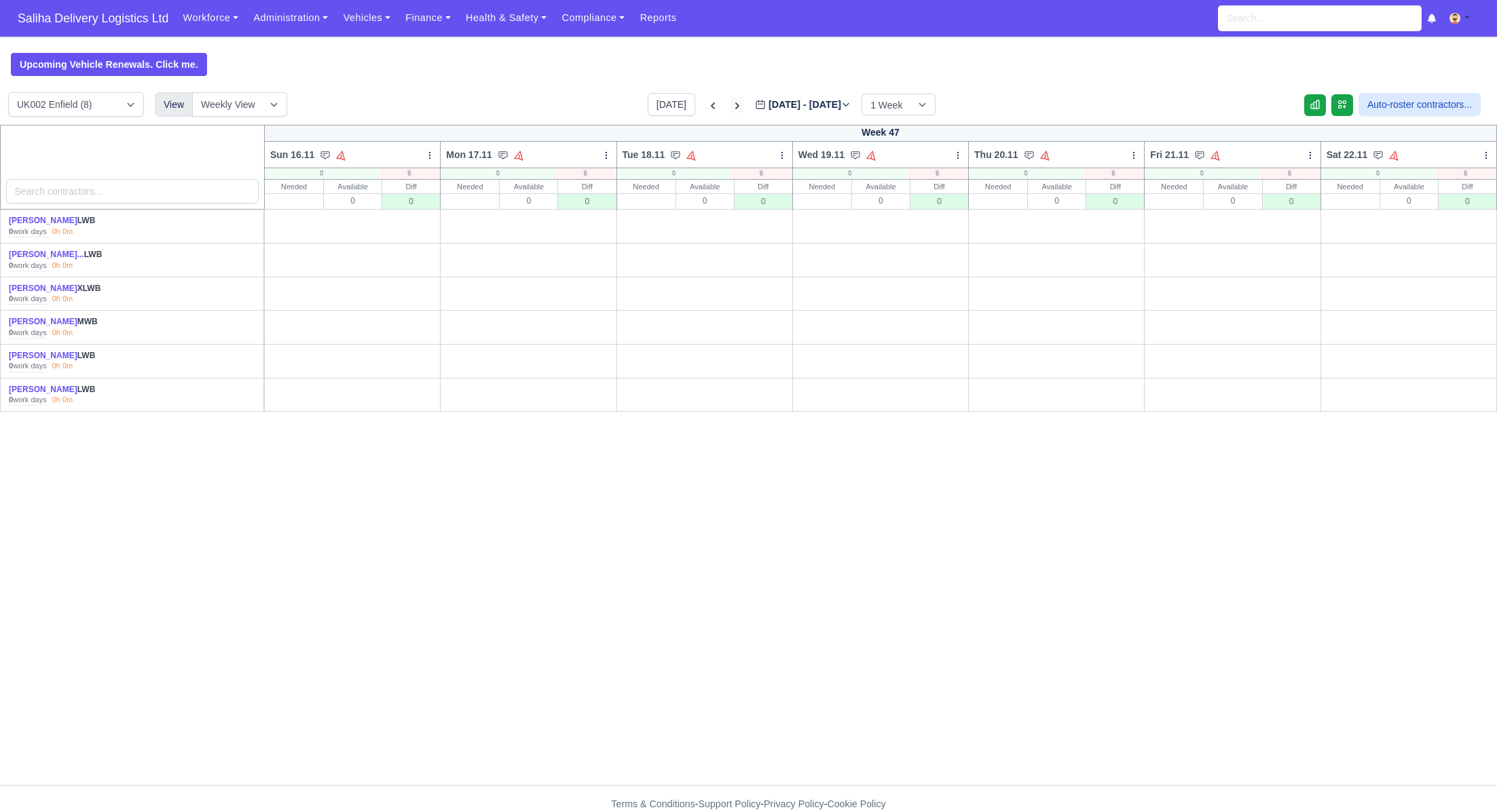
click at [731, 107] on icon at bounding box center [737, 106] width 13 height 13
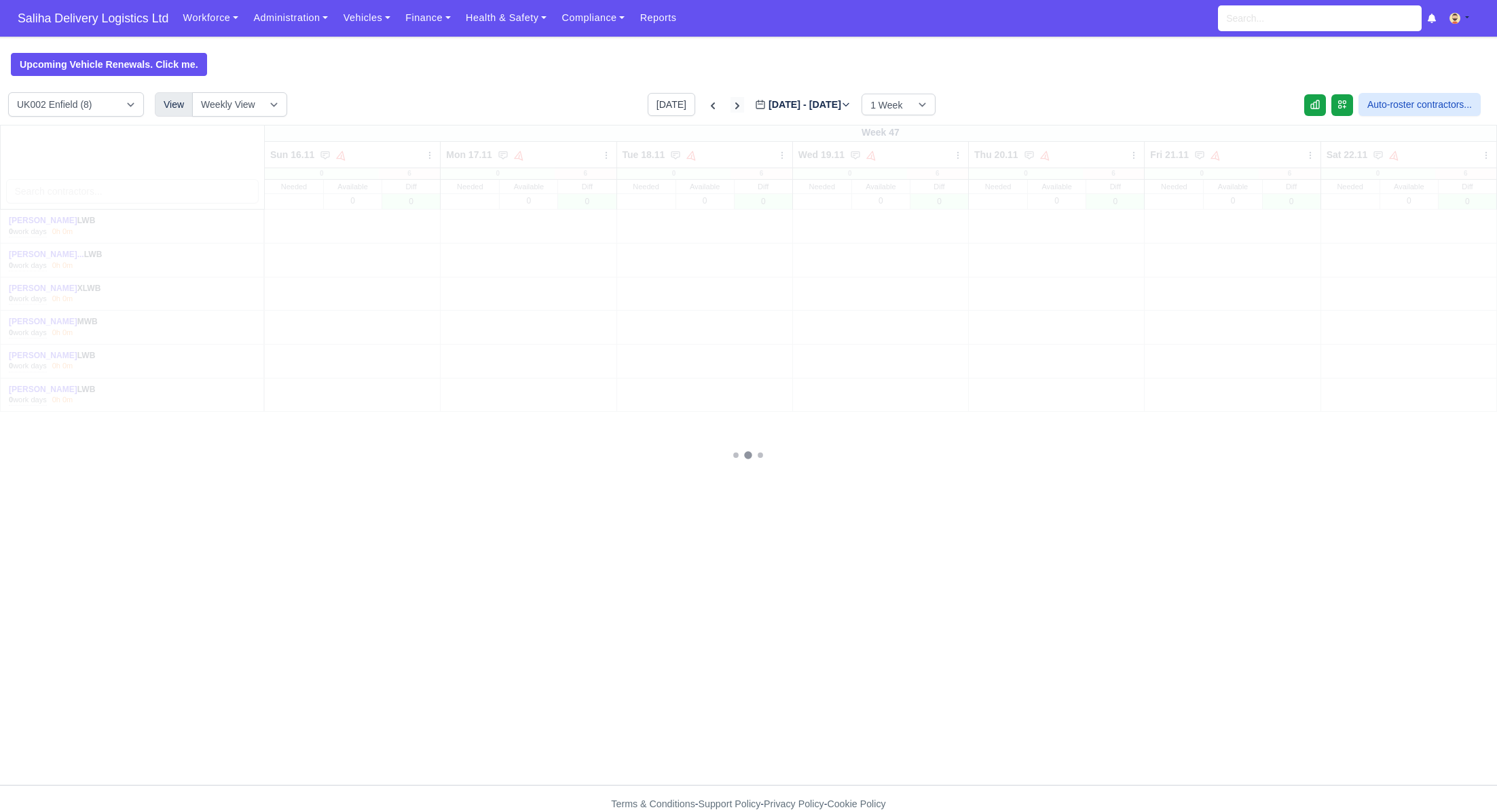
type input "2025-11-23"
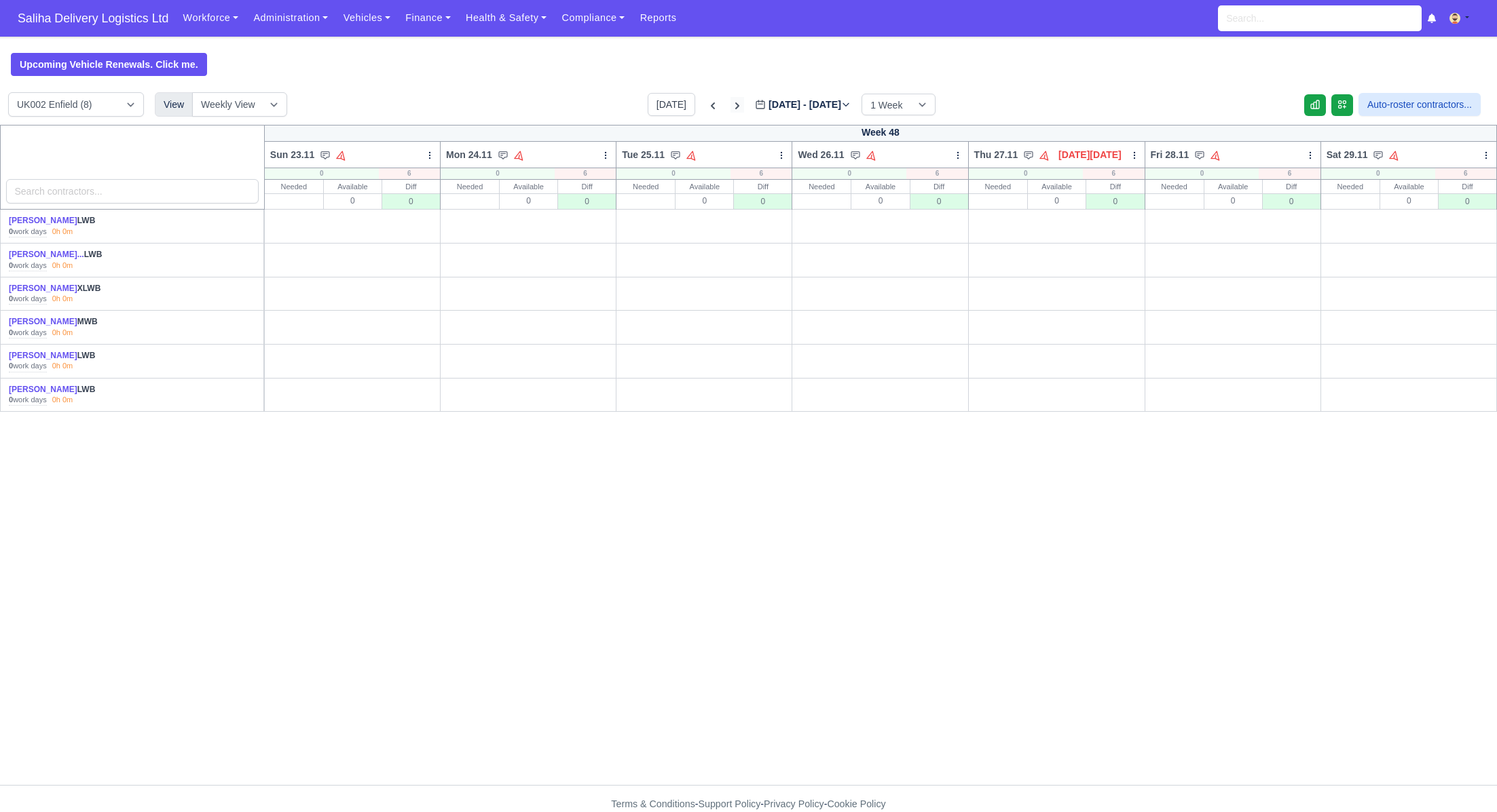
click at [731, 107] on icon at bounding box center [737, 106] width 13 height 13
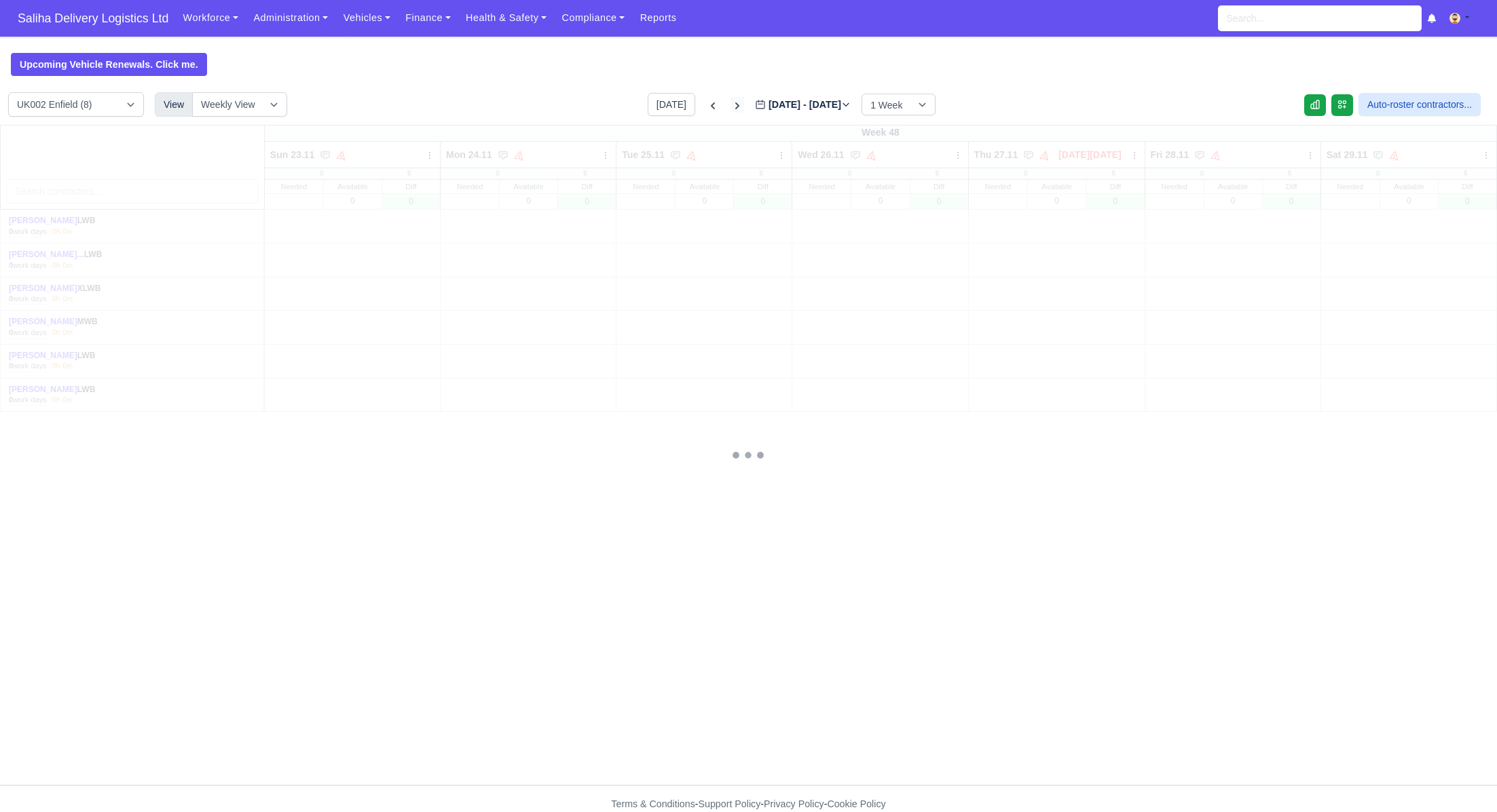
type input "2025-11-30"
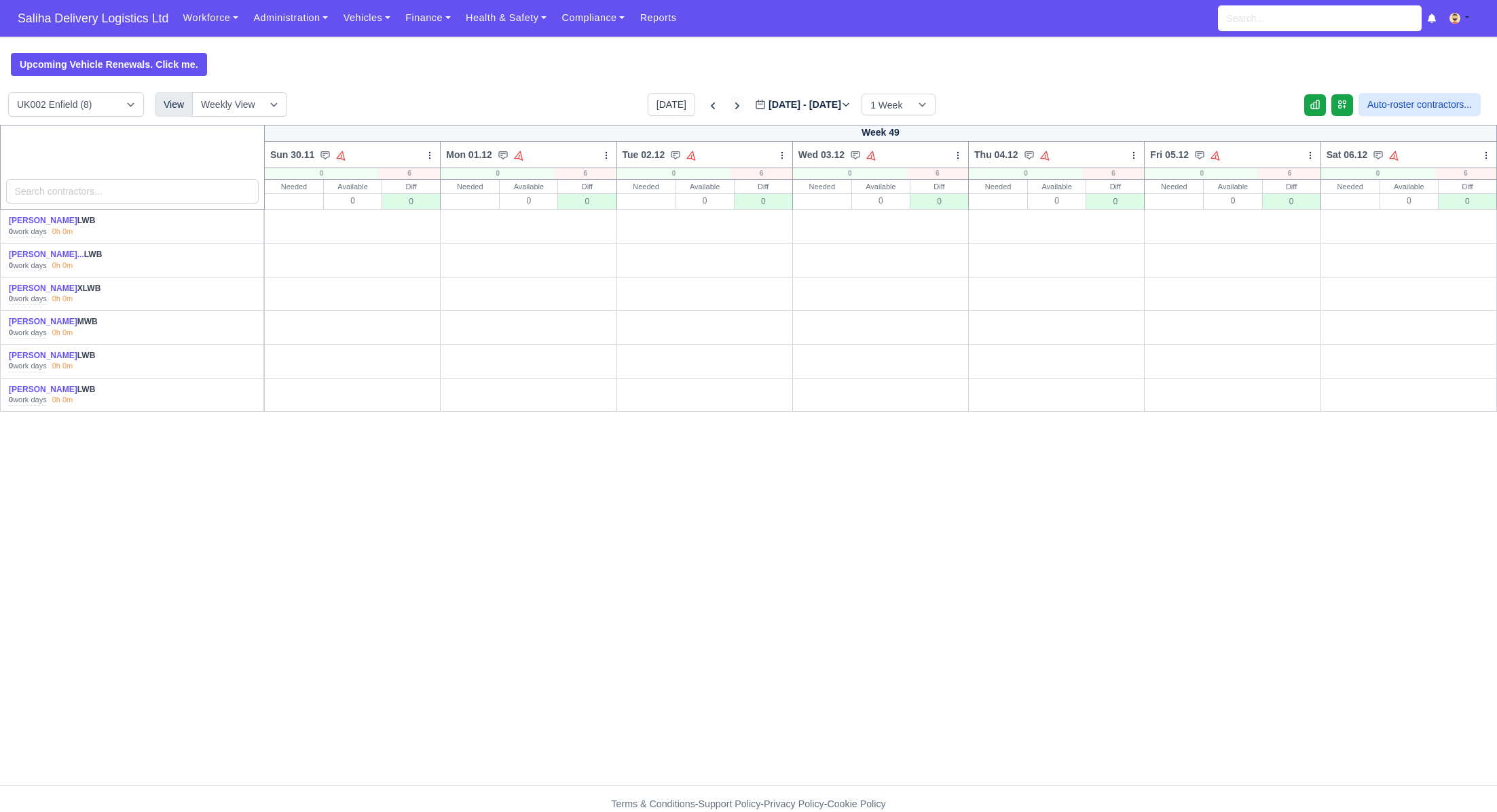
click at [731, 107] on icon at bounding box center [737, 106] width 13 height 13
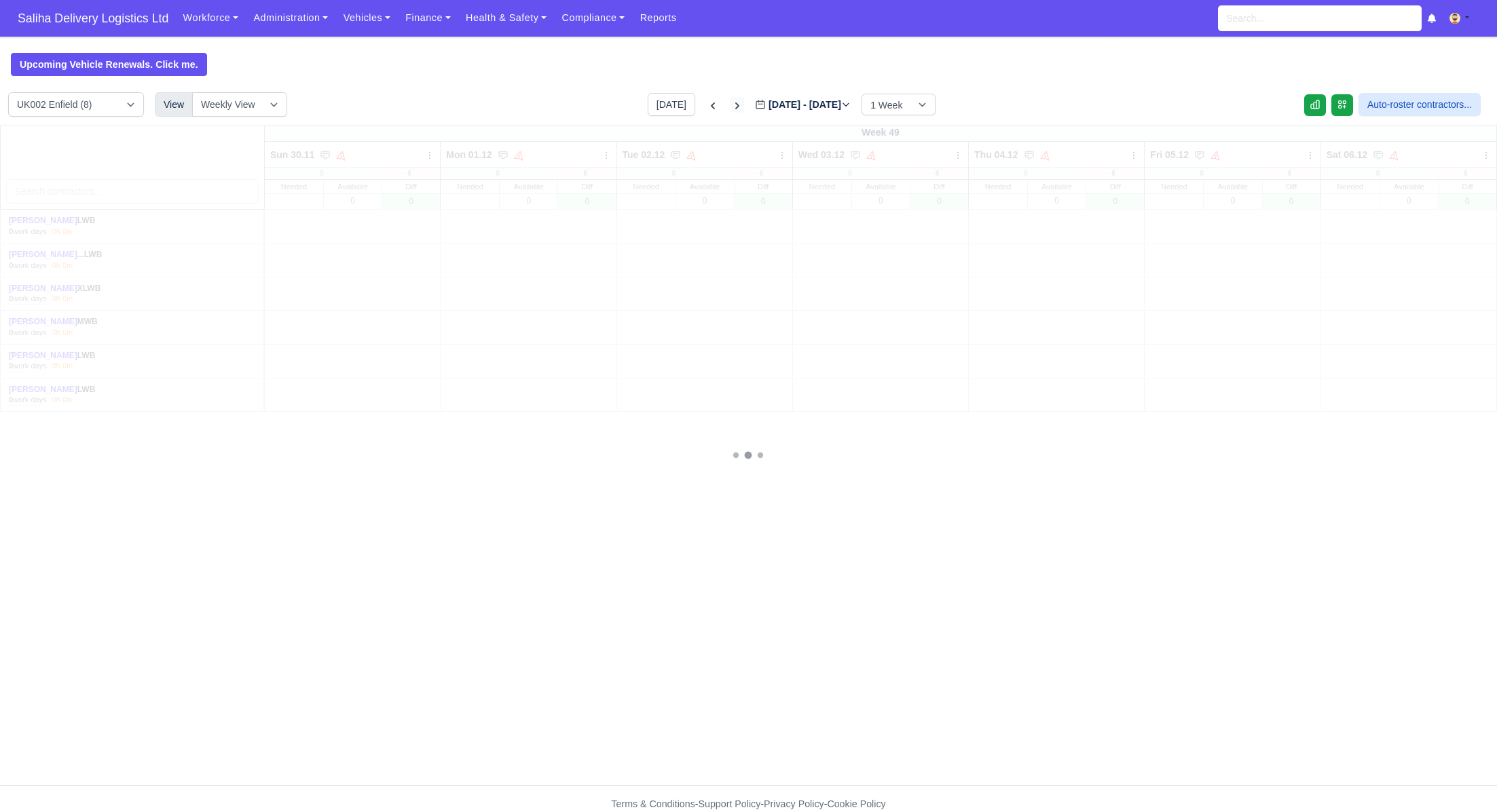
type input "2025-12-07"
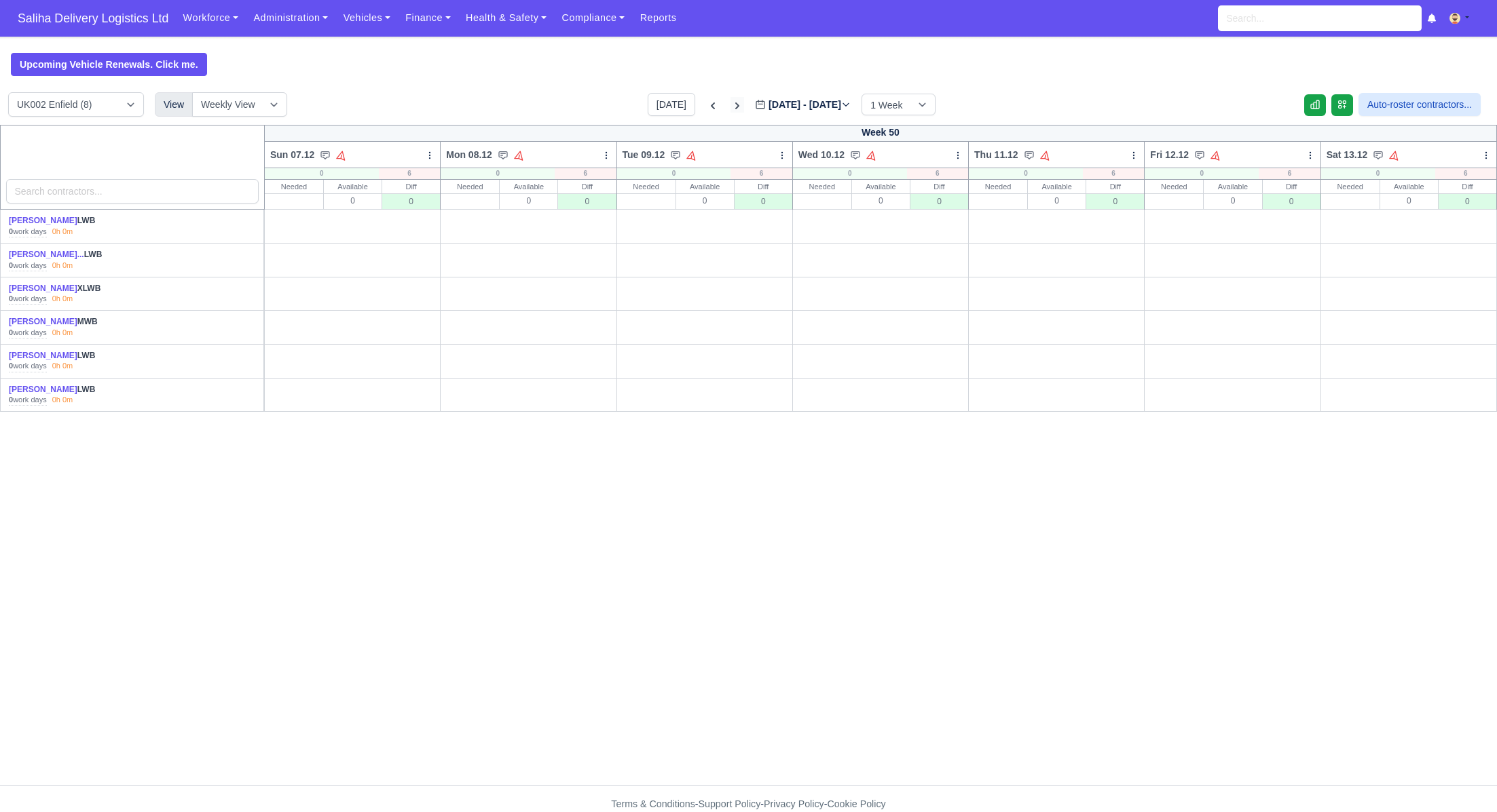
click at [731, 107] on icon at bounding box center [737, 106] width 13 height 13
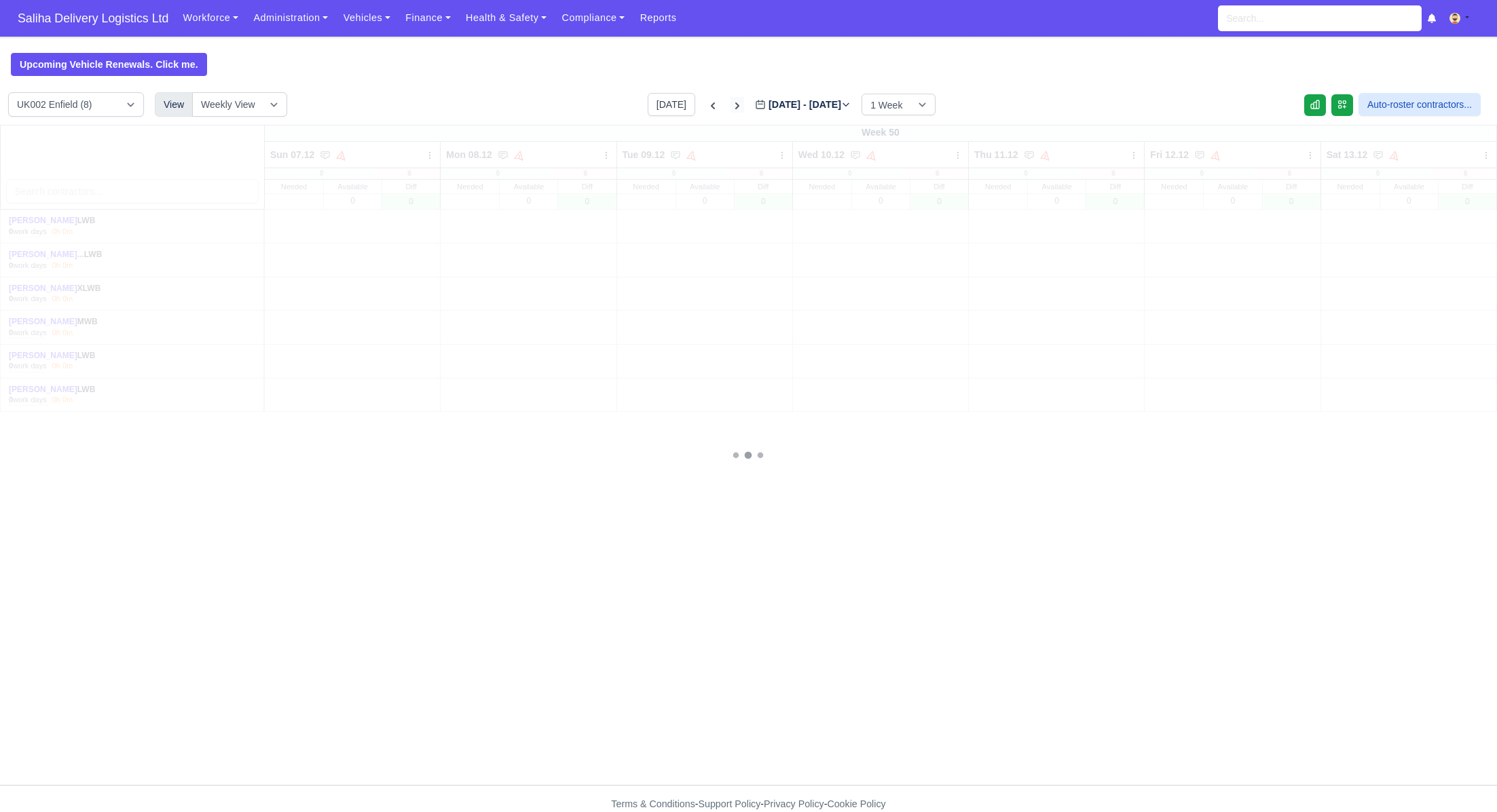
type input "2025-12-14"
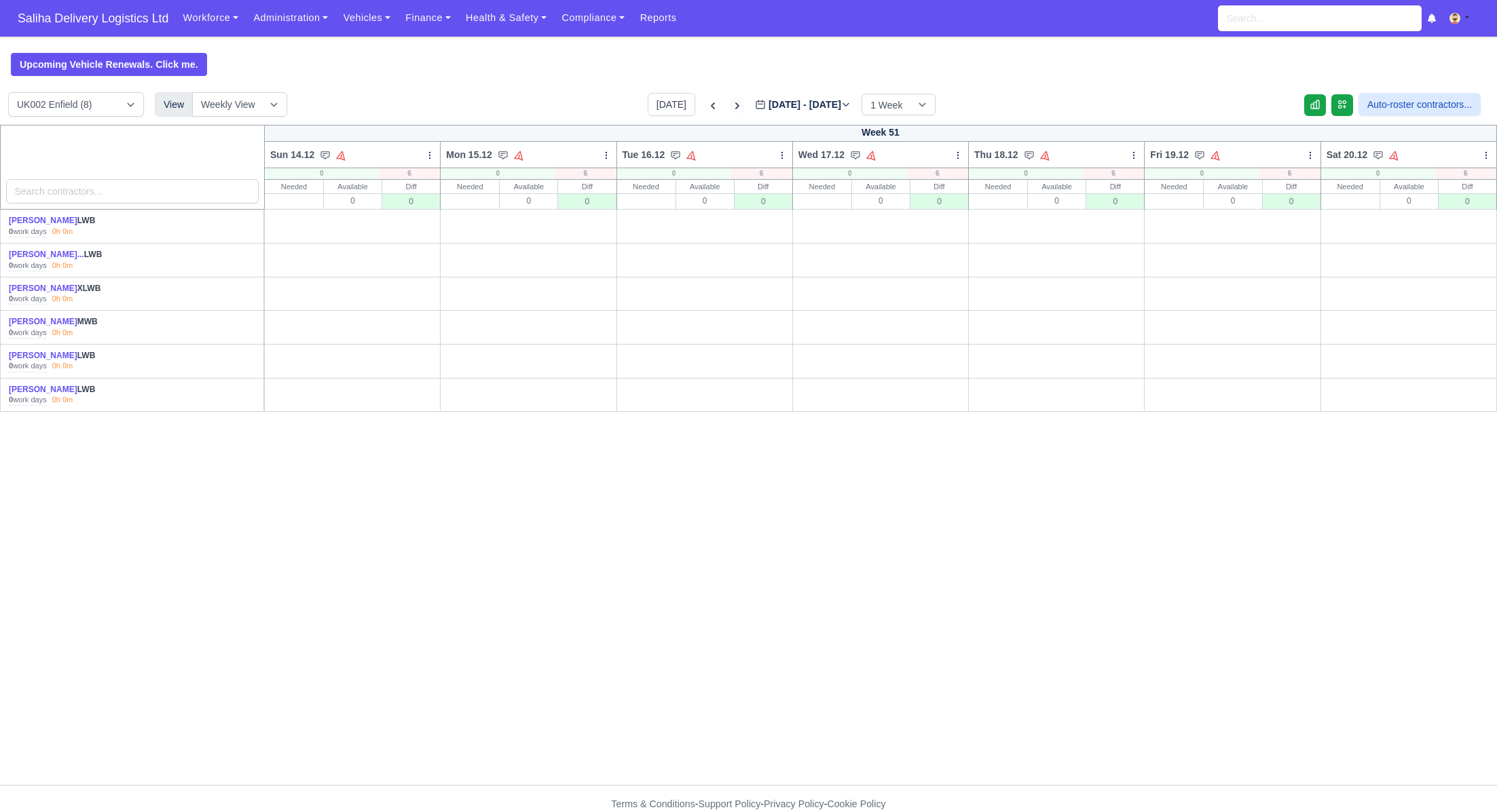
click at [731, 107] on icon at bounding box center [737, 106] width 13 height 13
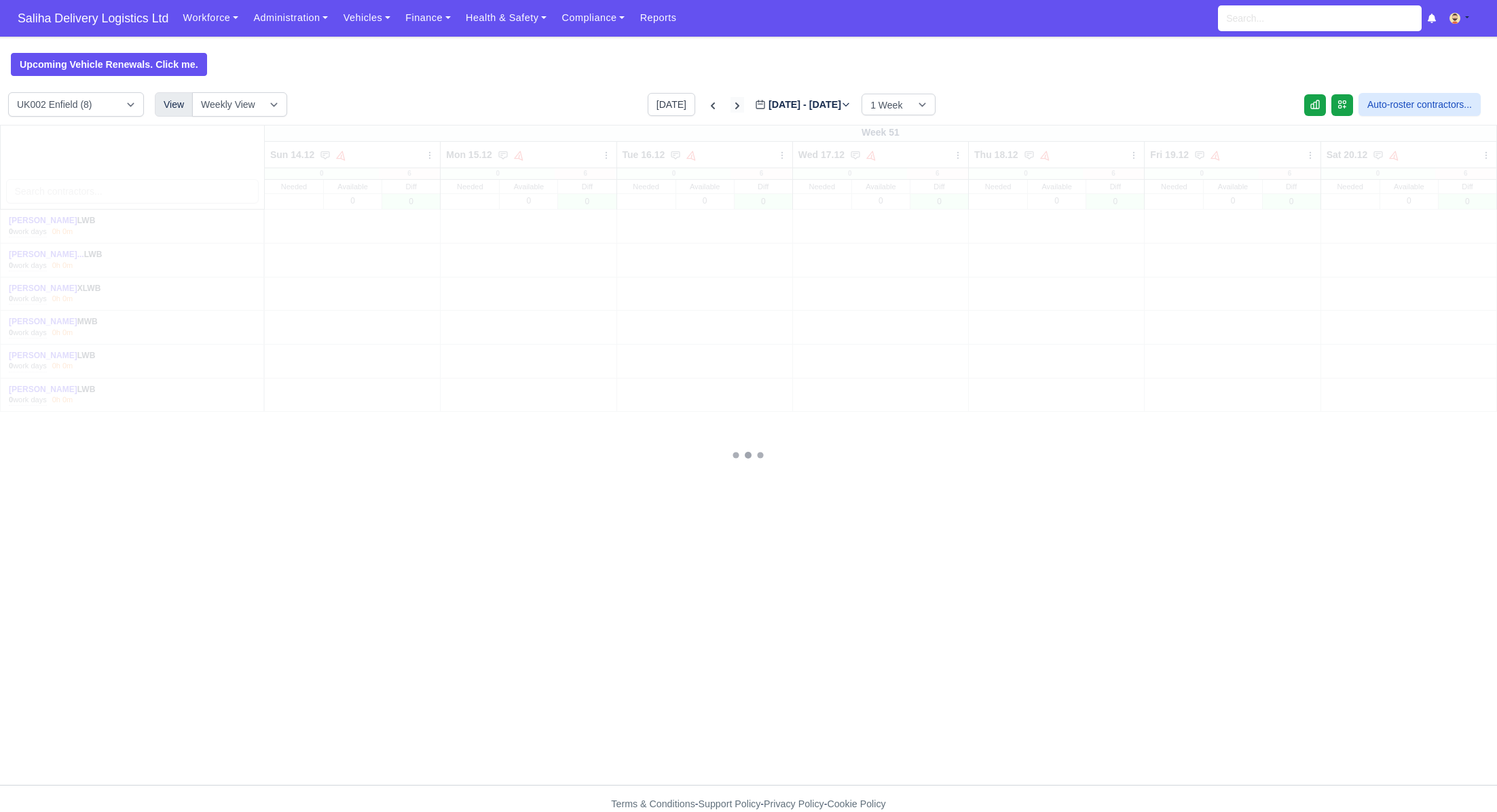
type input "2025-12-21"
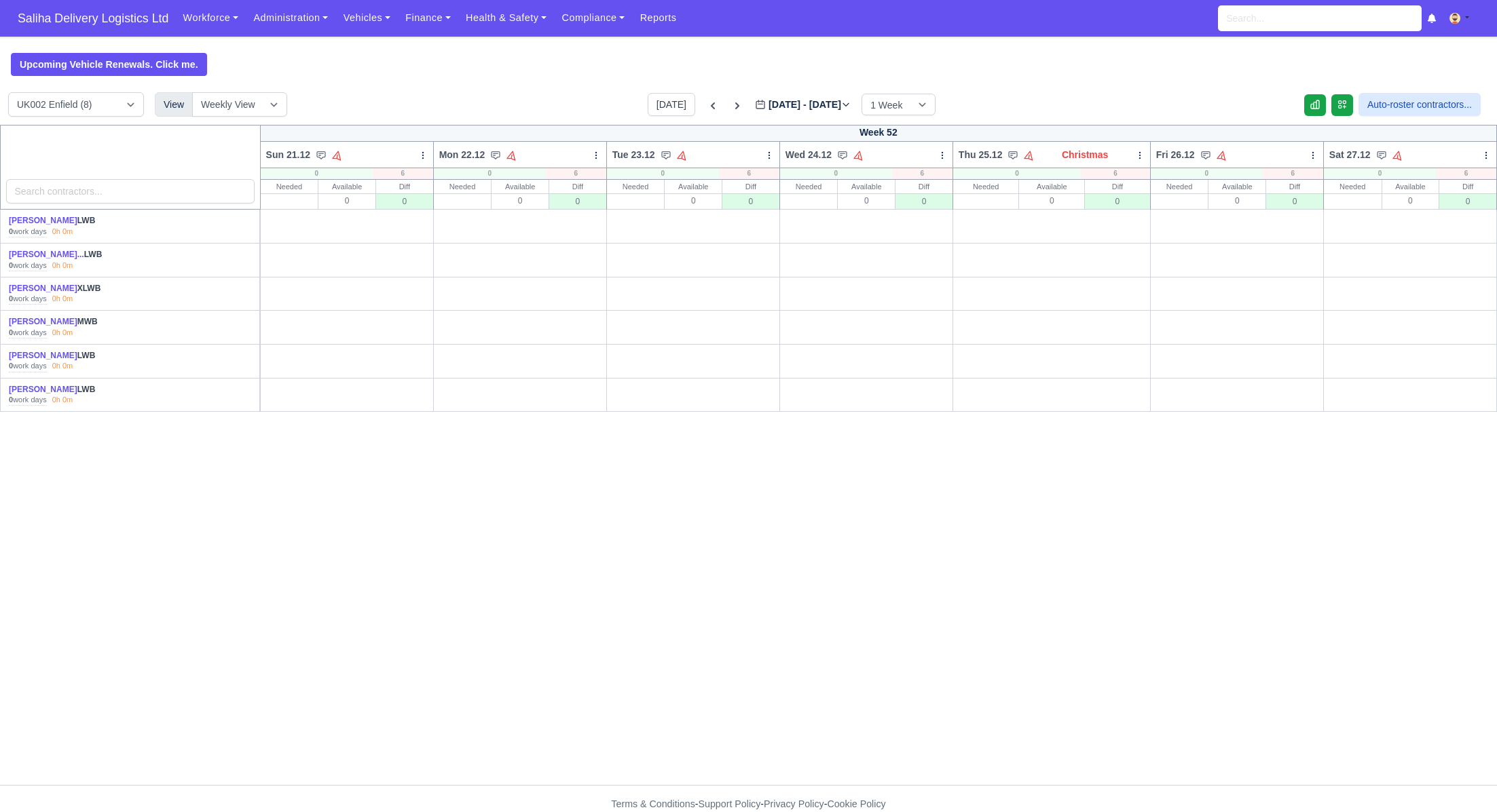
click at [1308, 218] on link "O" at bounding box center [1304, 218] width 34 height 11
drag, startPoint x: 1305, startPoint y: 250, endPoint x: 1305, endPoint y: 258, distance: 8.0
click at [1305, 250] on link "O" at bounding box center [1304, 252] width 34 height 11
click at [1306, 281] on link "O" at bounding box center [1304, 286] width 34 height 11
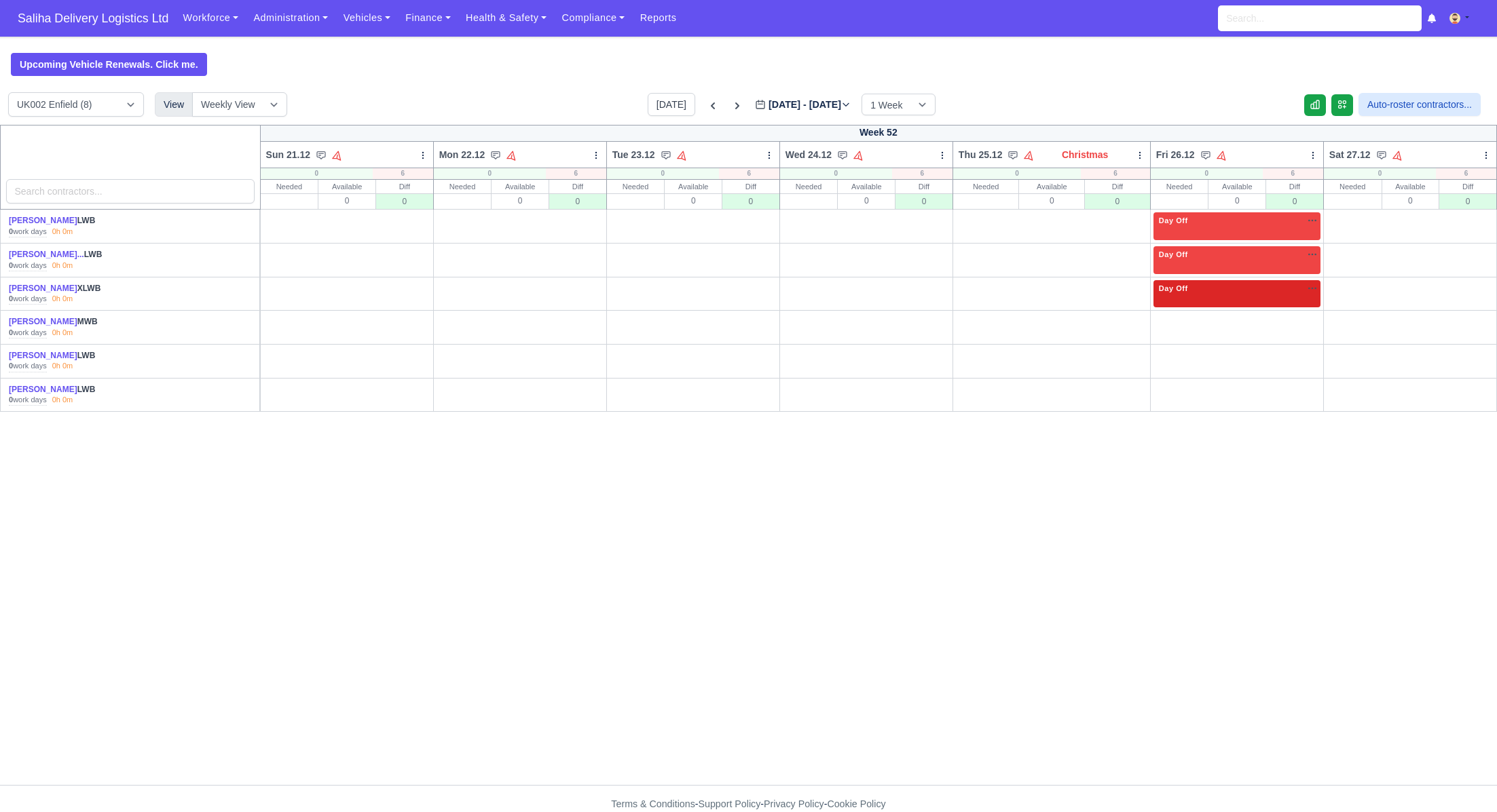
click at [1308, 309] on td "Day Off Available" at bounding box center [1237, 294] width 173 height 34
click at [1308, 318] on link "O" at bounding box center [1304, 319] width 34 height 11
click at [1304, 352] on link "O" at bounding box center [1304, 353] width 34 height 11
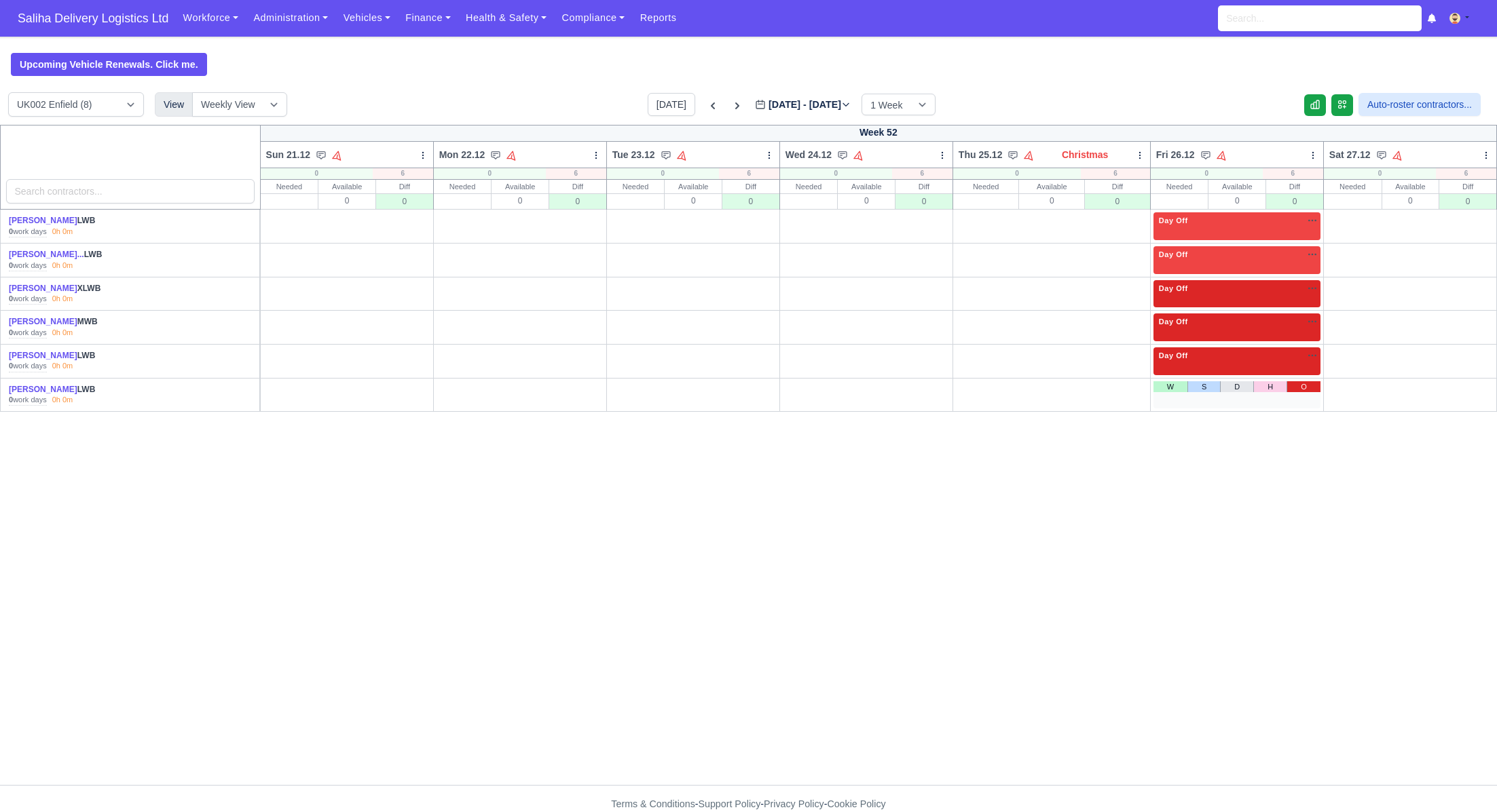
click at [1303, 386] on link "O" at bounding box center [1304, 387] width 34 height 11
click at [1127, 214] on link "O" at bounding box center [1128, 218] width 39 height 11
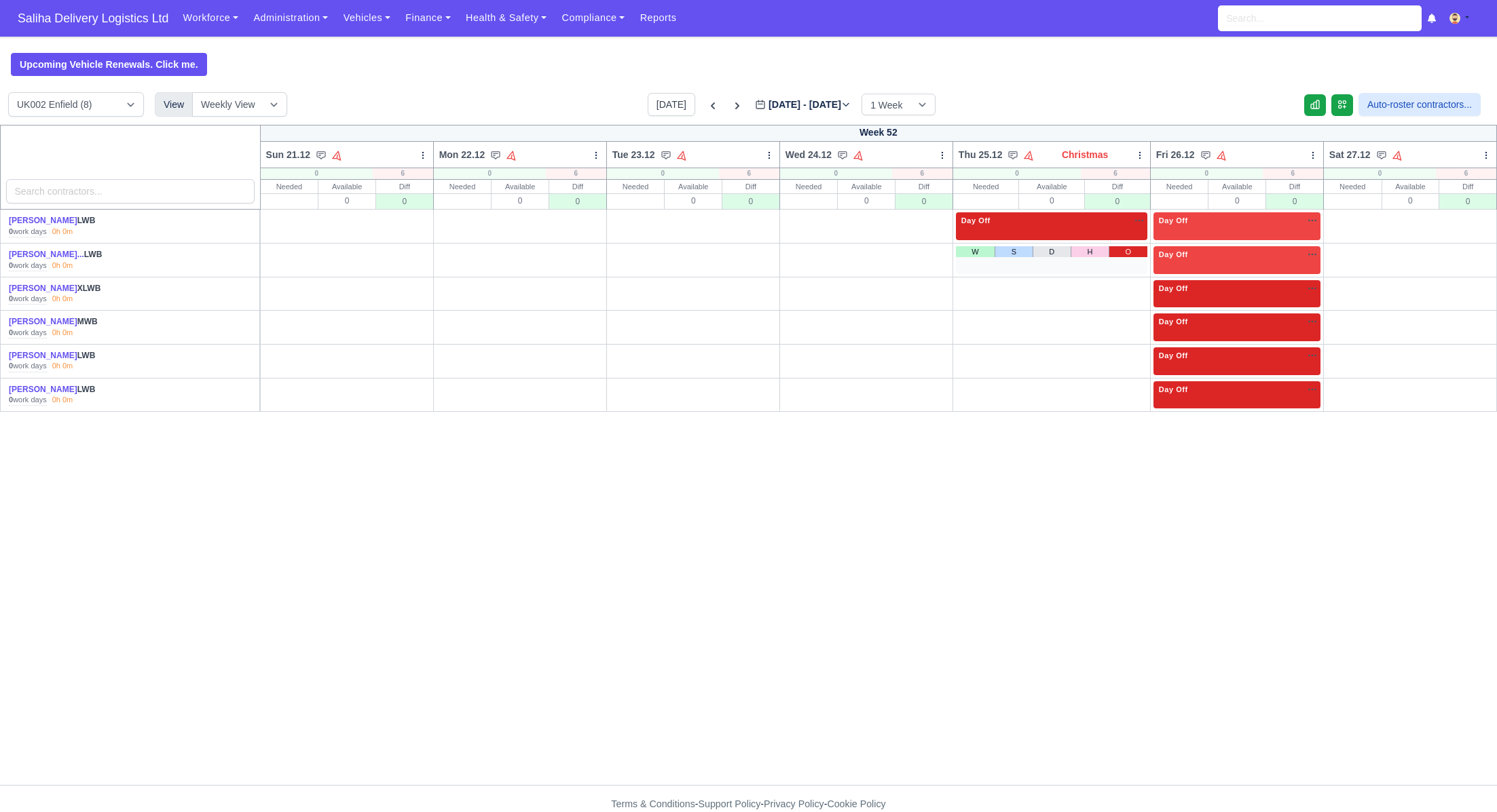
click at [1129, 249] on link "O" at bounding box center [1128, 252] width 39 height 11
click at [1129, 286] on link "O" at bounding box center [1128, 286] width 39 height 11
click at [1131, 318] on link "O" at bounding box center [1128, 319] width 39 height 11
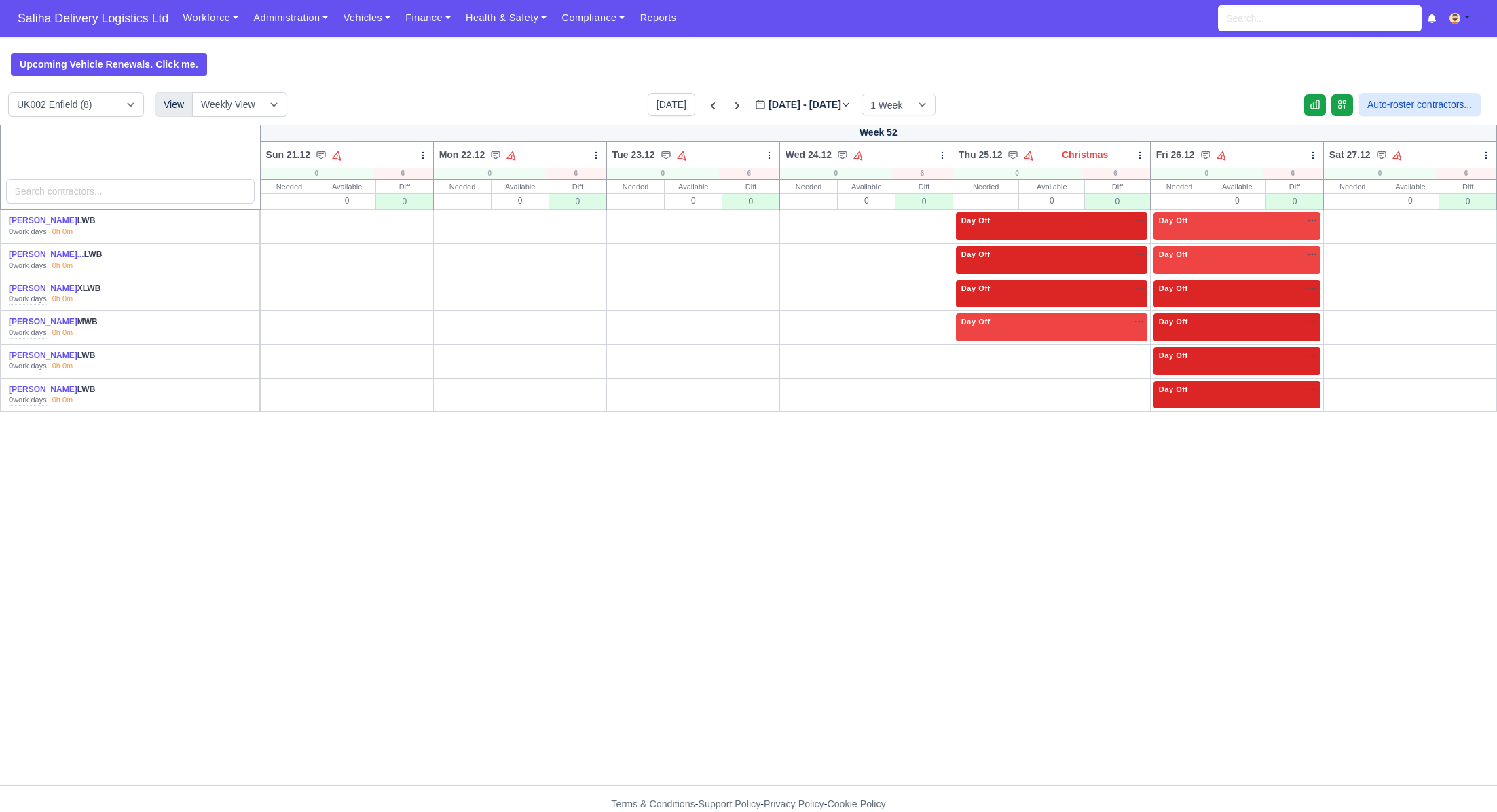
click at [1134, 354] on link "O" at bounding box center [1128, 353] width 39 height 11
click at [1139, 383] on link "O" at bounding box center [1128, 387] width 39 height 11
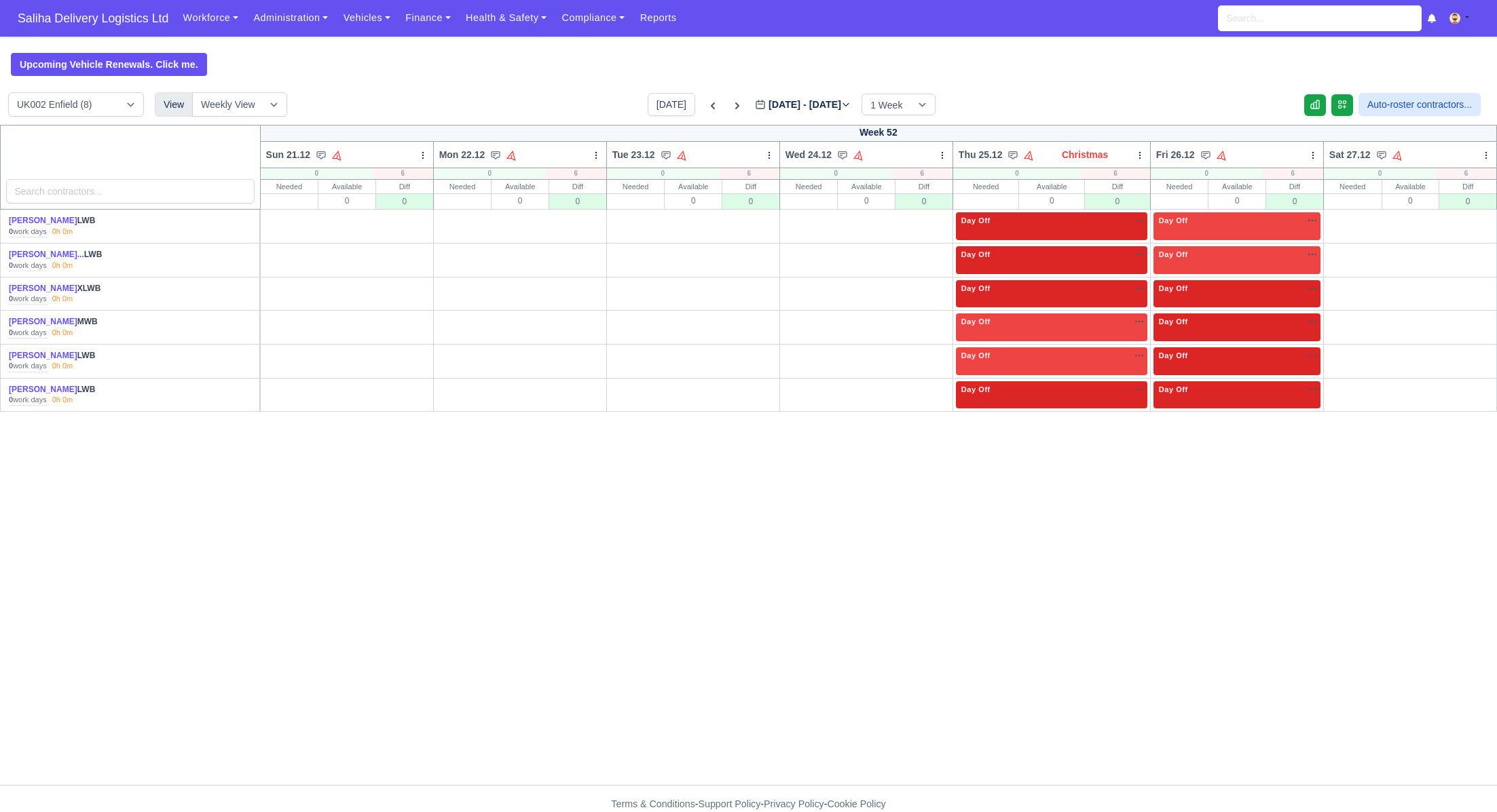
click at [1489, 221] on link "O" at bounding box center [1476, 218] width 34 height 11
click at [1485, 258] on div "W S D H O" at bounding box center [1411, 260] width 167 height 28
click at [1485, 251] on link "O" at bounding box center [1476, 252] width 34 height 11
drag, startPoint x: 1476, startPoint y: 283, endPoint x: 1477, endPoint y: 303, distance: 20.0
click at [1476, 284] on link "O" at bounding box center [1476, 286] width 34 height 11
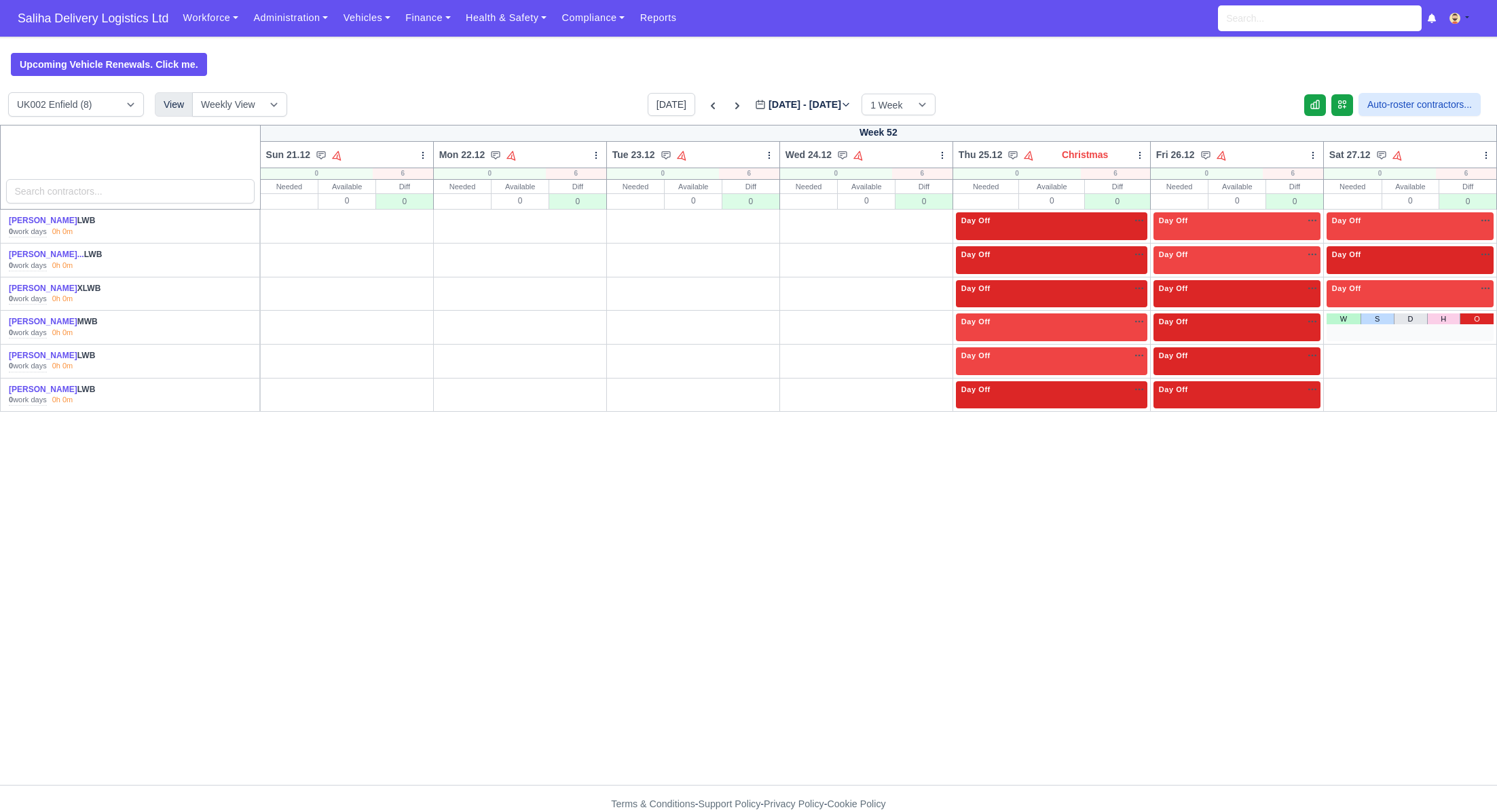
click at [1479, 319] on link "O" at bounding box center [1476, 319] width 34 height 11
click at [1479, 349] on link "O" at bounding box center [1476, 353] width 34 height 11
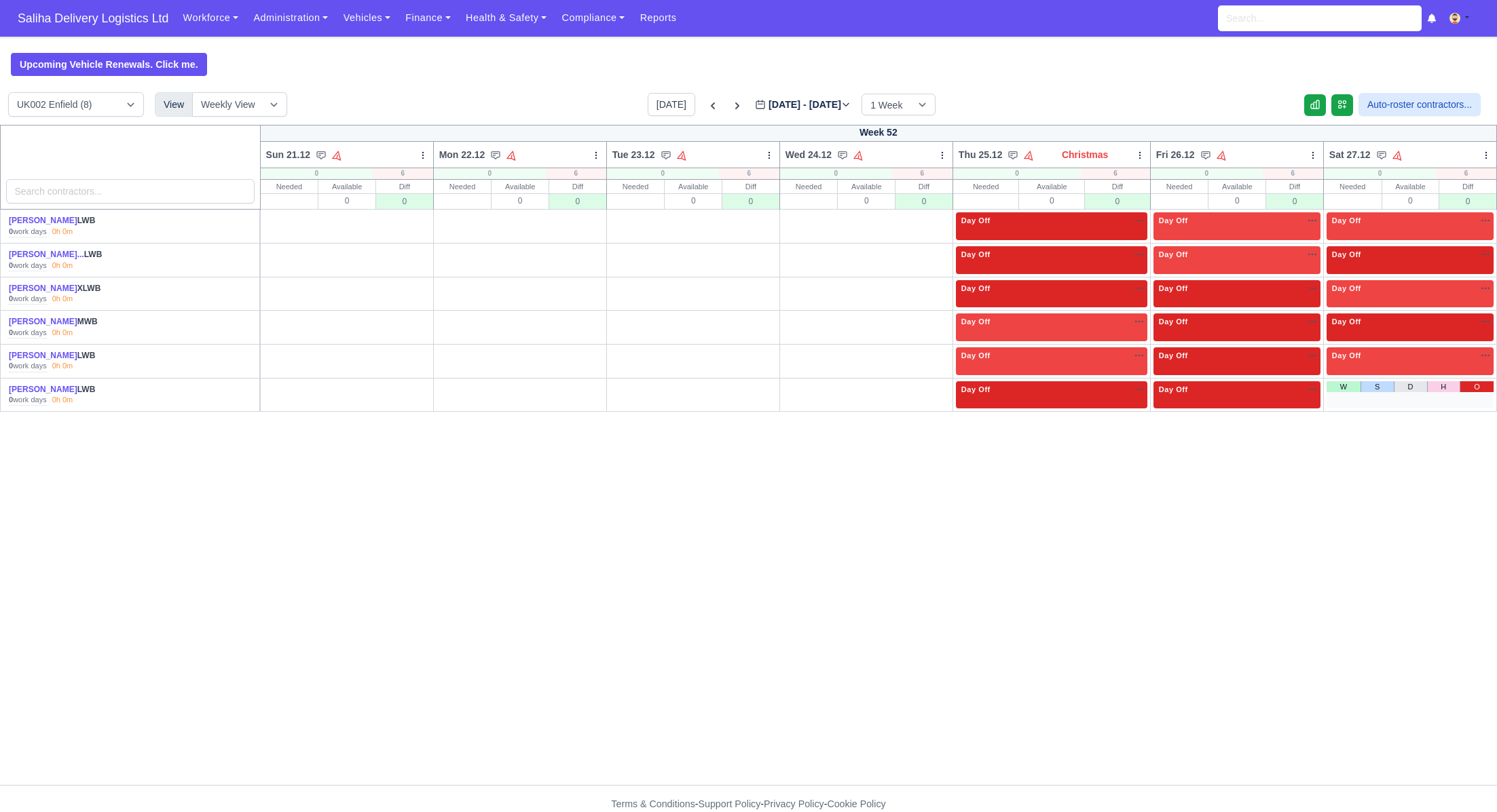
click at [1479, 385] on link "O" at bounding box center [1476, 387] width 34 height 11
click at [731, 102] on icon at bounding box center [737, 106] width 13 height 13
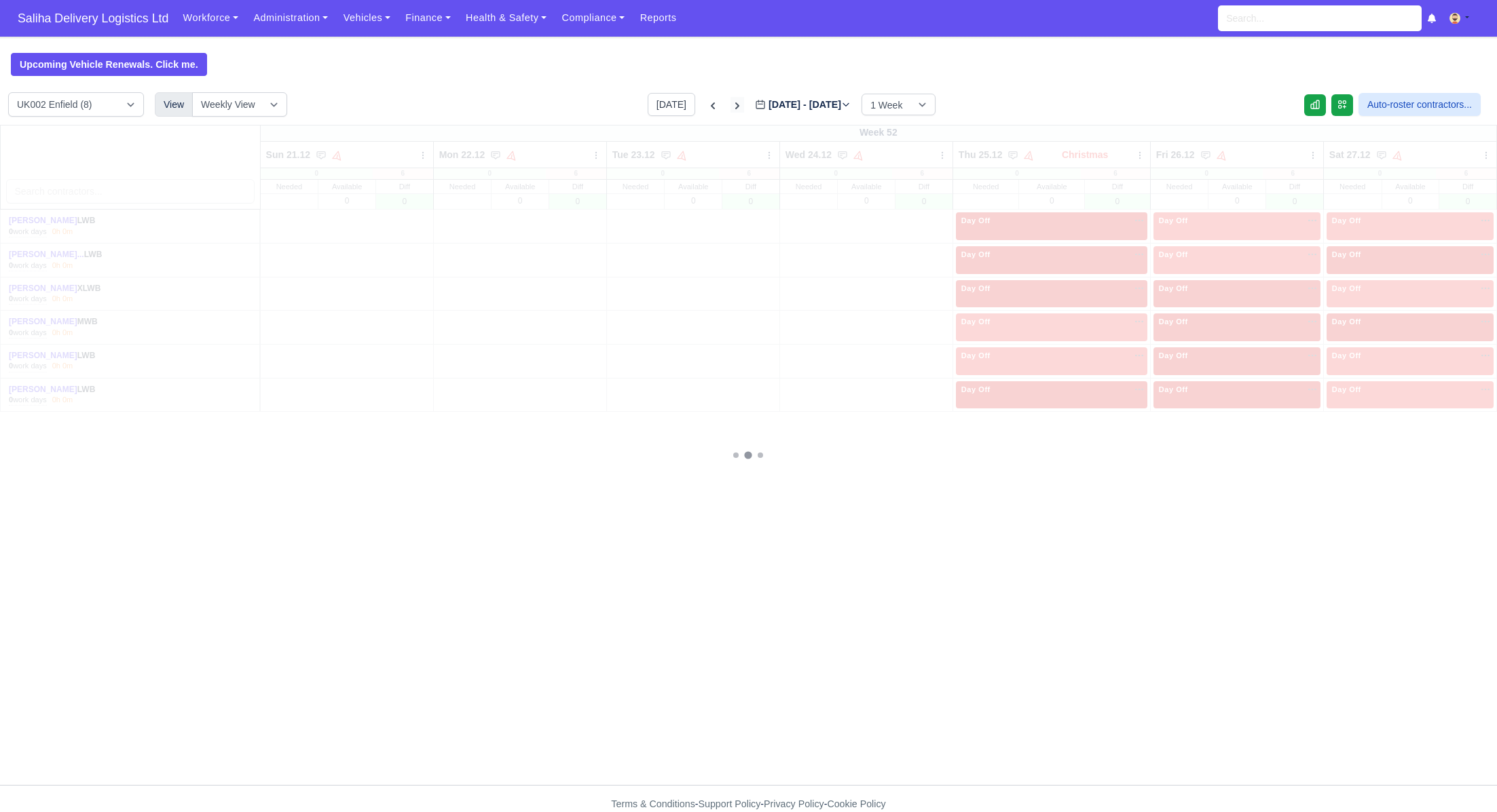
type input "2025-12-28"
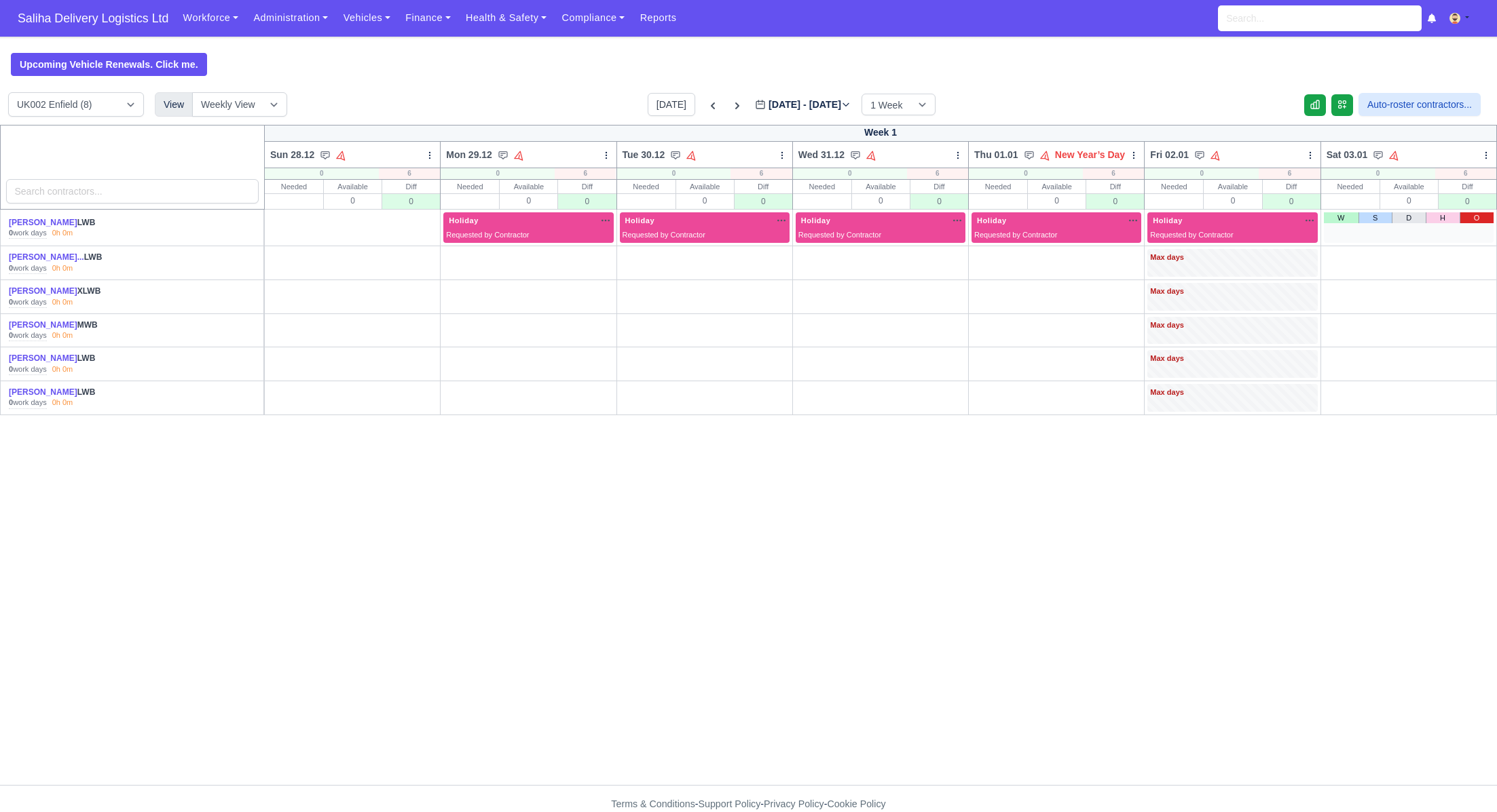
click at [1489, 218] on link "O" at bounding box center [1476, 218] width 34 height 11
click at [1482, 251] on link "O" at bounding box center [1476, 254] width 34 height 11
click at [1477, 295] on div "W S D H O" at bounding box center [1409, 297] width 170 height 28
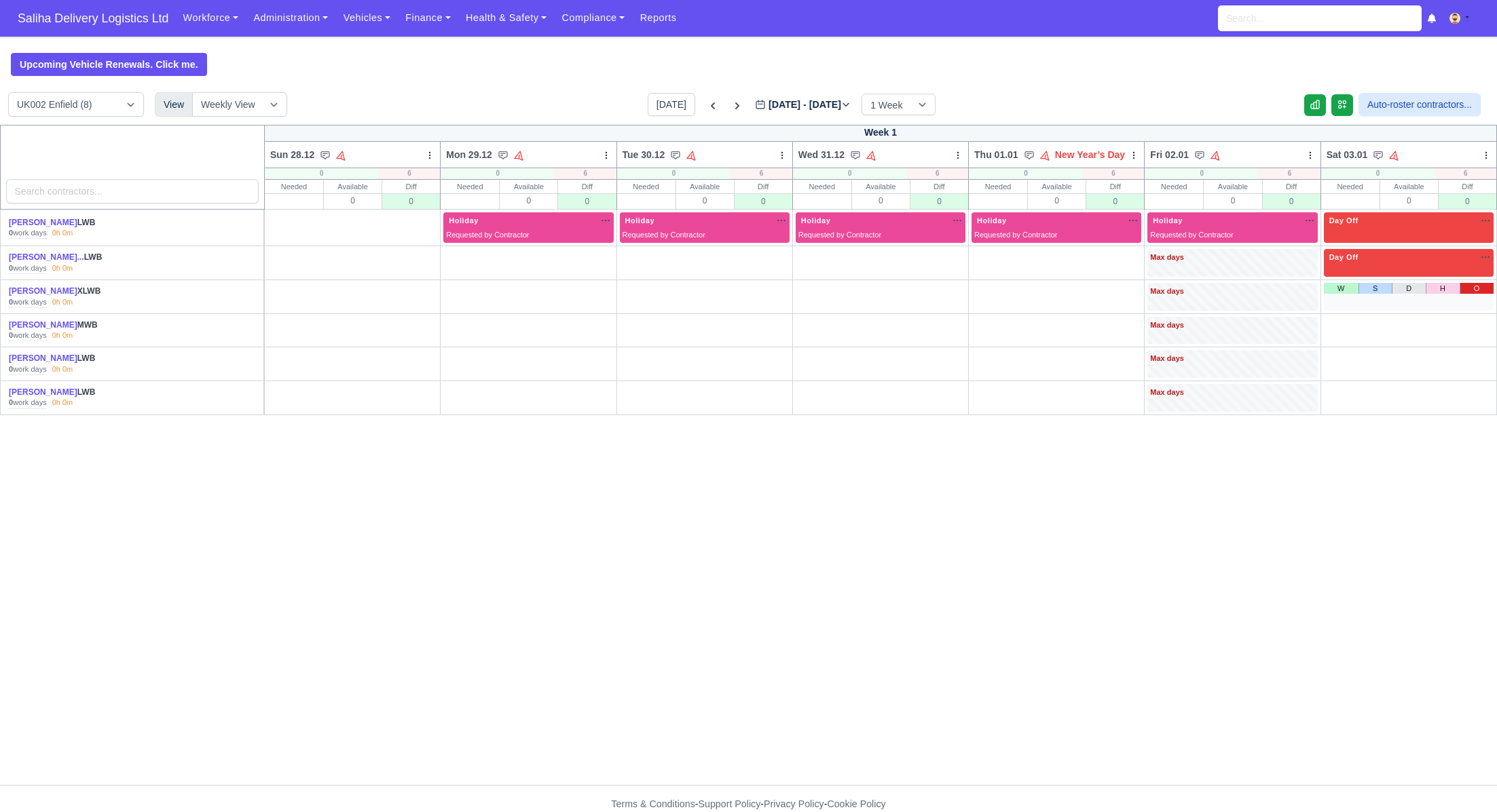
click at [1478, 286] on link "O" at bounding box center [1476, 288] width 34 height 11
click at [1481, 323] on link "O" at bounding box center [1476, 323] width 34 height 11
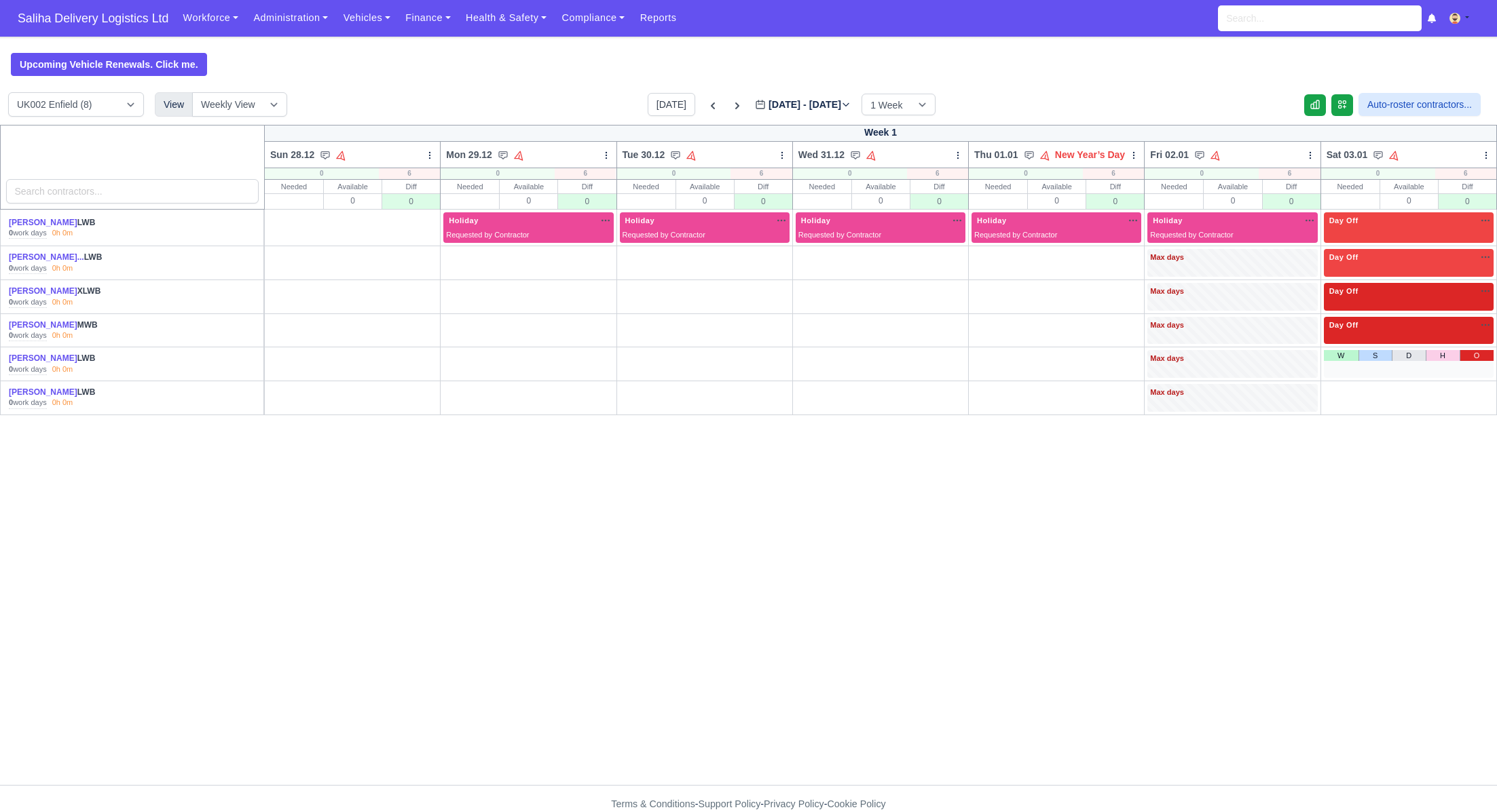
click at [1482, 353] on link "O" at bounding box center [1476, 356] width 34 height 11
click at [1473, 390] on link "O" at bounding box center [1476, 390] width 34 height 11
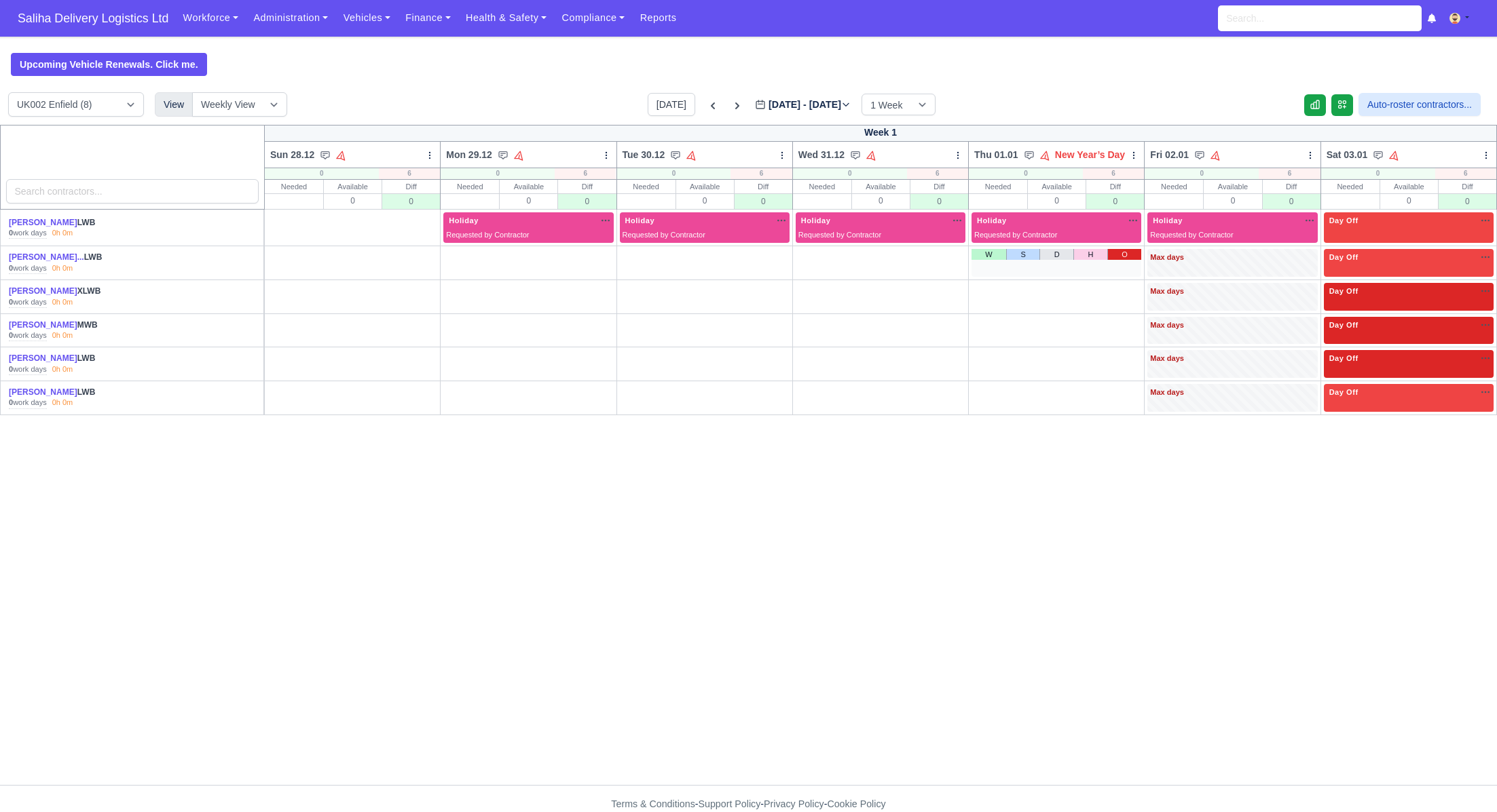
click at [1126, 256] on link "O" at bounding box center [1124, 254] width 34 height 11
click at [1129, 288] on link "O" at bounding box center [1124, 288] width 34 height 11
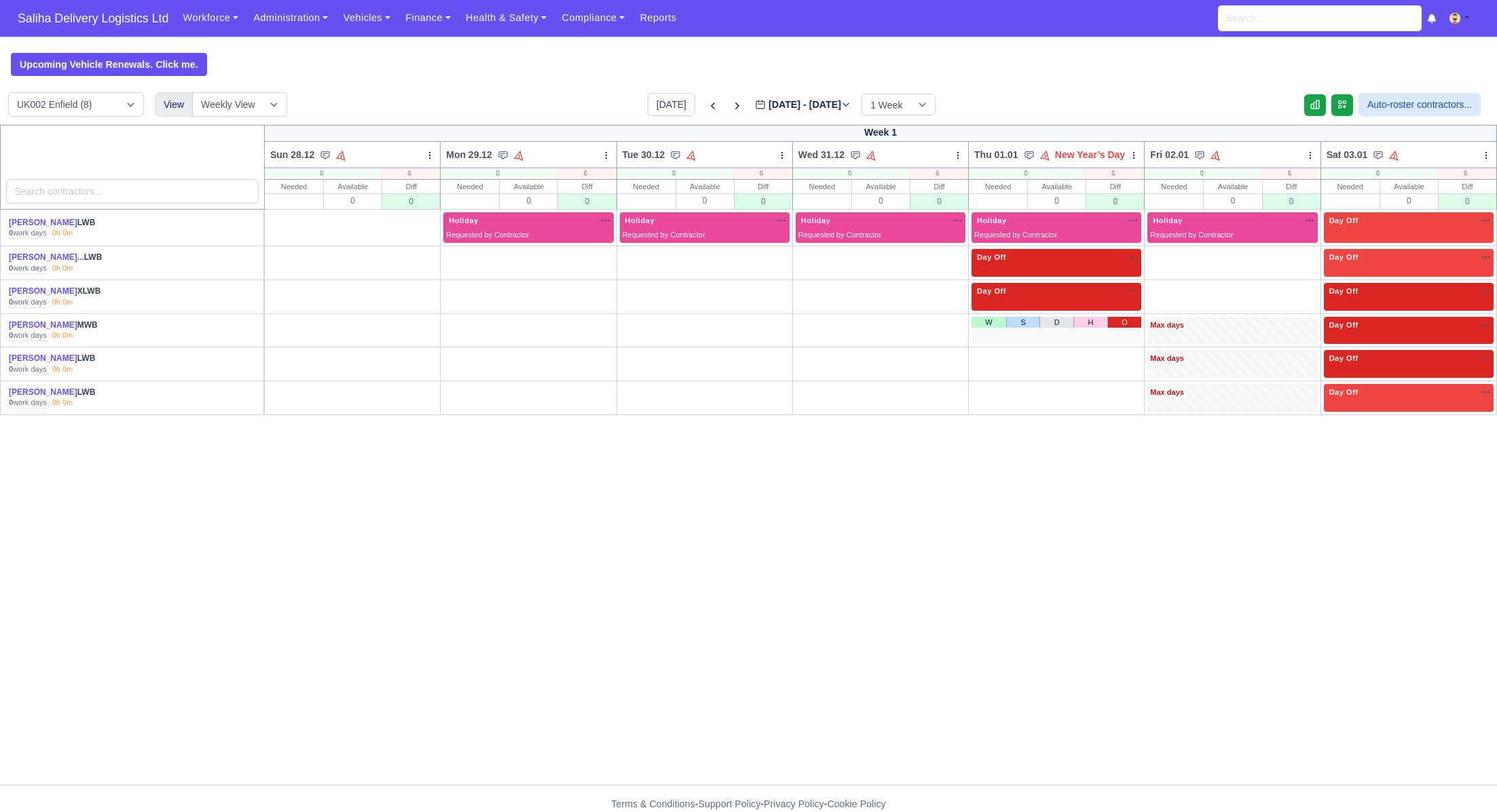
click at [1128, 323] on link "O" at bounding box center [1124, 323] width 34 height 11
click at [1128, 351] on link "O" at bounding box center [1124, 356] width 34 height 11
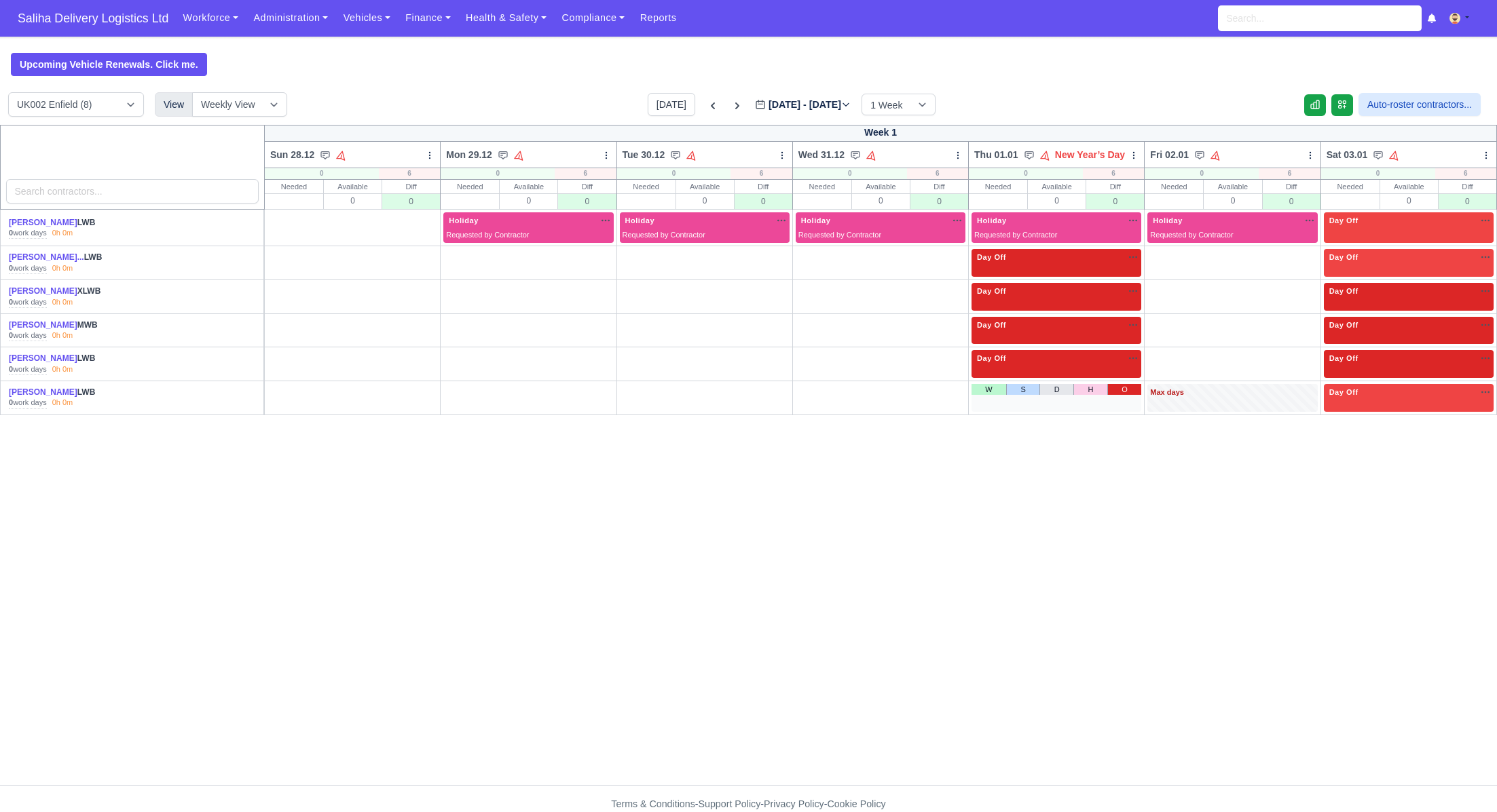
click at [1127, 390] on link "O" at bounding box center [1124, 390] width 34 height 11
drag, startPoint x: 424, startPoint y: 218, endPoint x: 428, endPoint y: 238, distance: 20.4
click at [423, 219] on link "O" at bounding box center [420, 218] width 34 height 11
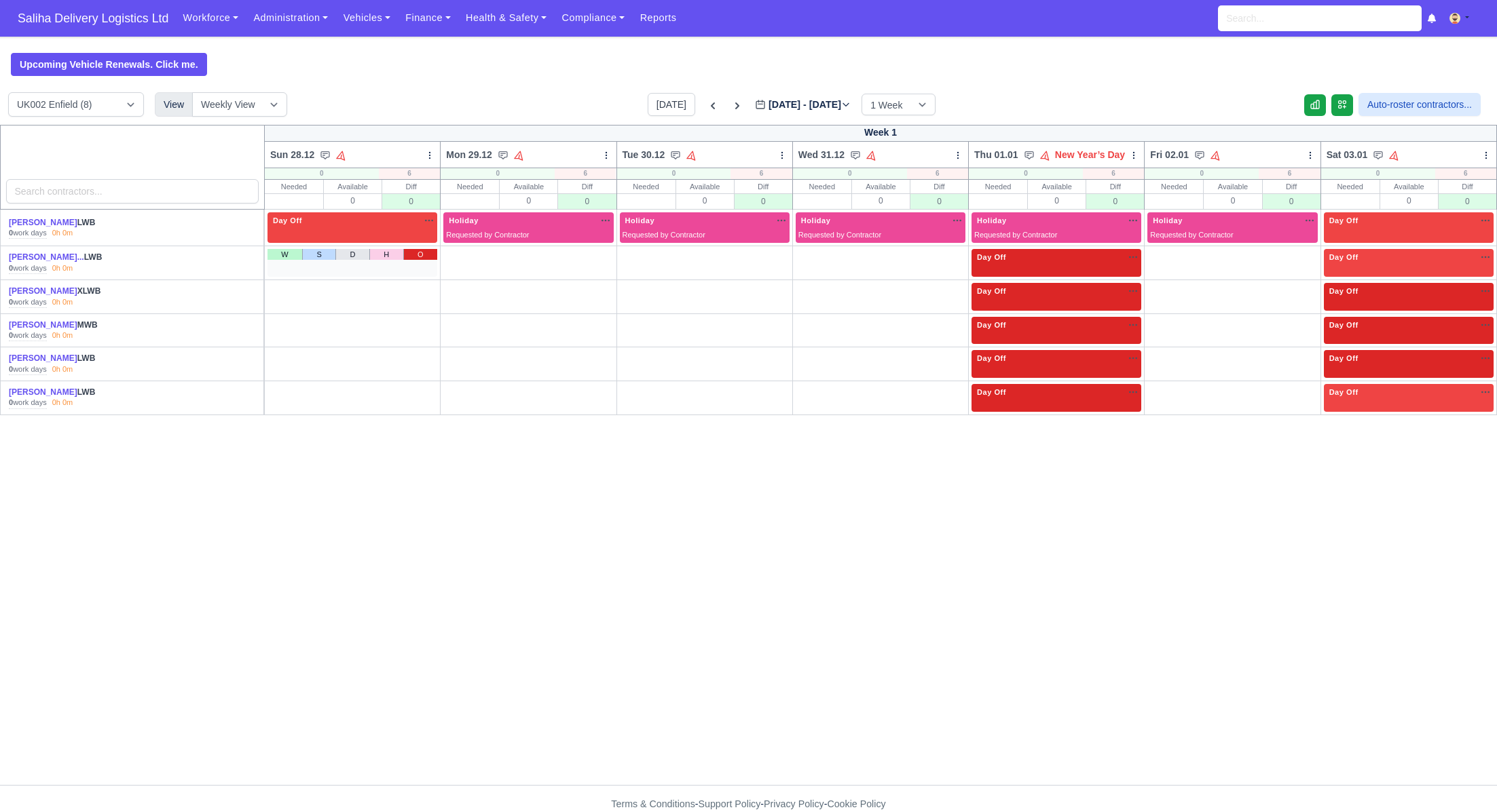
click at [429, 252] on link "O" at bounding box center [420, 254] width 34 height 11
click at [422, 290] on link "O" at bounding box center [420, 288] width 34 height 11
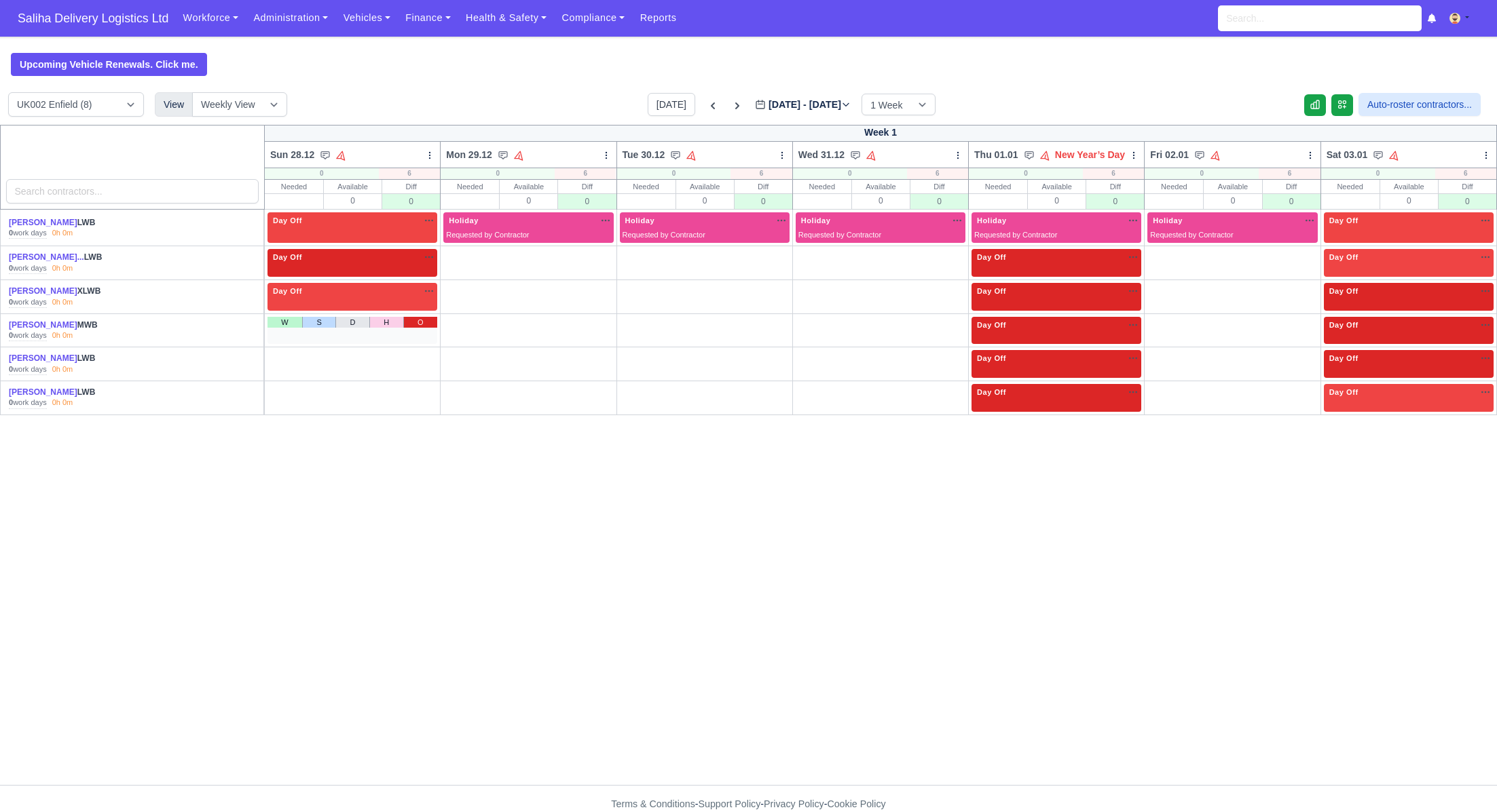
click at [425, 317] on link "O" at bounding box center [420, 323] width 34 height 11
click at [427, 354] on link "O" at bounding box center [420, 356] width 34 height 11
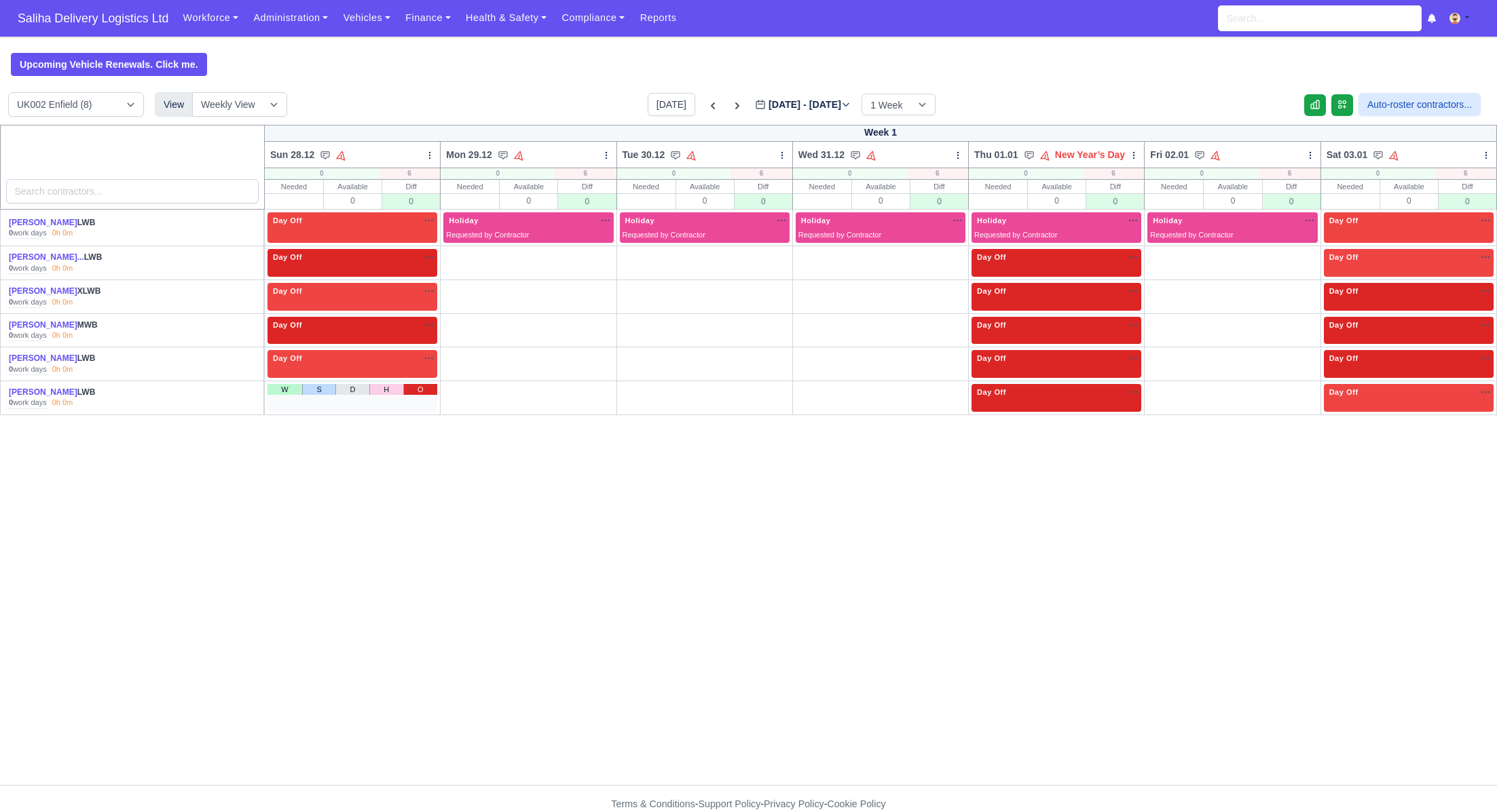
click at [420, 390] on link "O" at bounding box center [420, 390] width 34 height 11
click at [731, 101] on icon at bounding box center [737, 106] width 13 height 13
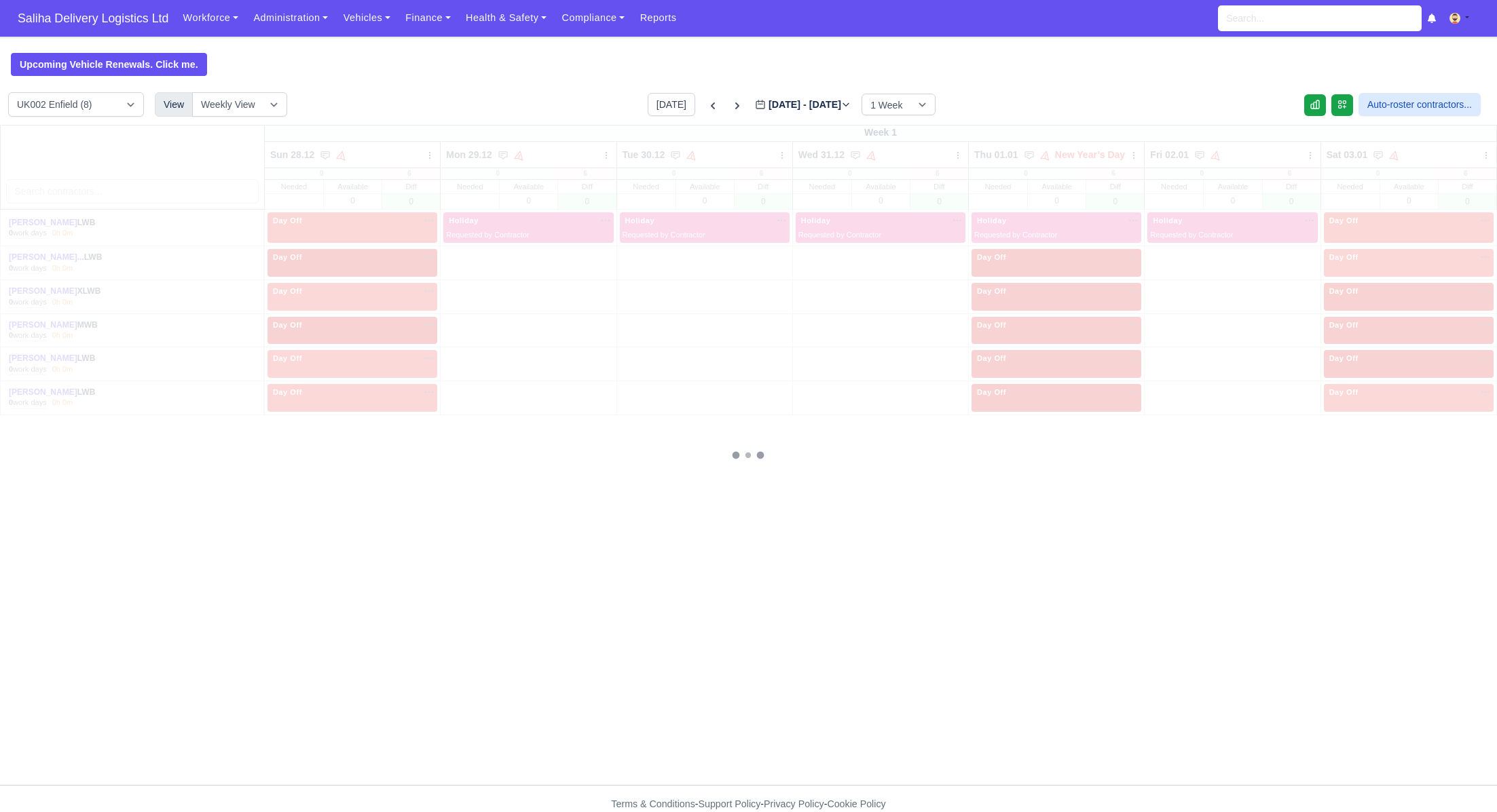
type input "2026-01-04"
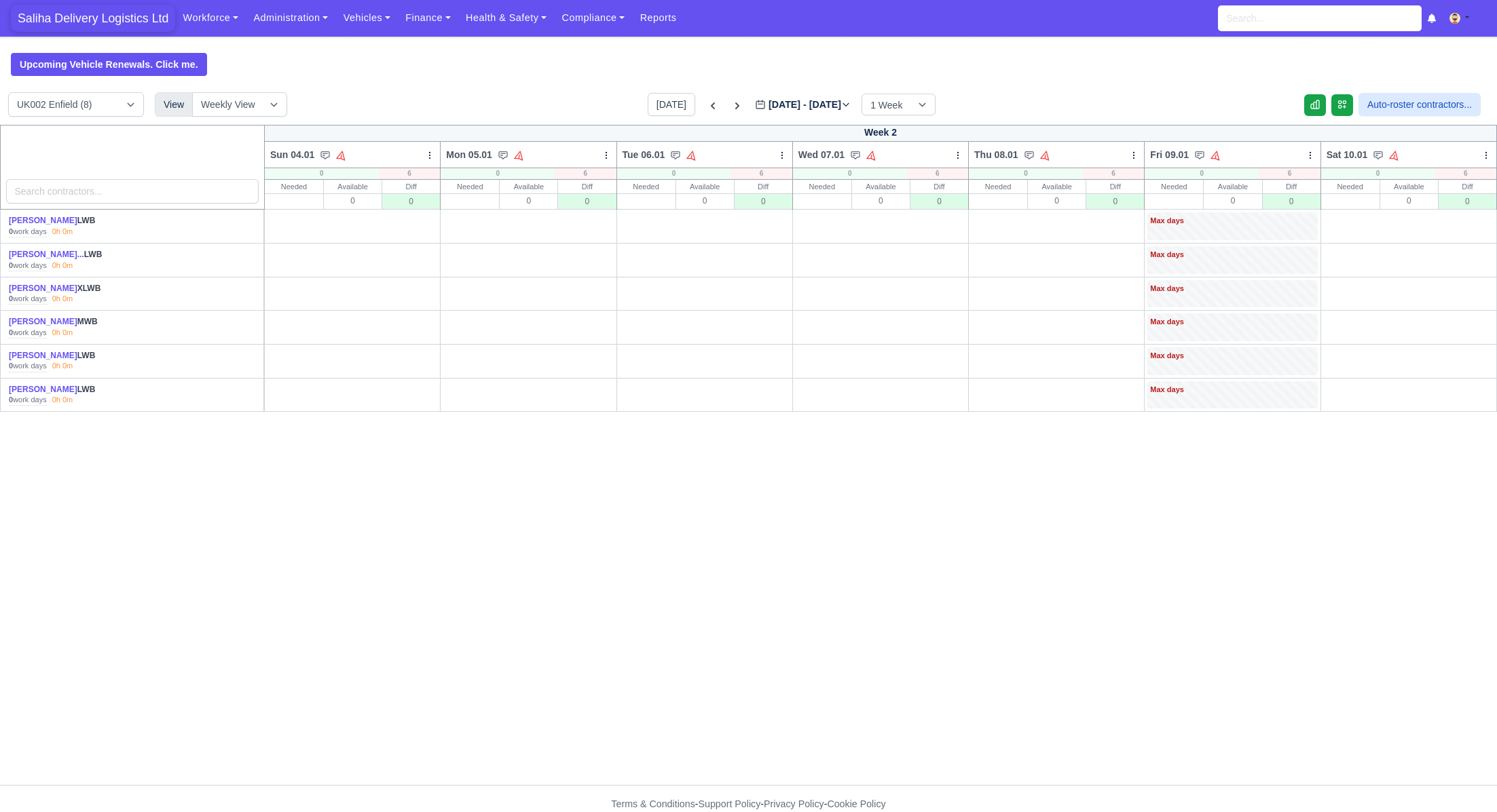
click at [61, 21] on span "Saliha Delivery Logistics Ltd" at bounding box center [93, 18] width 164 height 27
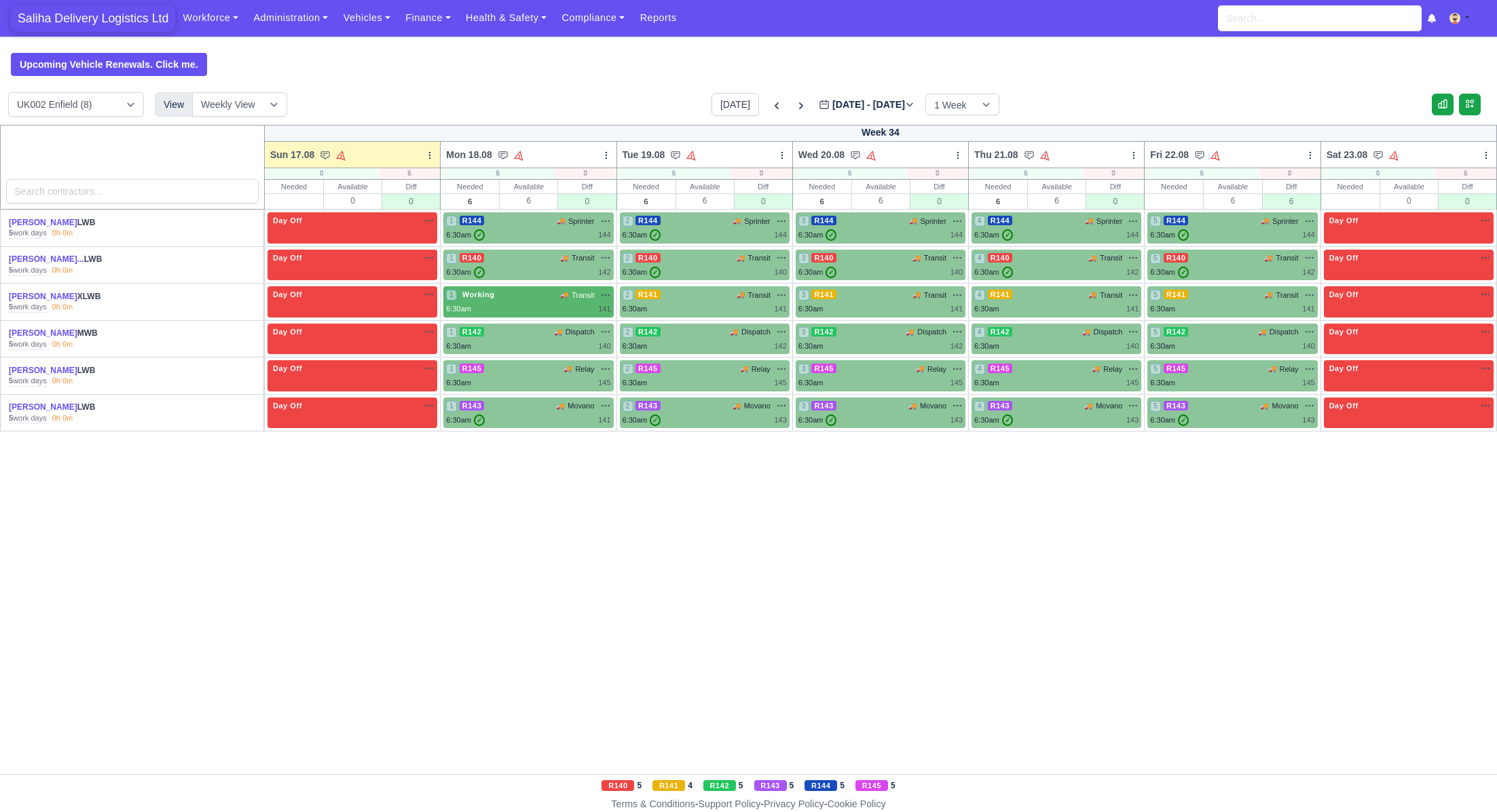
click at [122, 26] on span "Saliha Delivery Logistics Ltd" at bounding box center [93, 18] width 164 height 27
click at [445, 23] on link "Finance" at bounding box center [428, 18] width 60 height 26
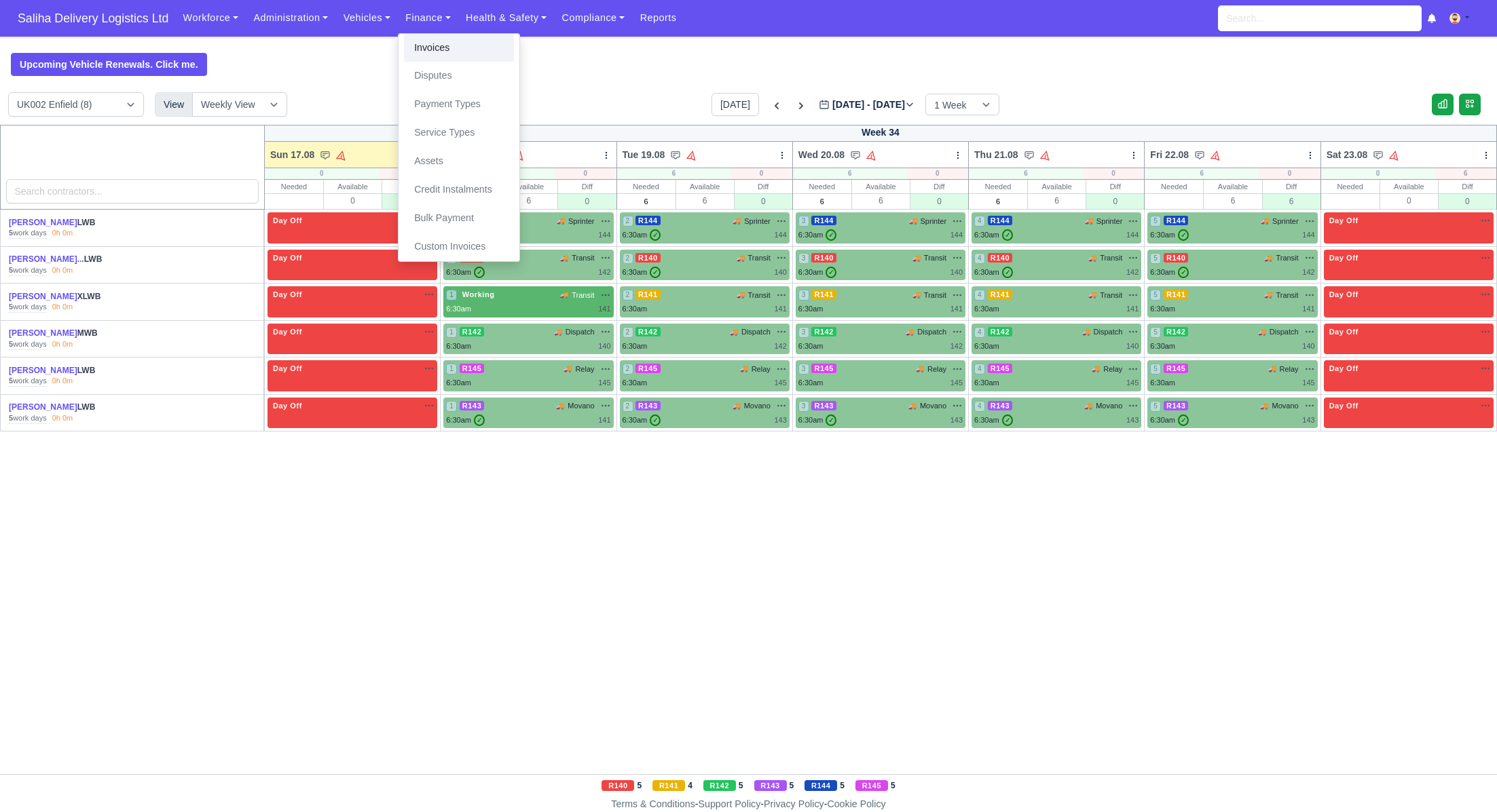
click at [448, 47] on link "Invoices" at bounding box center [458, 48] width 110 height 28
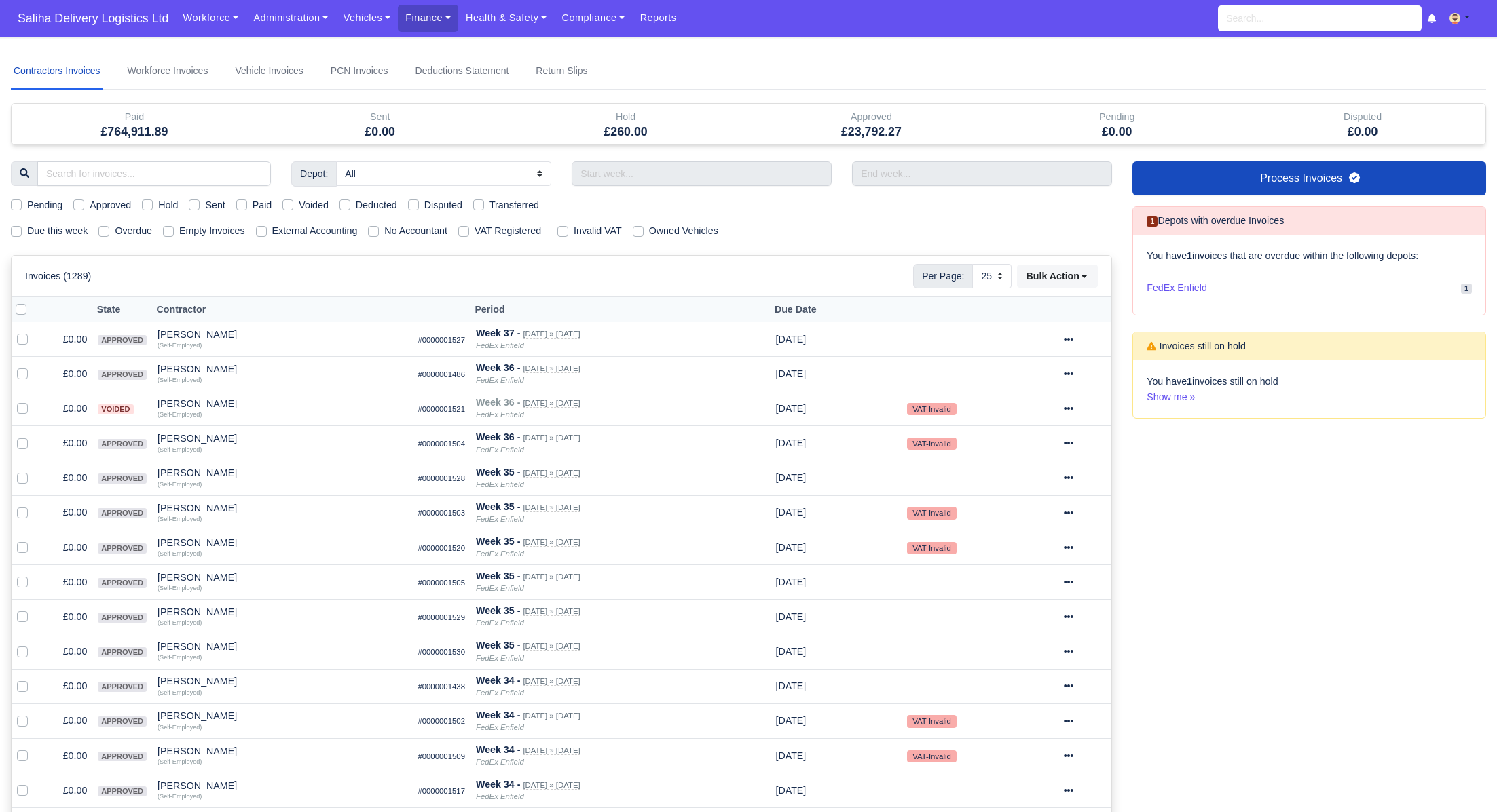
select select "25"
click at [281, 20] on link "Administration" at bounding box center [290, 18] width 89 height 26
click at [295, 109] on link "Management" at bounding box center [306, 104] width 110 height 28
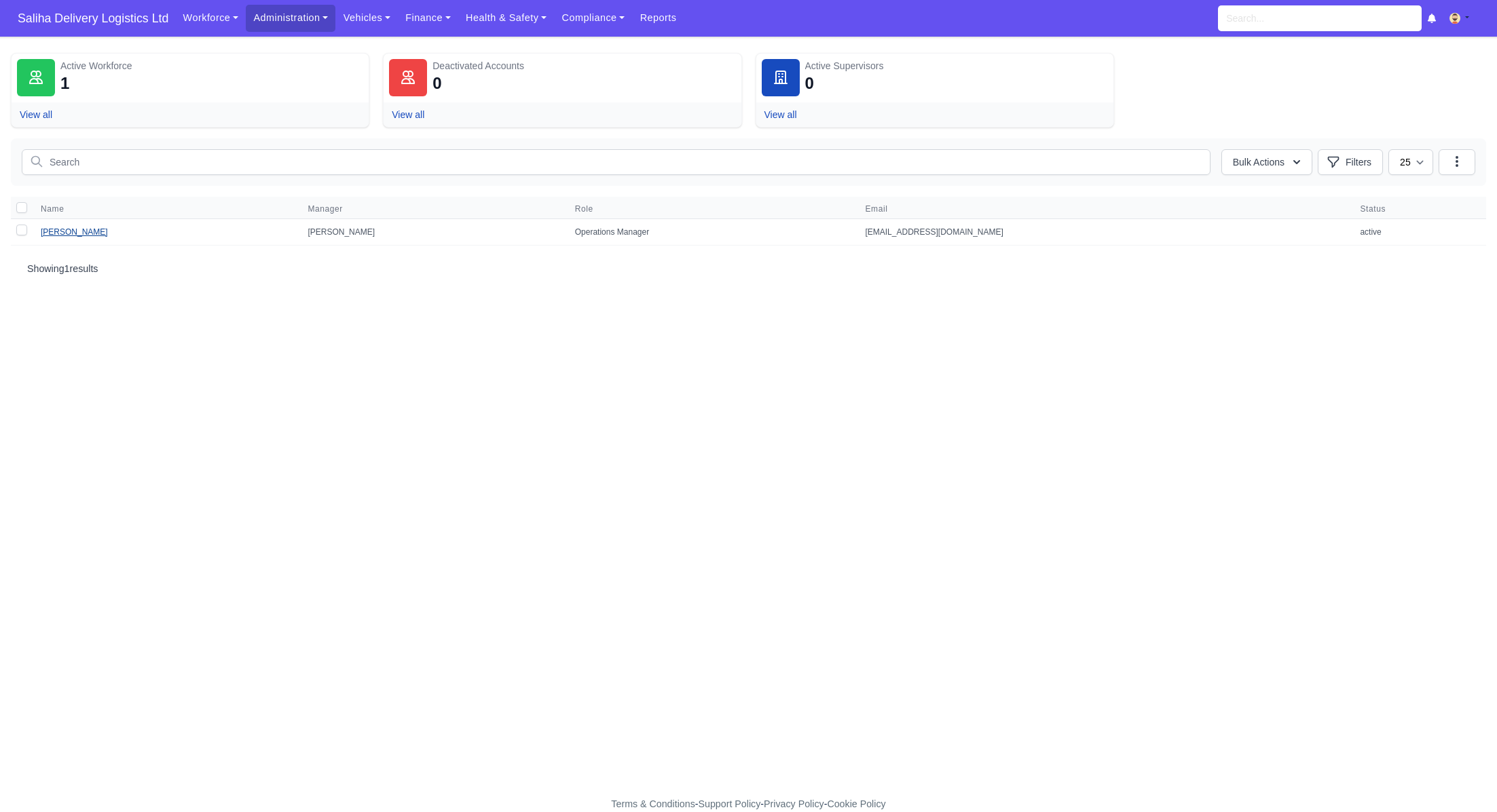
click at [74, 229] on link "[PERSON_NAME]" at bounding box center [74, 232] width 68 height 9
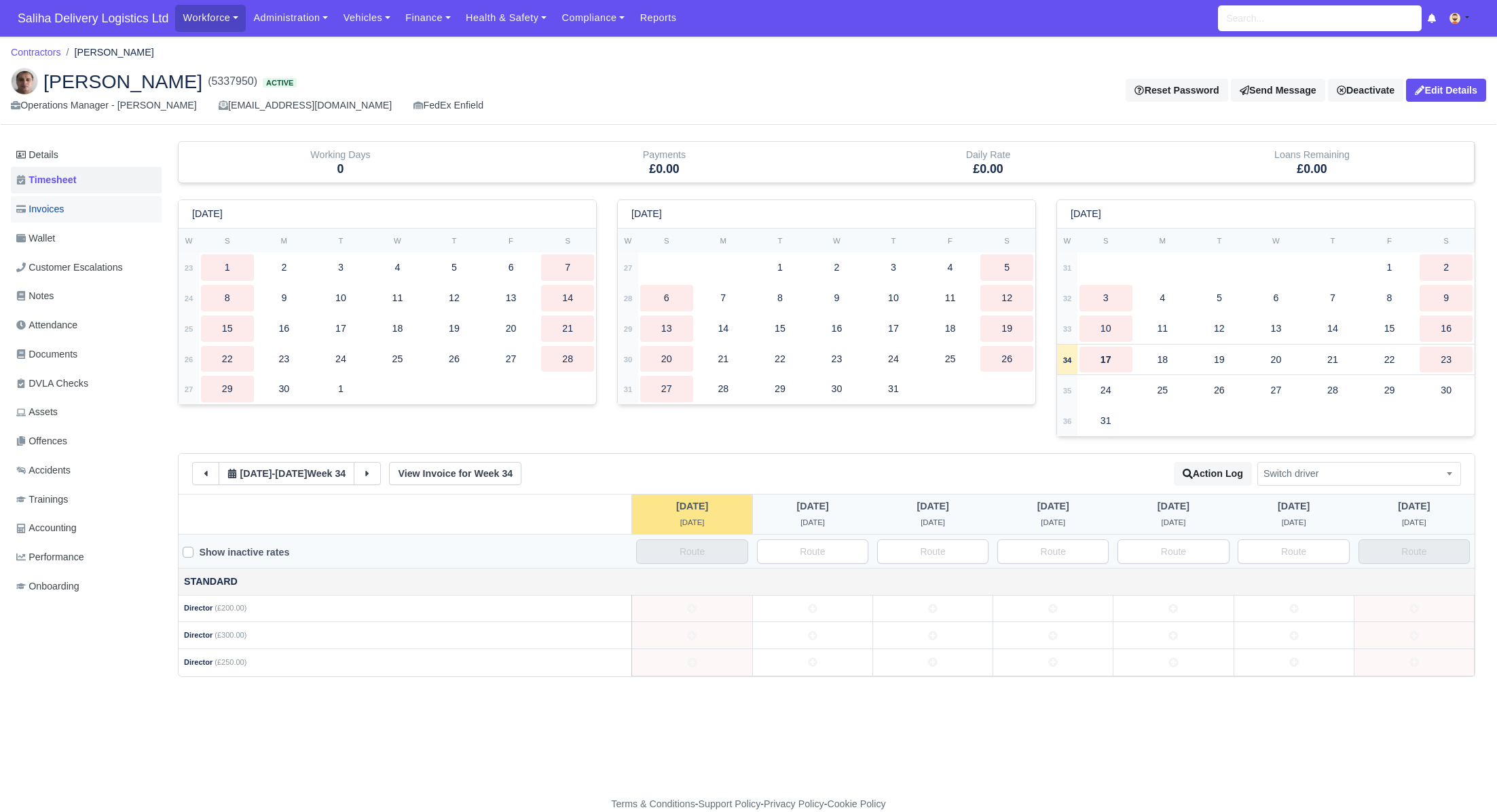
click at [52, 213] on span "Invoices" at bounding box center [39, 209] width 48 height 16
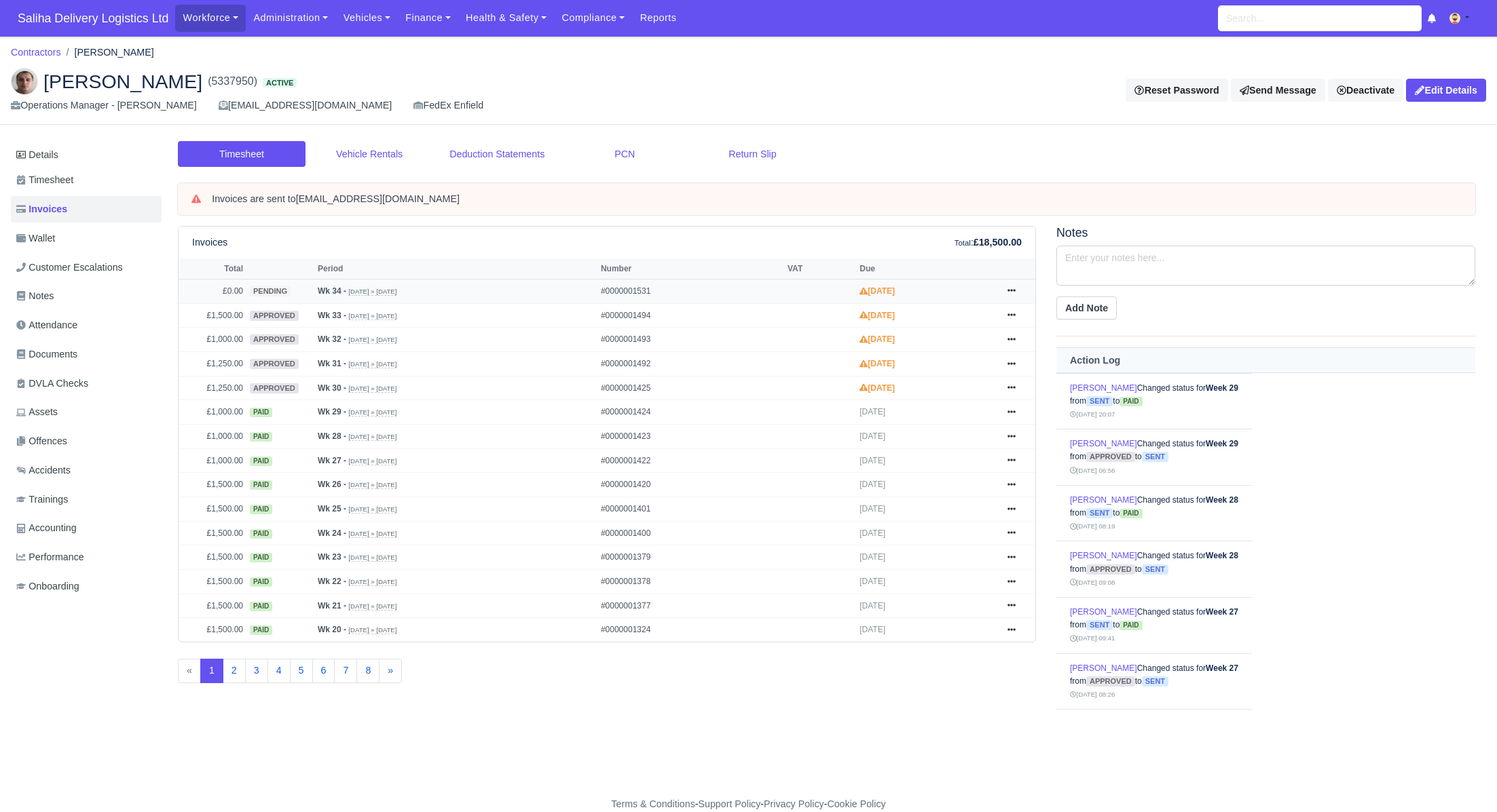
drag, startPoint x: 1013, startPoint y: 286, endPoint x: 1018, endPoint y: 302, distance: 16.8
click at [1013, 287] on icon at bounding box center [1011, 290] width 8 height 8
click at [962, 345] on link "Approve" at bounding box center [960, 345] width 121 height 28
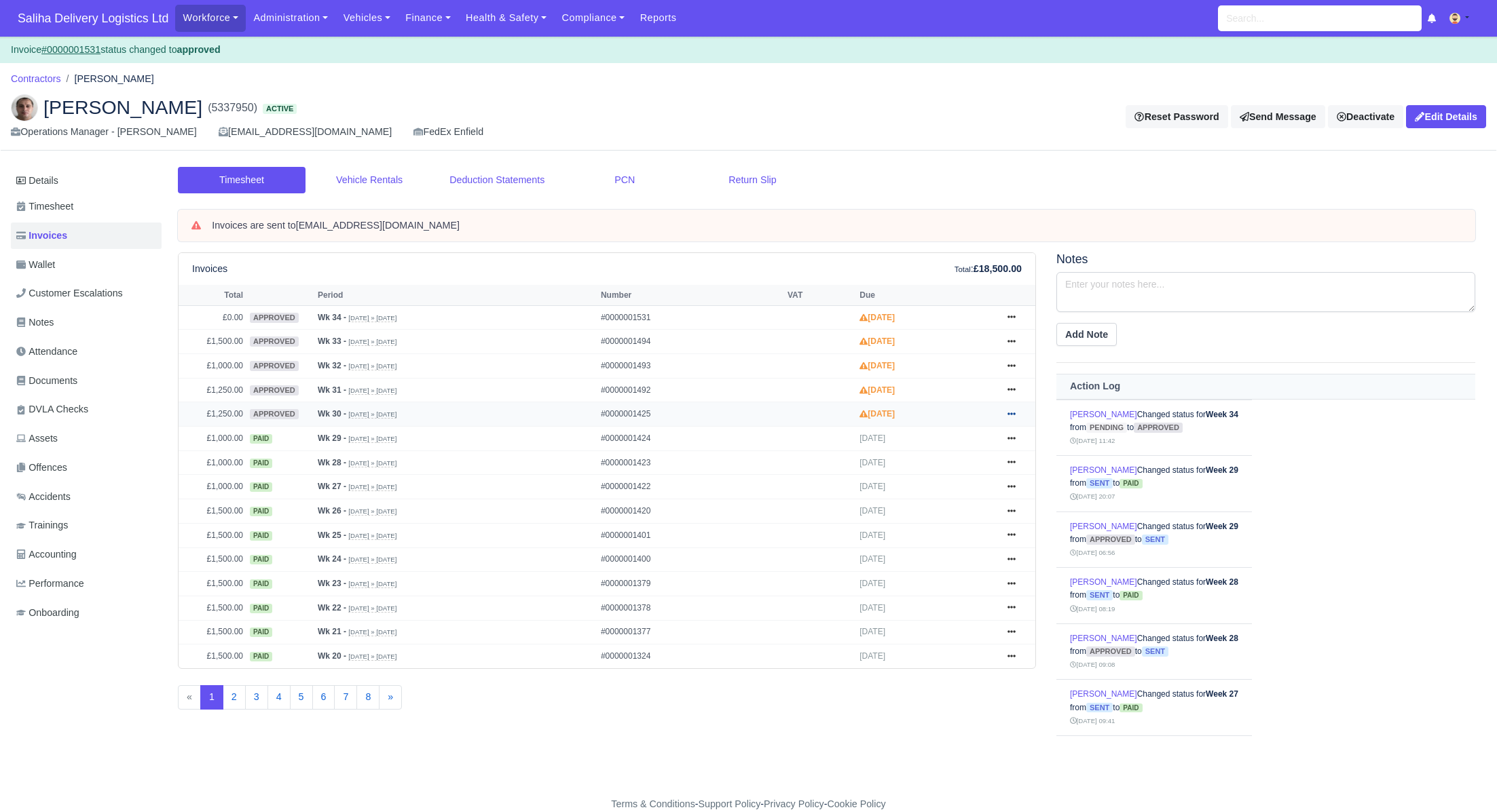
click at [1016, 414] on link at bounding box center [1011, 414] width 21 height 17
click at [930, 469] on link "Send" at bounding box center [960, 468] width 121 height 28
click at [373, 21] on link "Vehicles" at bounding box center [366, 18] width 63 height 26
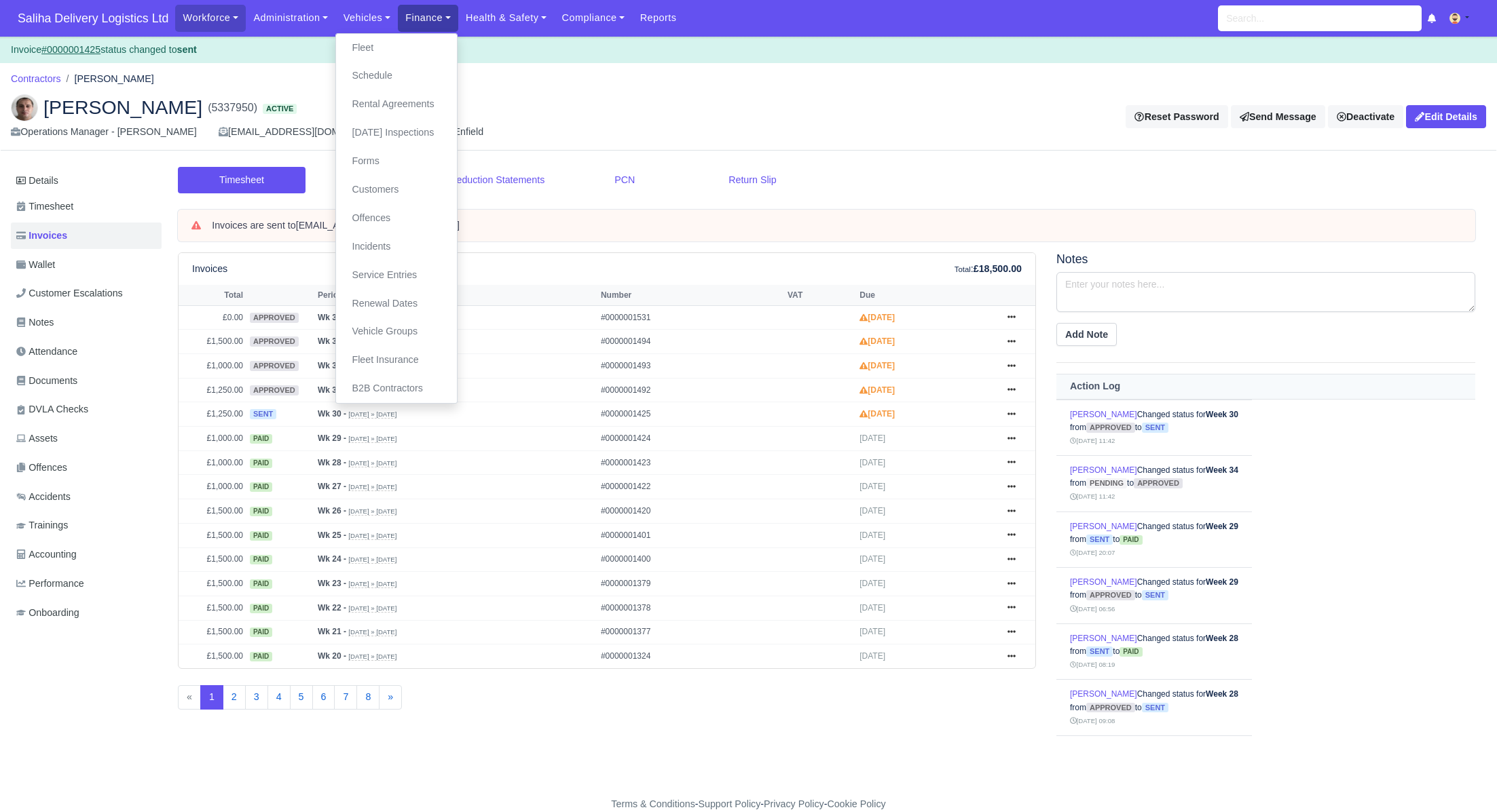
click at [430, 24] on link "Finance" at bounding box center [428, 18] width 60 height 26
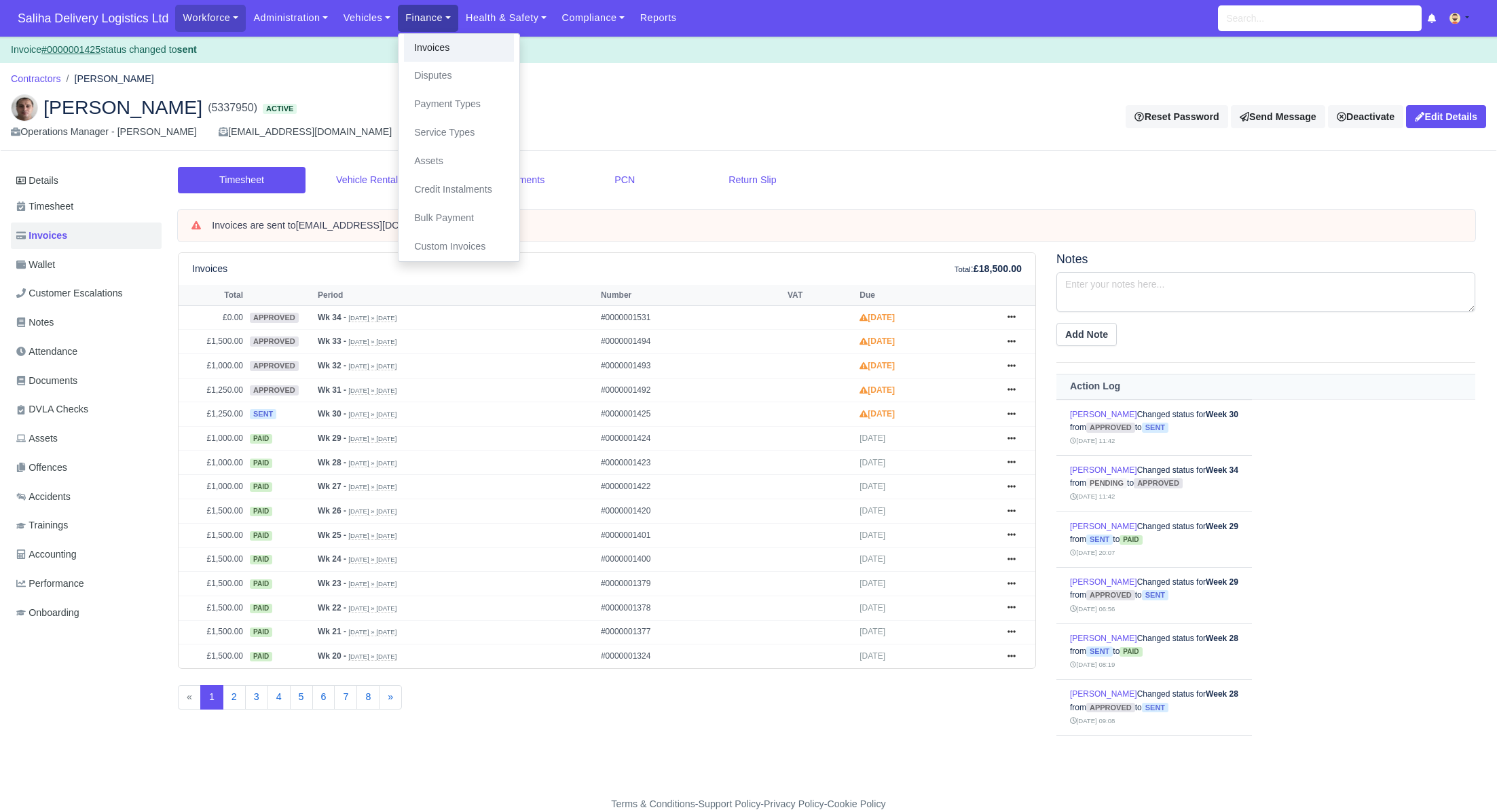
click at [430, 56] on link "Invoices" at bounding box center [458, 48] width 110 height 28
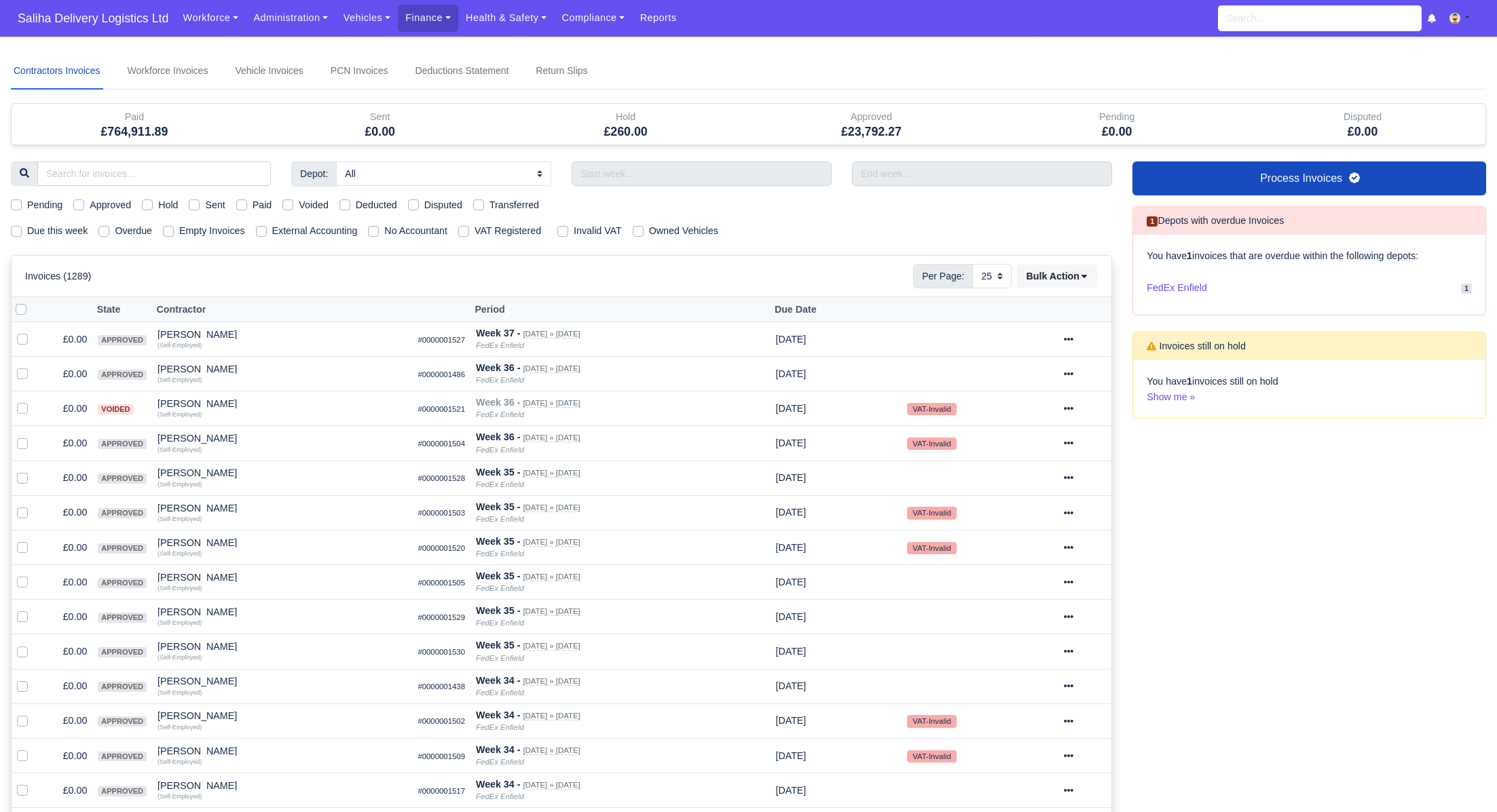
select select "25"
click at [27, 202] on label "Pending" at bounding box center [45, 205] width 36 height 16
click at [17, 202] on input "Pending" at bounding box center [17, 203] width 11 height 11
checkbox input "true"
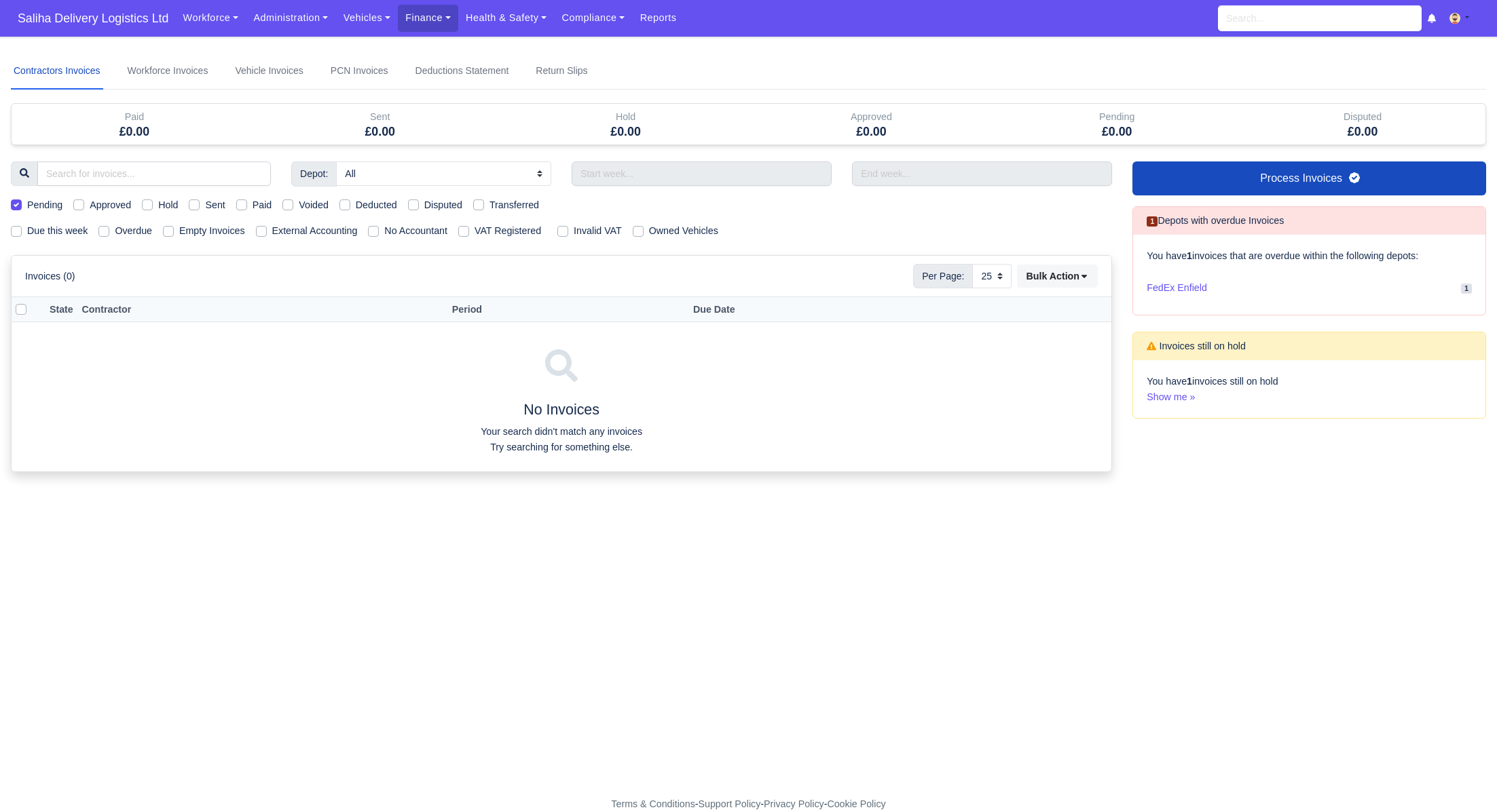
click at [27, 202] on label "Pending" at bounding box center [45, 205] width 36 height 16
click at [17, 202] on input "Pending" at bounding box center [17, 203] width 11 height 11
checkbox input "false"
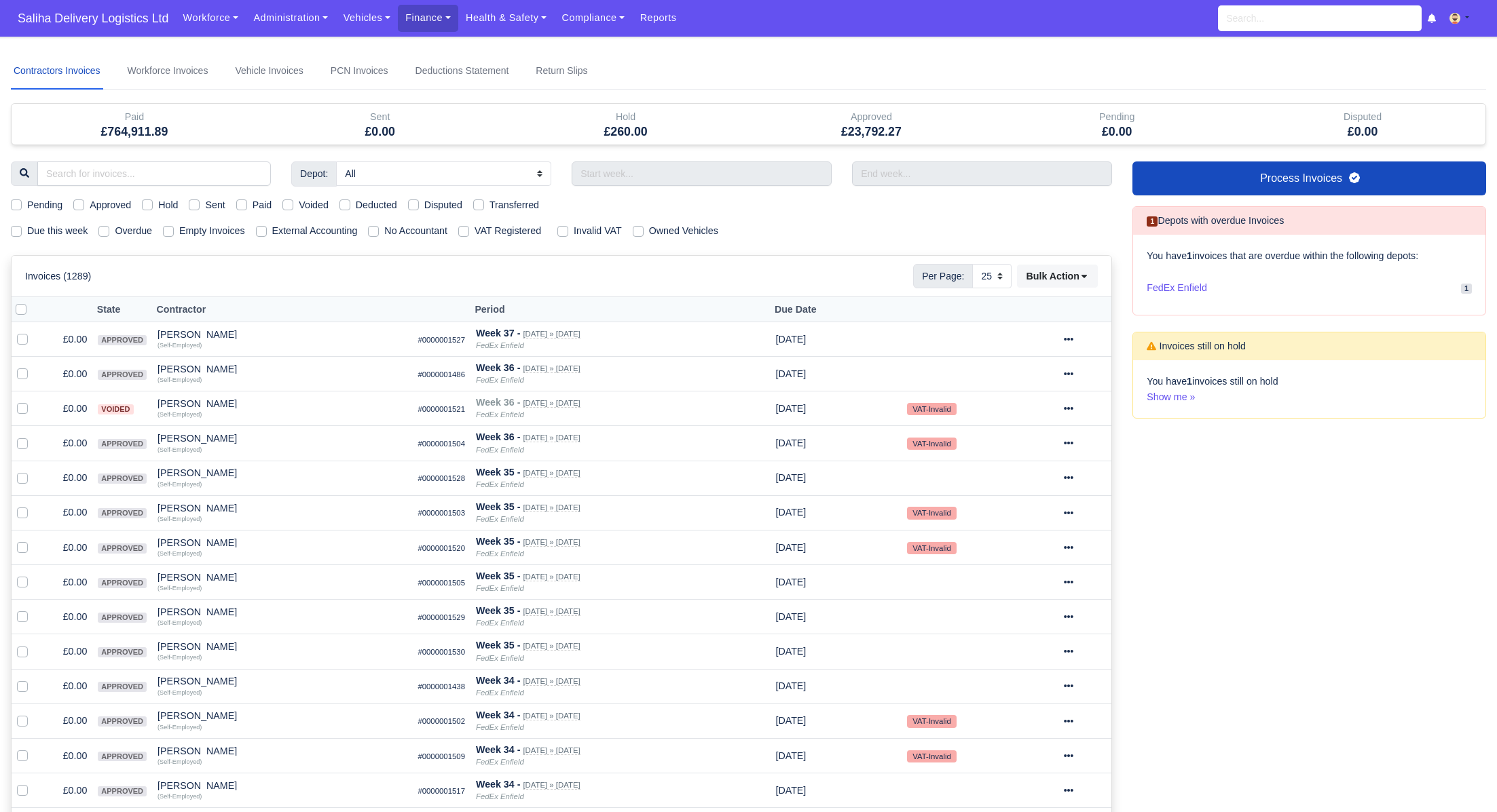
click at [89, 203] on label "Approved" at bounding box center [110, 205] width 41 height 16
click at [82, 203] on input "Approved" at bounding box center [79, 203] width 11 height 11
checkbox input "true"
click at [27, 229] on label "Due this week" at bounding box center [57, 231] width 60 height 16
click at [13, 229] on input "Due this week" at bounding box center [17, 229] width 11 height 11
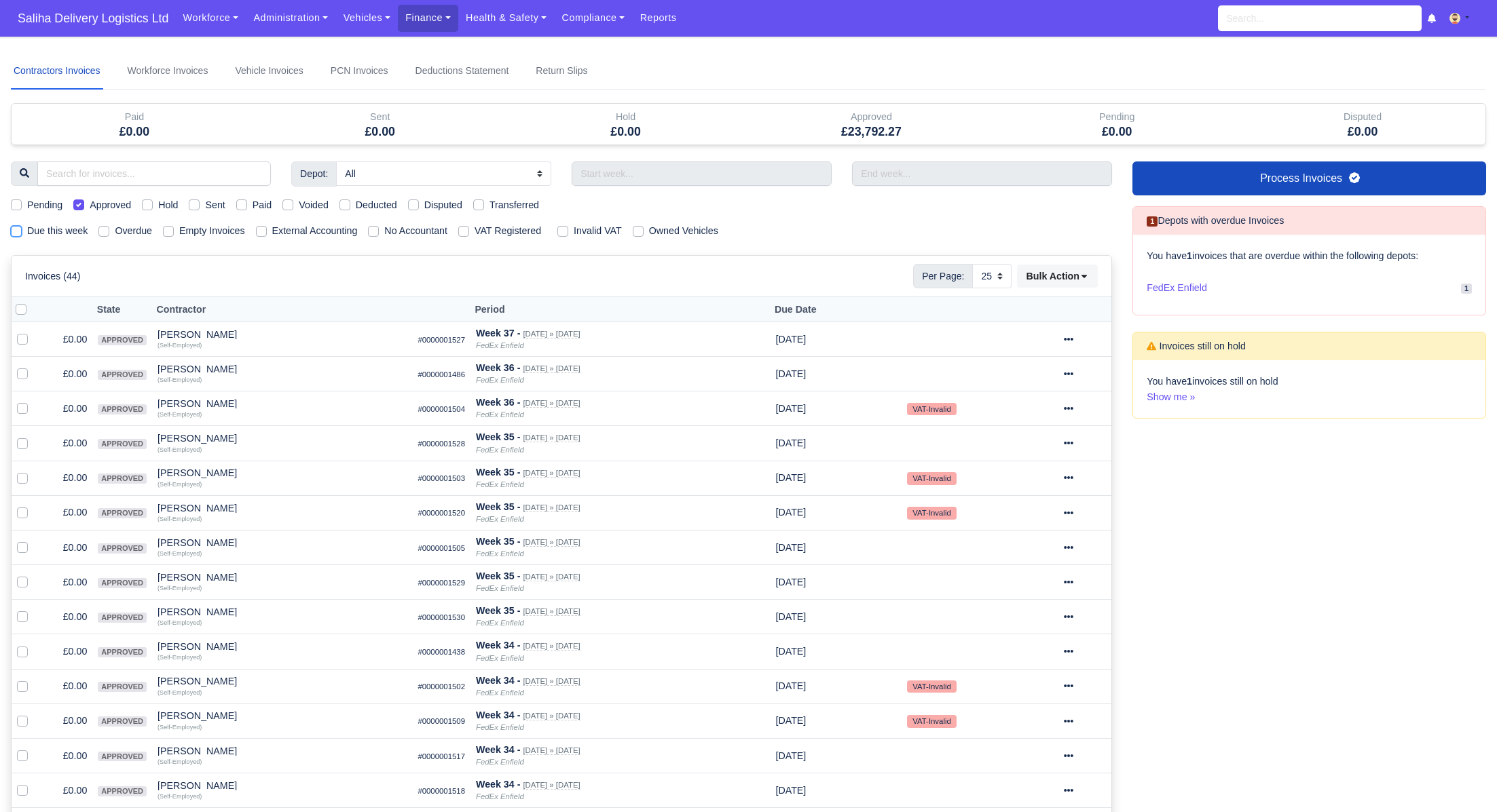
checkbox input "true"
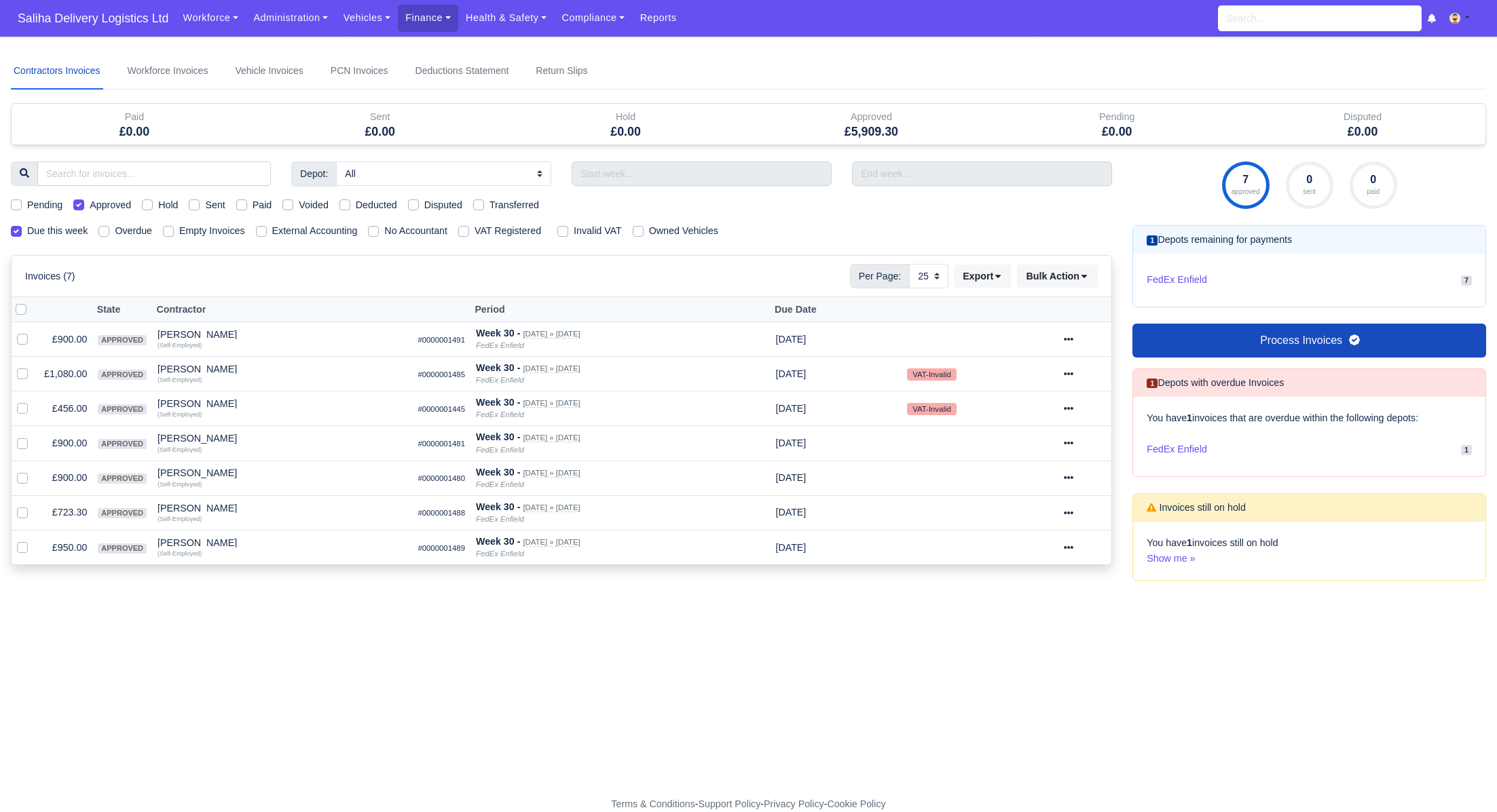
click at [32, 302] on label at bounding box center [32, 302] width 0 height 0
click at [20, 308] on input "checkbox" at bounding box center [22, 308] width 11 height 11
checkbox input "true"
click at [1092, 278] on button "Bulk Action" at bounding box center [1057, 276] width 81 height 23
click at [1033, 364] on div "Send" at bounding box center [1038, 363] width 121 height 21
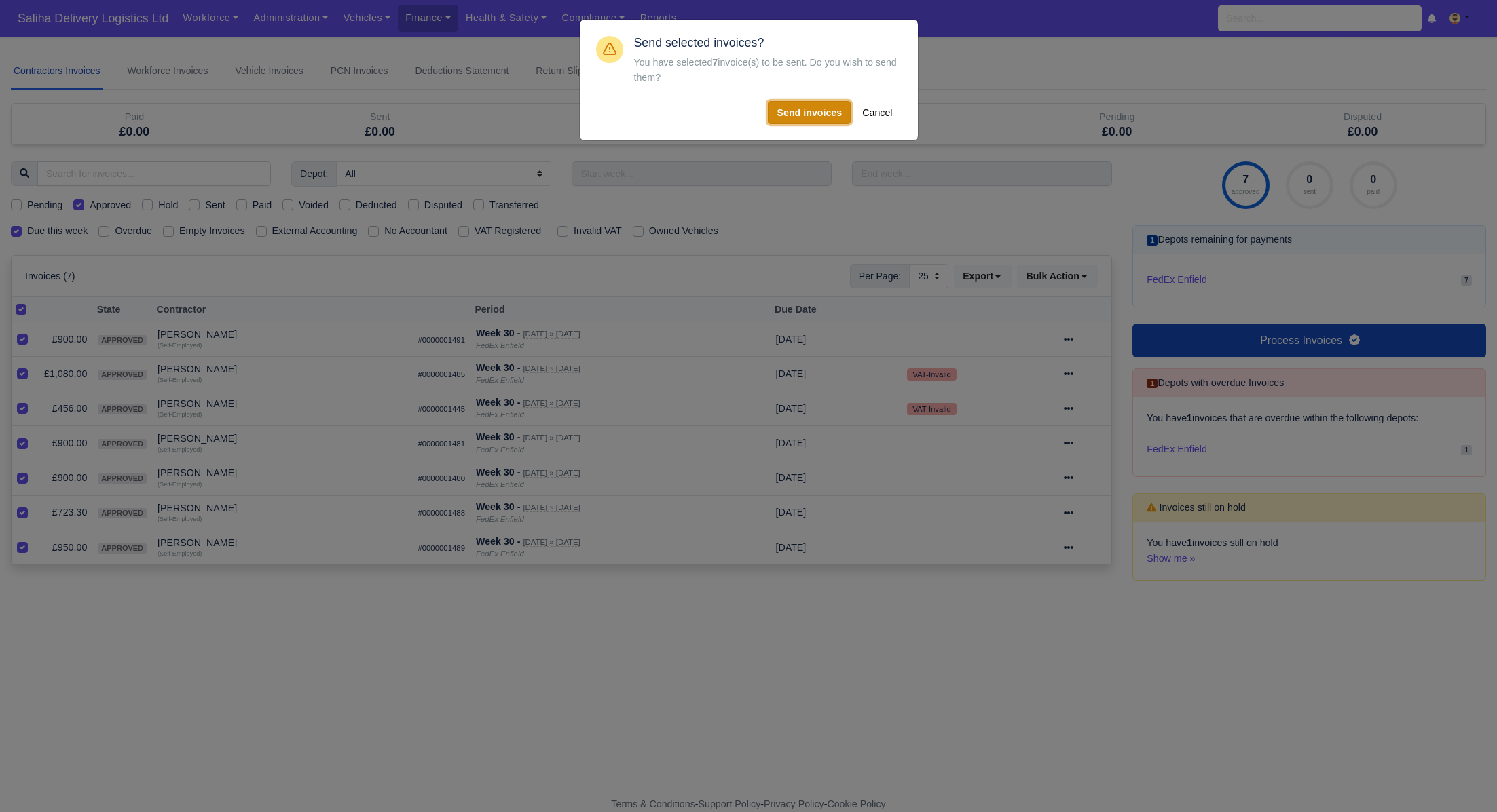
drag, startPoint x: 837, startPoint y: 112, endPoint x: 879, endPoint y: 148, distance: 55.3
click at [837, 112] on button "Send invoices" at bounding box center [810, 113] width 83 height 23
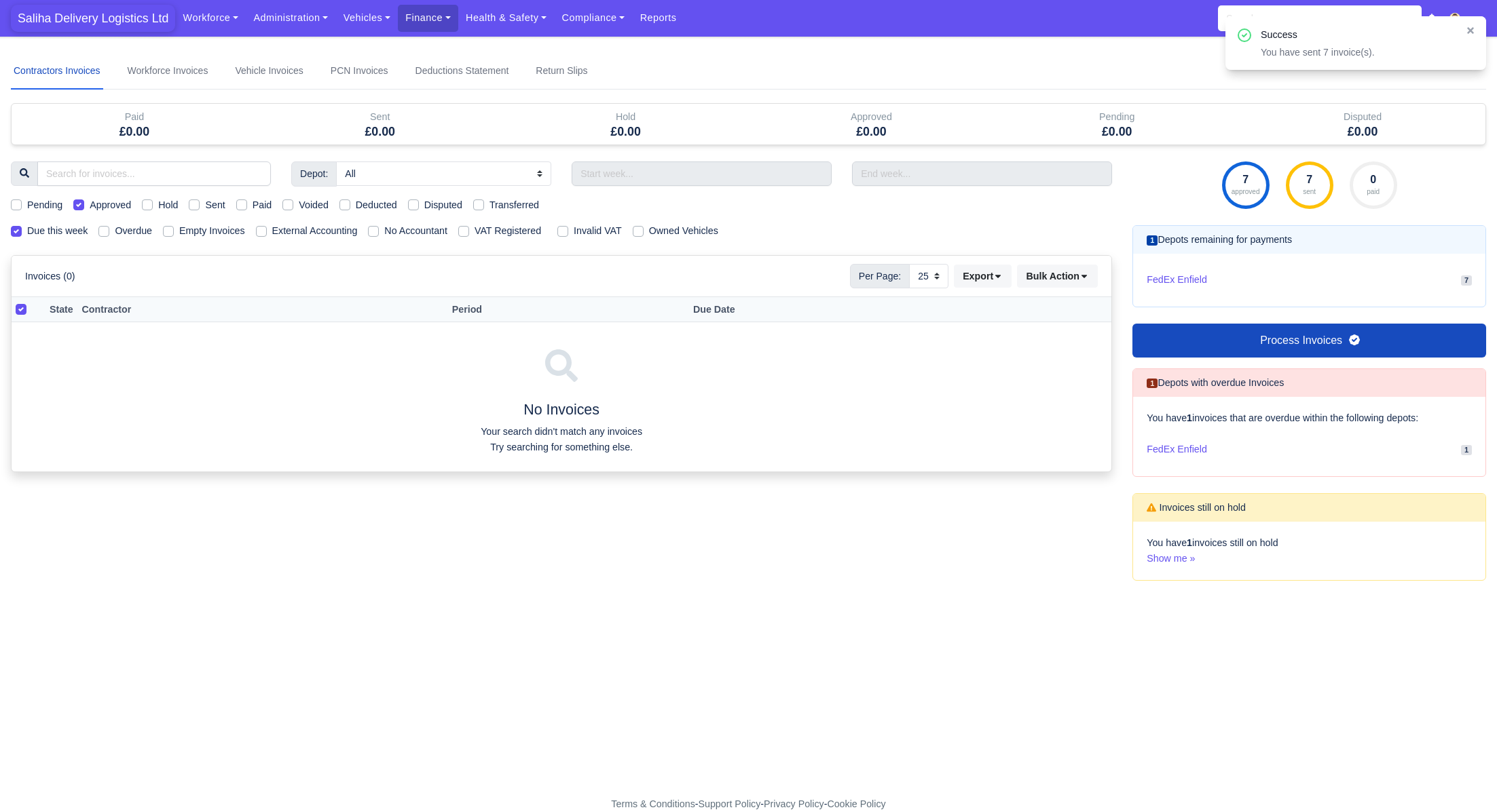
click at [69, 23] on span "Saliha Delivery Logistics Ltd" at bounding box center [93, 18] width 164 height 27
